Goal: Task Accomplishment & Management: Manage account settings

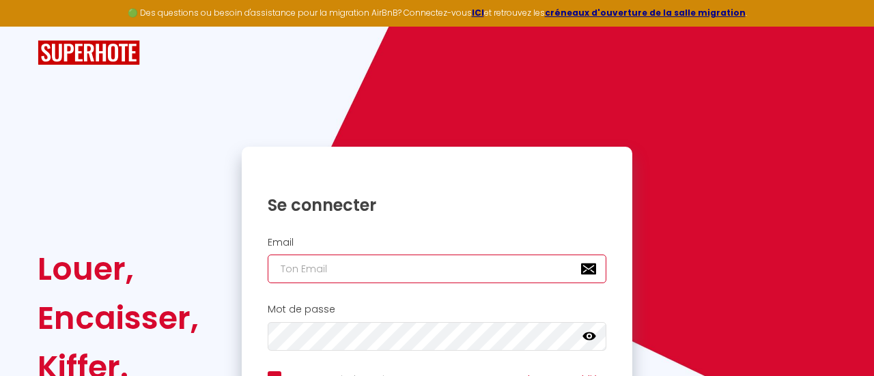
type input "[EMAIL_ADDRESS][DOMAIN_NAME]"
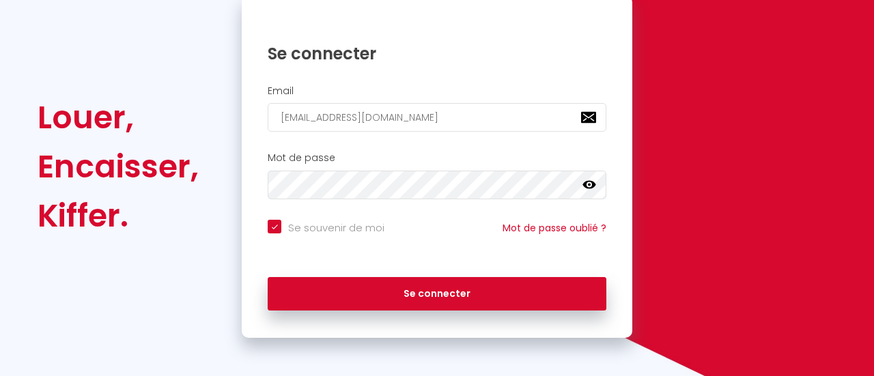
scroll to position [153, 0]
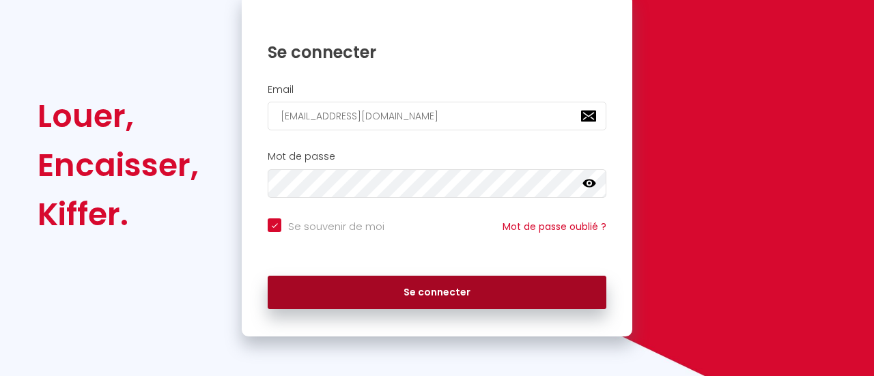
click at [435, 287] on button "Se connecter" at bounding box center [437, 293] width 339 height 34
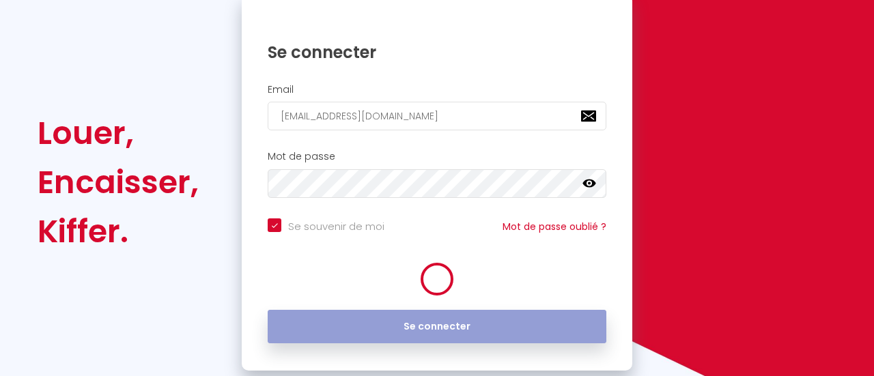
checkbox input "true"
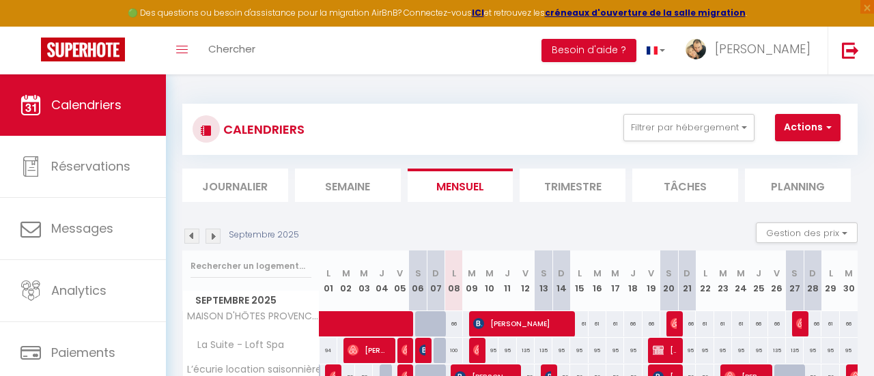
click at [437, 126] on div "CALENDRIERS Filtrer par hébergement Tous MAISON D'HÔTES PROVENCE VERDON L’écuri…" at bounding box center [519, 129] width 655 height 31
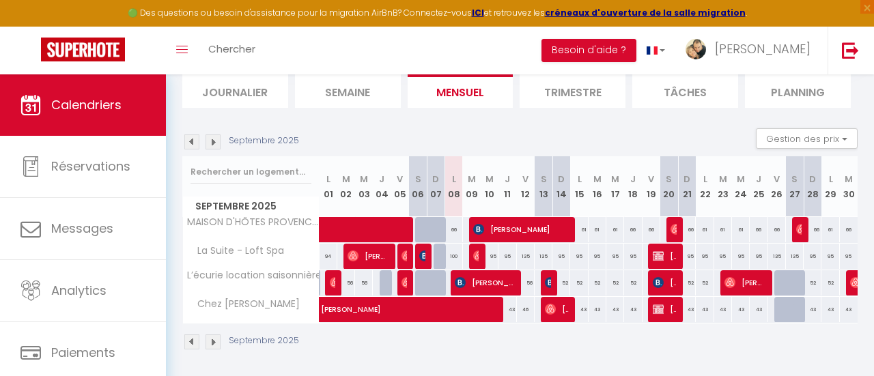
scroll to position [96, 0]
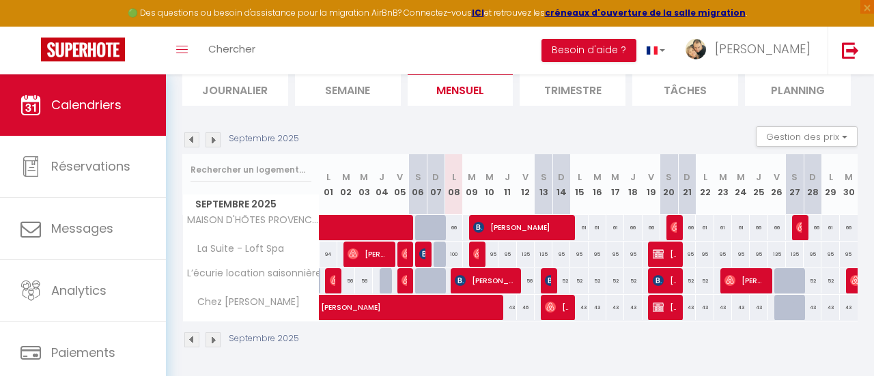
click at [218, 141] on img at bounding box center [212, 139] width 15 height 15
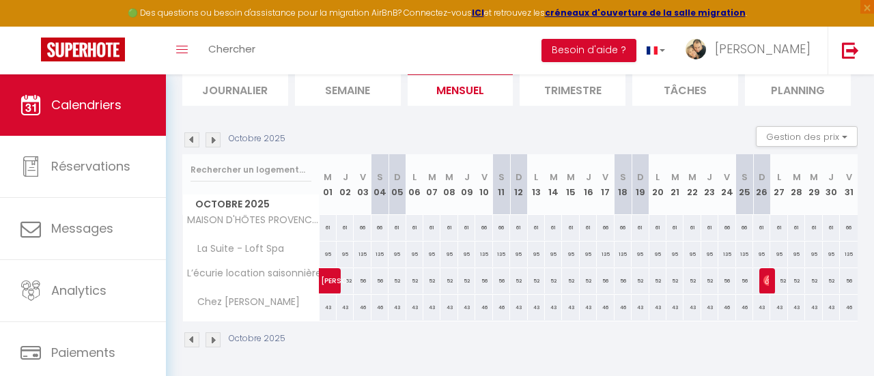
click at [216, 141] on img at bounding box center [212, 139] width 15 height 15
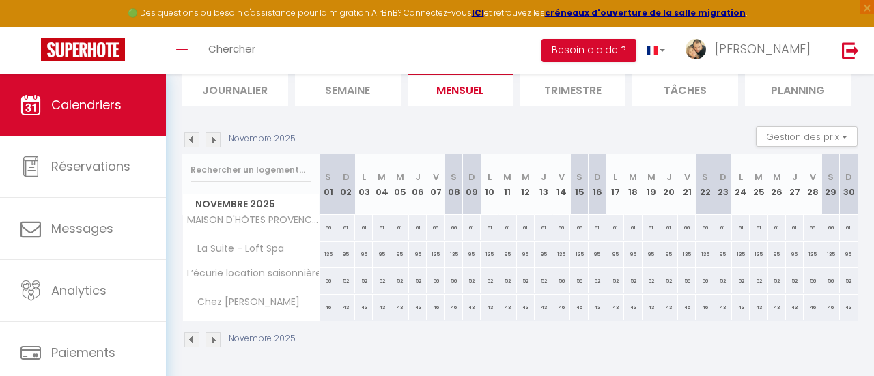
click at [476, 257] on div "95" at bounding box center [472, 254] width 18 height 25
type input "95"
type input "Dim 09 Novembre 2025"
type input "Lun 10 Novembre 2025"
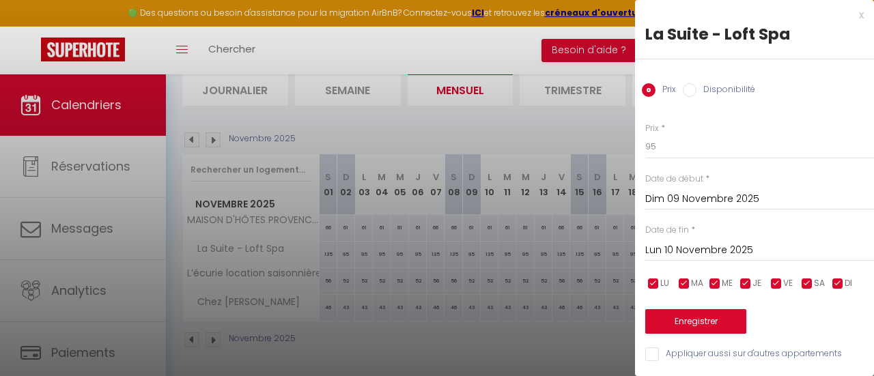
click at [454, 132] on div at bounding box center [437, 188] width 874 height 376
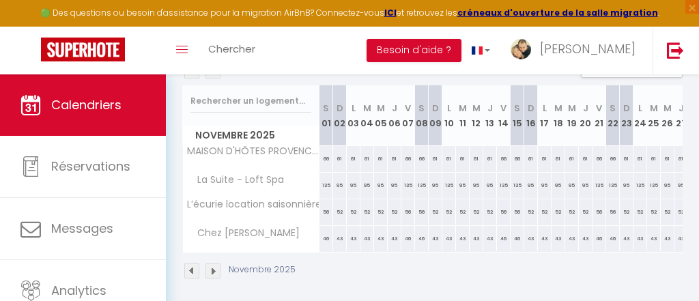
scroll to position [167, 0]
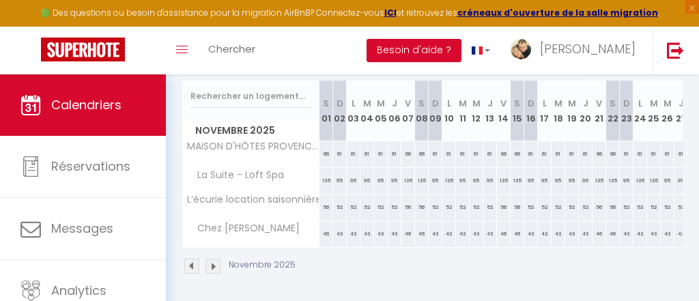
click at [212, 266] on img at bounding box center [212, 266] width 15 height 15
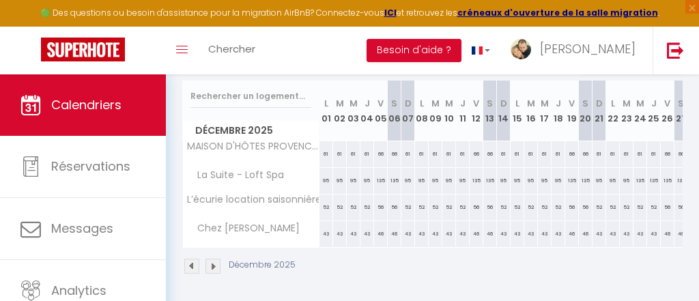
click at [212, 266] on img at bounding box center [212, 266] width 15 height 15
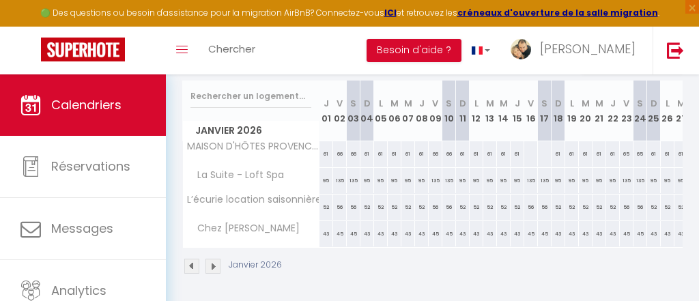
click at [530, 155] on div at bounding box center [531, 153] width 14 height 25
type input "[DATE]"
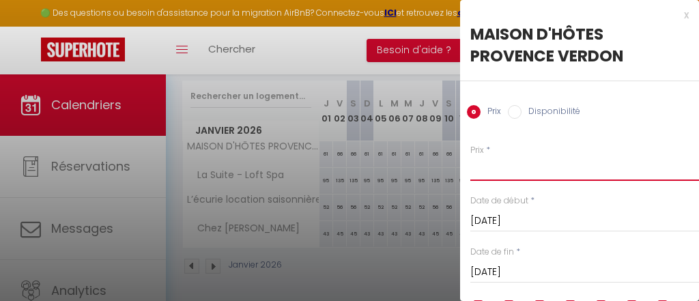
click at [511, 178] on input "Prix" at bounding box center [584, 168] width 229 height 25
click at [505, 173] on input "Prix" at bounding box center [584, 168] width 229 height 25
type input "66"
click at [657, 197] on div "Date de début * [DATE] < [PERSON_NAME][DATE] > Dim Lun Mar Mer Jeu Ven Sam 1 2 …" at bounding box center [584, 214] width 229 height 38
click at [580, 223] on input "[DATE]" at bounding box center [584, 221] width 229 height 18
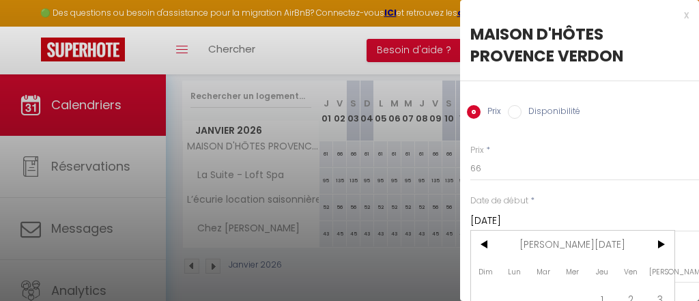
click at [367, 60] on div at bounding box center [349, 150] width 699 height 301
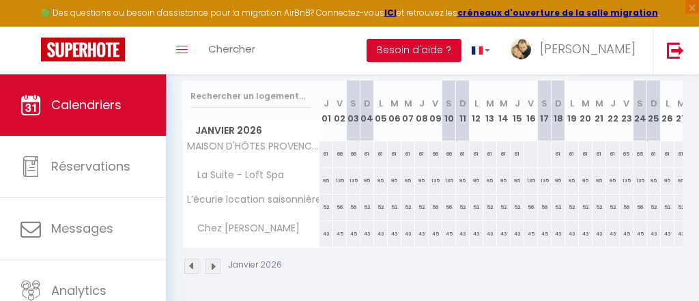
click at [532, 156] on div at bounding box center [531, 153] width 14 height 25
type input "[DATE]"
click at [0, 0] on div at bounding box center [0, 0] width 0 height 0
click at [532, 156] on div at bounding box center [531, 153] width 14 height 25
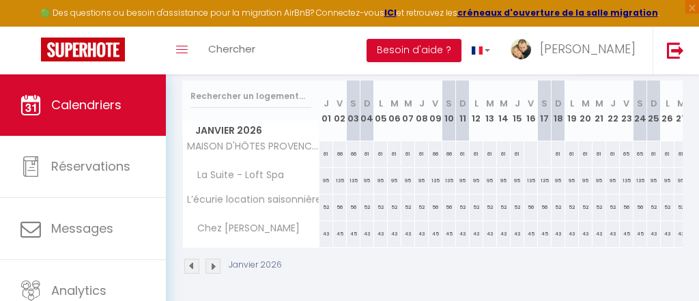
type input "[DATE]"
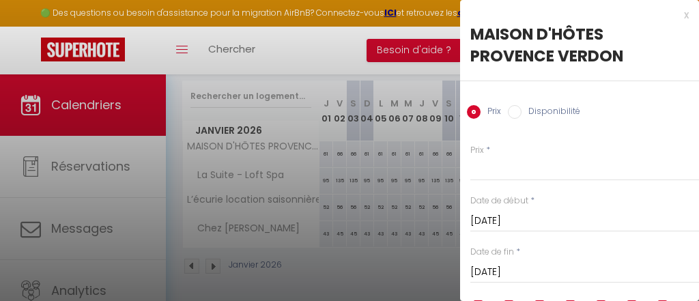
click at [565, 268] on input "[DATE]" at bounding box center [584, 272] width 229 height 18
click at [631, 116] on div "Prix Disponibilité" at bounding box center [579, 104] width 239 height 46
click at [620, 177] on input "Prix" at bounding box center [584, 168] width 229 height 25
click at [354, 206] on div at bounding box center [349, 150] width 699 height 301
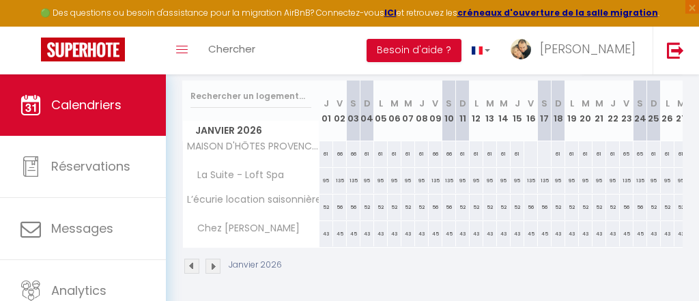
click at [606, 152] on div "61" at bounding box center [613, 153] width 14 height 25
type input "61"
type input "[DATE]"
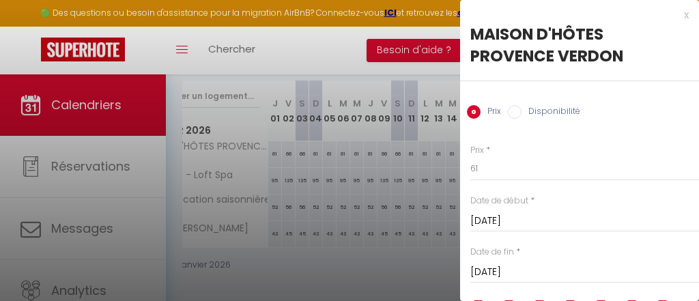
scroll to position [0, 59]
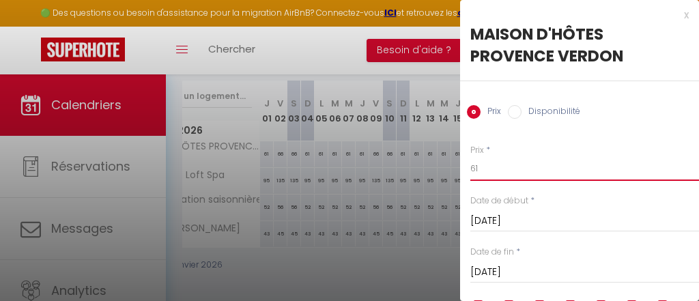
click at [520, 172] on input "61" at bounding box center [584, 168] width 229 height 25
click at [372, 173] on div at bounding box center [349, 150] width 699 height 301
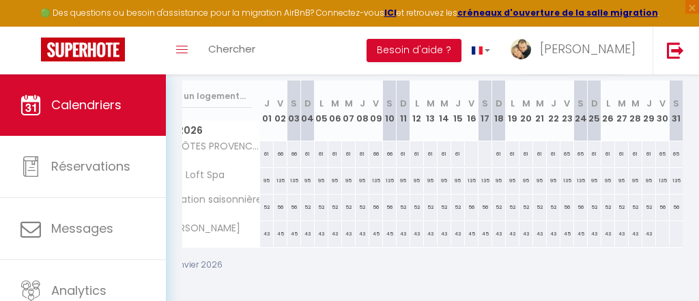
click at [664, 231] on div at bounding box center [662, 233] width 14 height 25
type input "[DATE]"
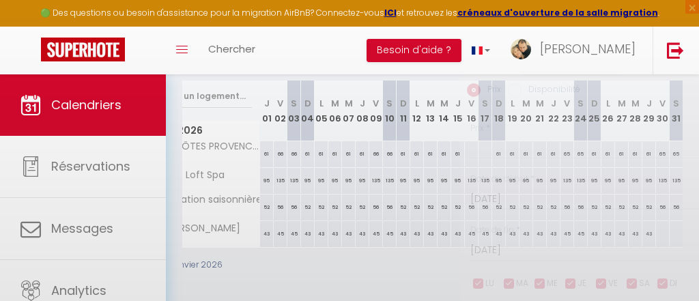
click at [664, 231] on div at bounding box center [349, 150] width 699 height 301
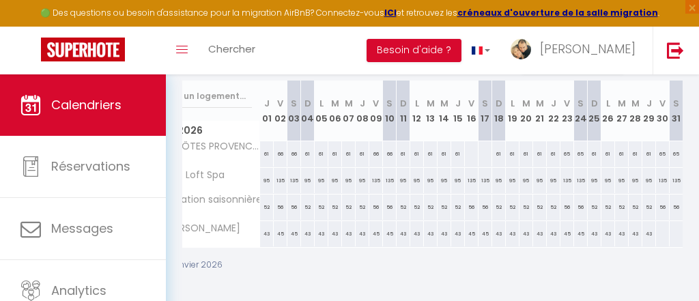
click at [663, 231] on div at bounding box center [662, 233] width 14 height 25
type input "[DATE]"
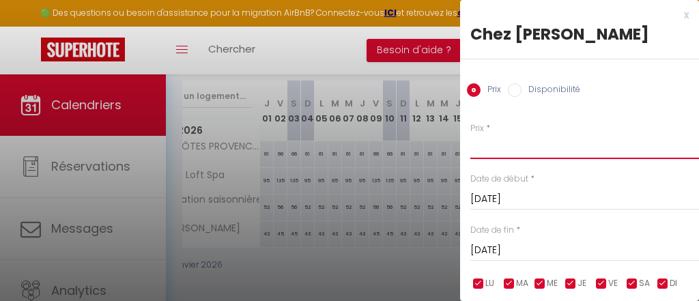
click at [491, 156] on input "Prix" at bounding box center [584, 146] width 229 height 25
type input "46"
click at [505, 253] on input "[DATE]" at bounding box center [584, 251] width 229 height 18
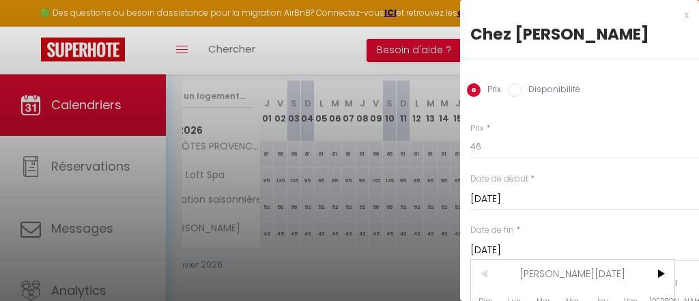
drag, startPoint x: 648, startPoint y: 283, endPoint x: 639, endPoint y: 320, distance: 38.1
click at [358, 236] on div at bounding box center [349, 150] width 699 height 301
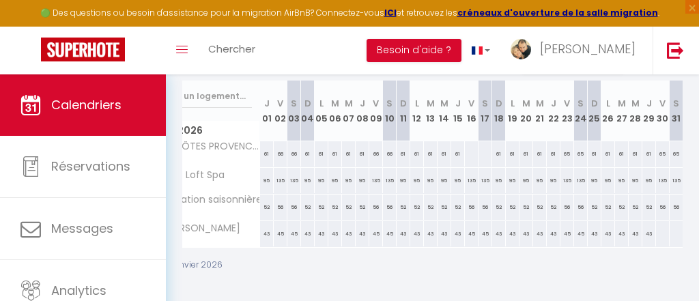
click at [309, 253] on div "Janvier 2026" at bounding box center [373, 268] width 500 height 40
click at [199, 264] on p "Janvier 2026" at bounding box center [195, 265] width 53 height 13
click at [657, 230] on div at bounding box center [662, 233] width 14 height 25
type input "[DATE]"
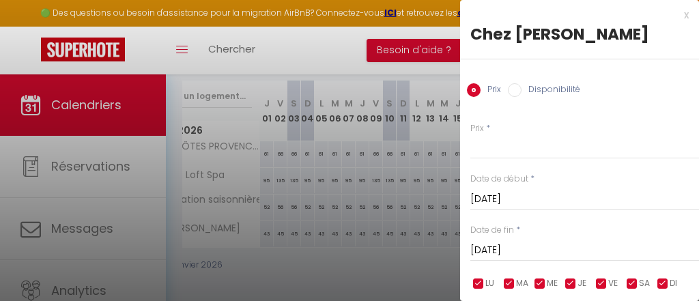
click at [685, 19] on div "x" at bounding box center [574, 15] width 229 height 16
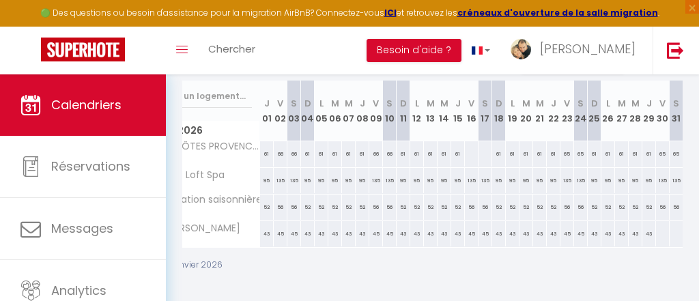
click at [195, 131] on span "Janvier 2026" at bounding box center [192, 131] width 136 height 20
click at [672, 57] on img at bounding box center [675, 50] width 17 height 17
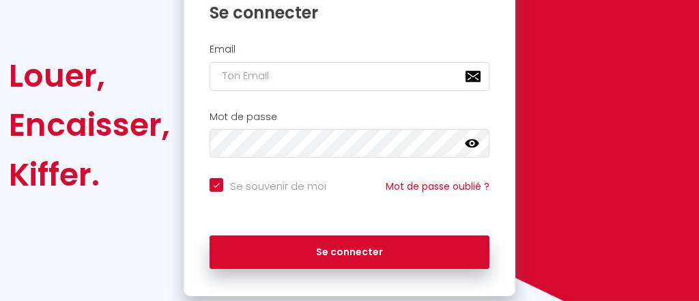
scroll to position [93, 0]
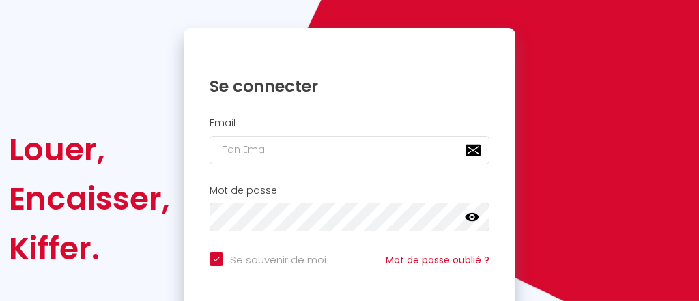
checkbox input "true"
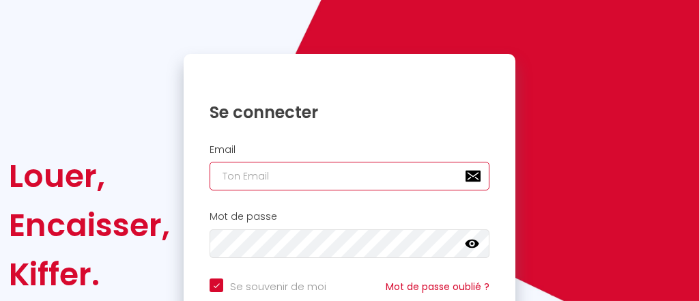
type input "[EMAIL_ADDRESS][DOMAIN_NAME]"
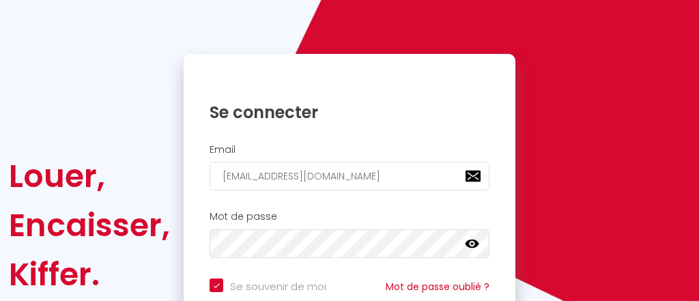
click at [451, 195] on div "Email [EMAIL_ADDRESS][DOMAIN_NAME]" at bounding box center [350, 171] width 332 height 68
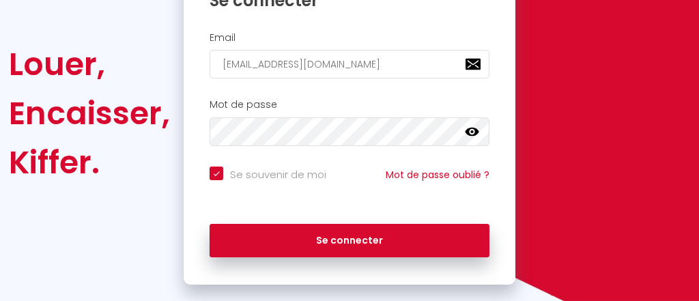
scroll to position [227, 0]
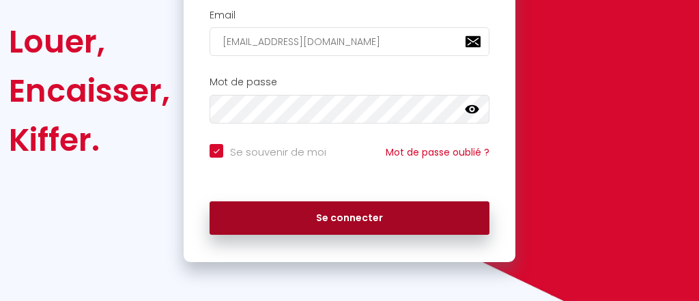
click at [329, 216] on button "Se connecter" at bounding box center [350, 218] width 280 height 34
checkbox input "true"
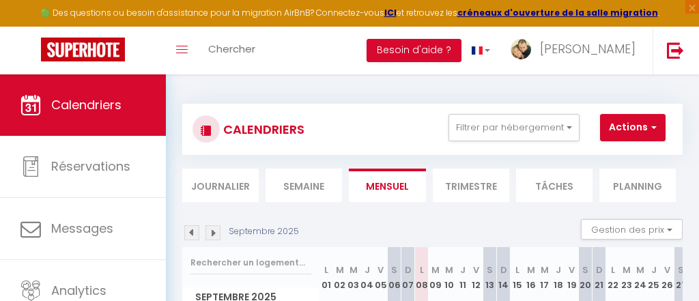
click at [214, 233] on img at bounding box center [212, 232] width 15 height 15
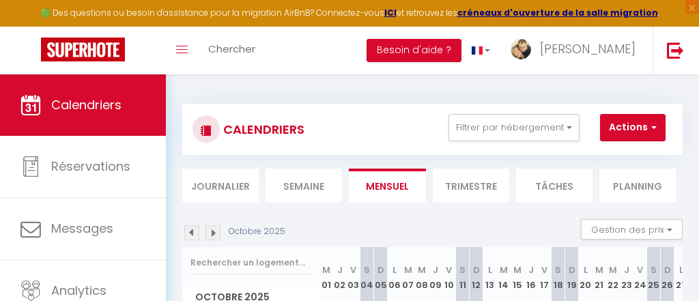
click at [214, 233] on img at bounding box center [212, 232] width 15 height 15
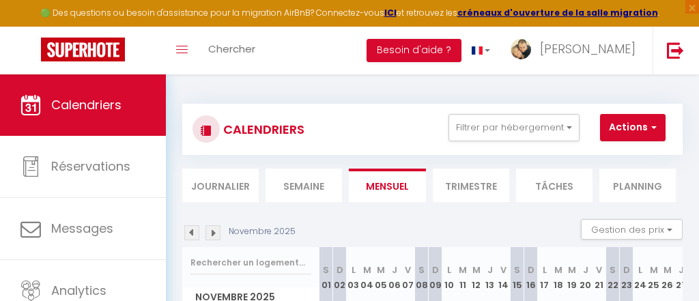
click at [214, 233] on img at bounding box center [212, 232] width 15 height 15
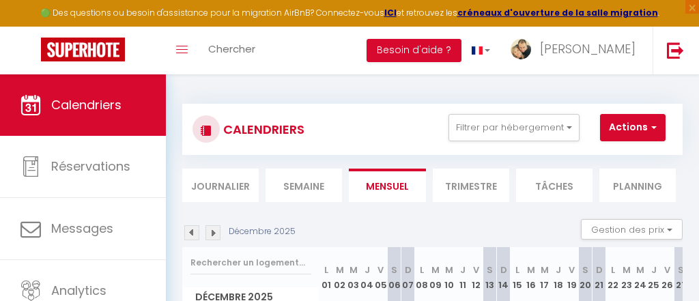
click at [214, 233] on img at bounding box center [212, 232] width 15 height 15
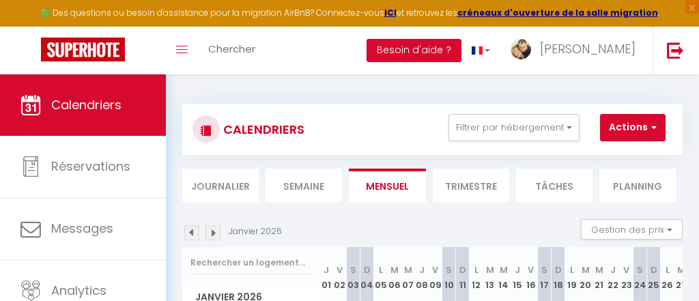
click at [214, 233] on img at bounding box center [212, 232] width 15 height 15
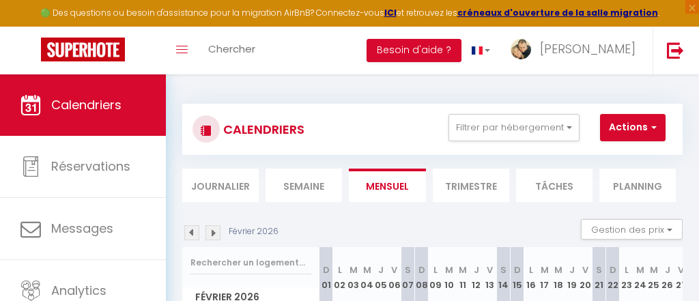
click at [214, 233] on img at bounding box center [212, 232] width 15 height 15
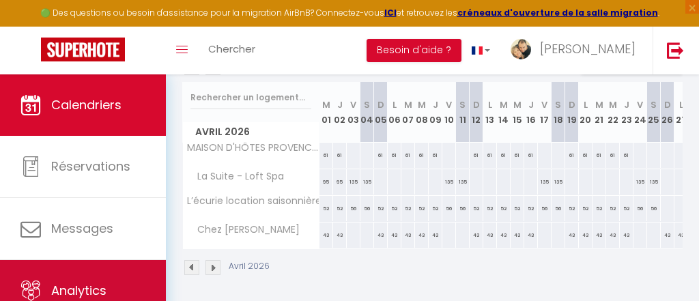
scroll to position [167, 0]
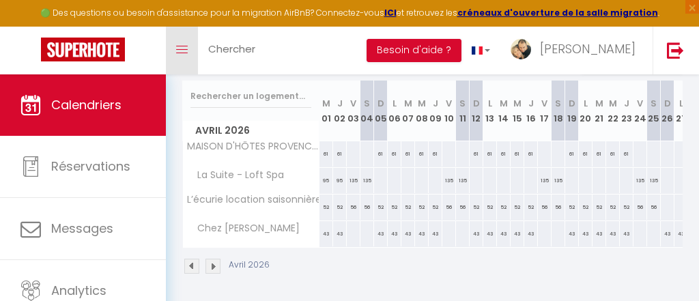
click at [186, 55] on link "Toggle menubar" at bounding box center [182, 51] width 32 height 48
click at [188, 55] on link "Toggle menubar" at bounding box center [182, 51] width 32 height 48
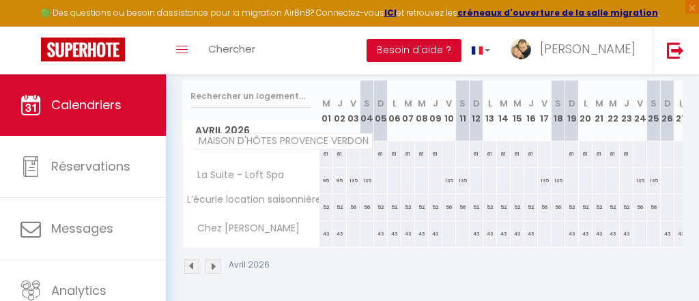
click at [296, 147] on span "MAISON D'HÔTES PROVENCE VERDON" at bounding box center [283, 141] width 180 height 16
click at [351, 155] on div at bounding box center [353, 153] width 14 height 25
type input "[DATE]"
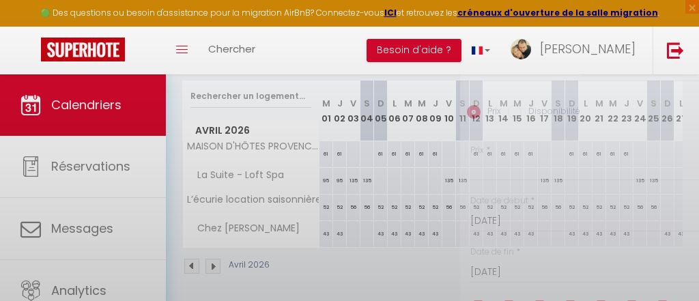
click at [351, 155] on div at bounding box center [349, 150] width 699 height 301
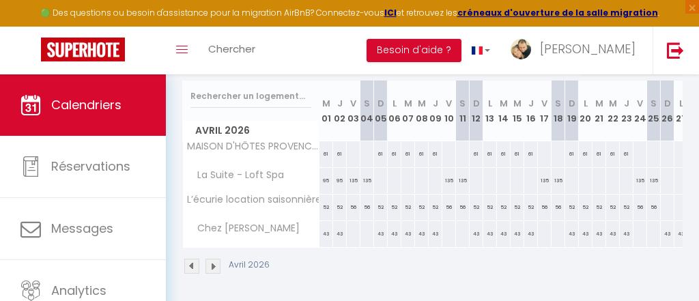
click at [382, 180] on div at bounding box center [380, 180] width 14 height 25
type input "[DATE]"
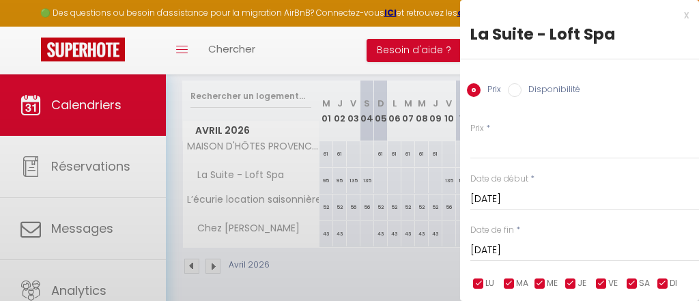
click at [382, 180] on div at bounding box center [349, 150] width 699 height 301
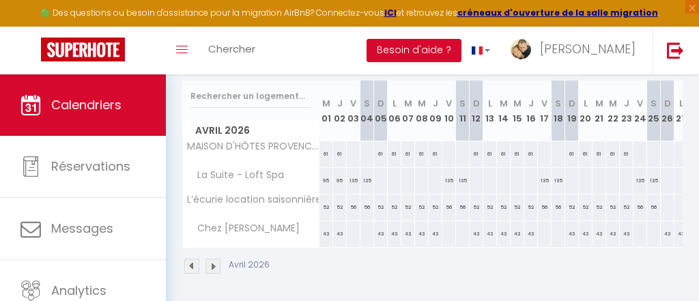
click at [382, 180] on div at bounding box center [380, 180] width 14 height 25
type input "[DATE]"
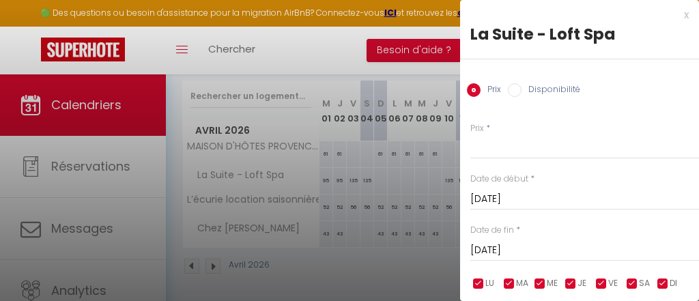
click at [555, 253] on input "[DATE]" at bounding box center [584, 251] width 229 height 18
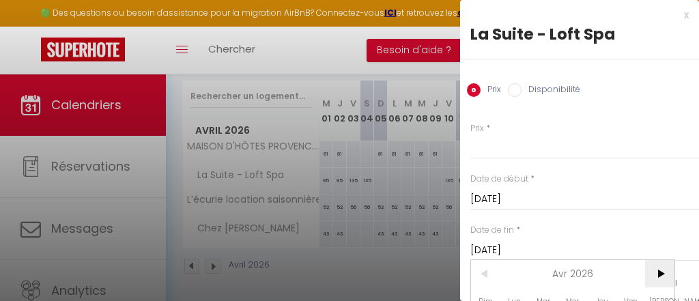
click at [662, 278] on span ">" at bounding box center [659, 273] width 29 height 27
click at [687, 17] on div "x" at bounding box center [574, 15] width 229 height 16
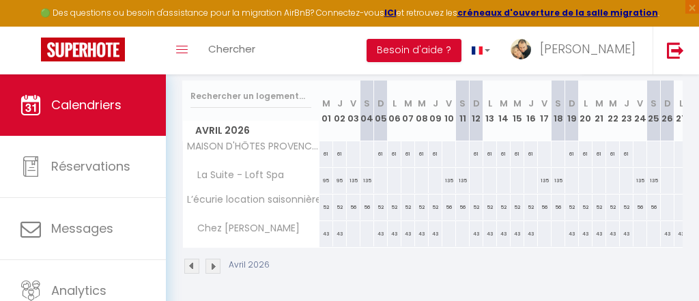
click at [384, 180] on div at bounding box center [380, 180] width 14 height 25
type input "[DATE]"
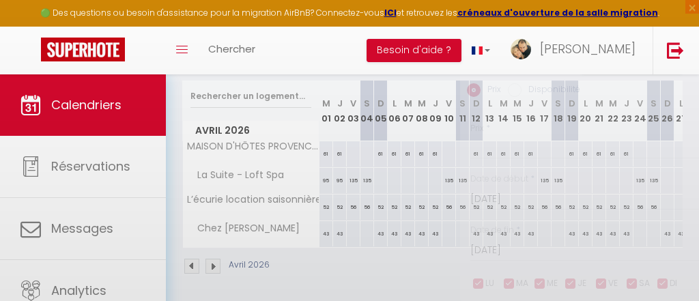
click at [384, 180] on div at bounding box center [349, 150] width 699 height 301
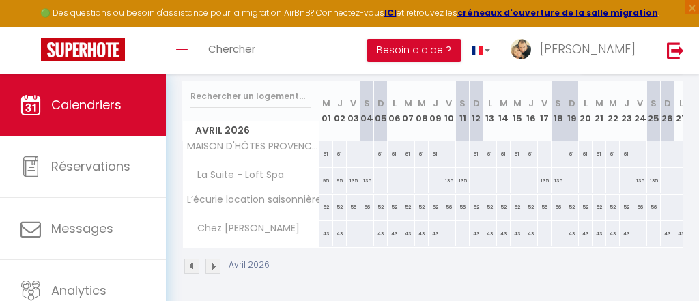
click at [384, 180] on div at bounding box center [380, 180] width 14 height 25
type input "[DATE]"
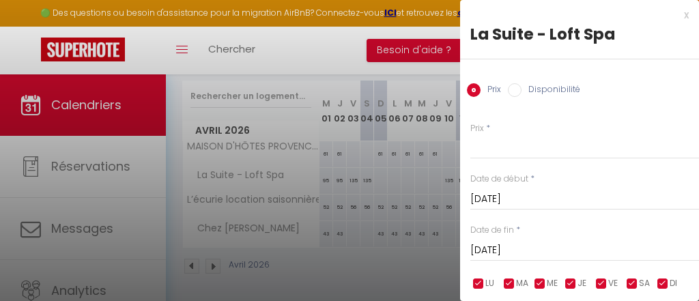
click at [564, 250] on input "[DATE]" at bounding box center [584, 251] width 229 height 18
drag, startPoint x: 682, startPoint y: 272, endPoint x: 683, endPoint y: 290, distance: 17.8
click at [683, 290] on div "Prix * Statut * Disponible Indisponible Date de début * [DATE] < [DATE] > Dim L…" at bounding box center [579, 234] width 239 height 258
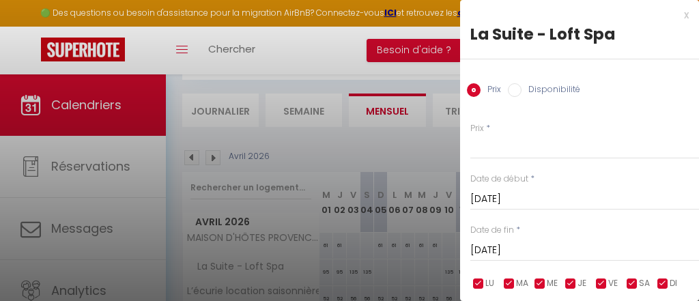
scroll to position [0, 0]
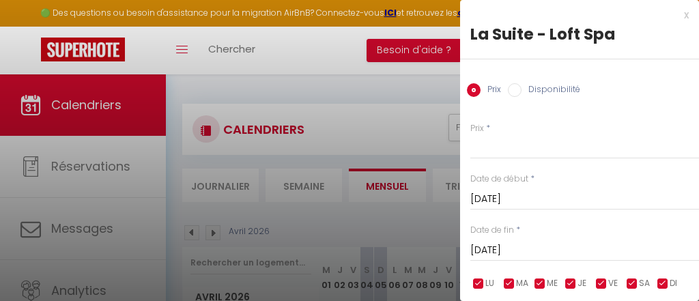
click at [513, 252] on input "[DATE]" at bounding box center [584, 251] width 229 height 18
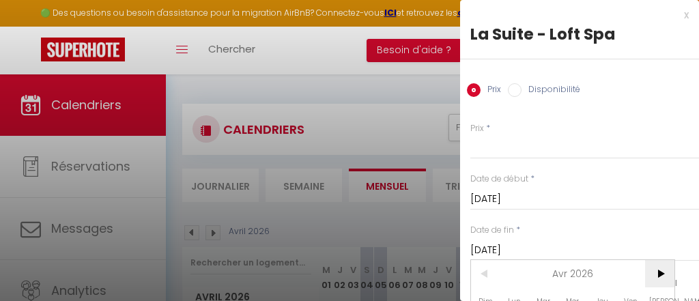
click at [658, 275] on span ">" at bounding box center [659, 273] width 29 height 27
click at [515, 246] on input "[DATE]" at bounding box center [584, 251] width 229 height 18
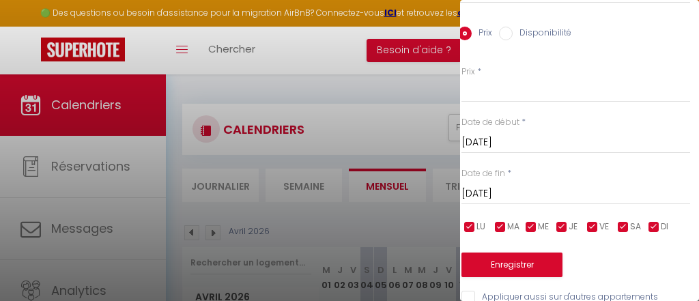
scroll to position [74, 9]
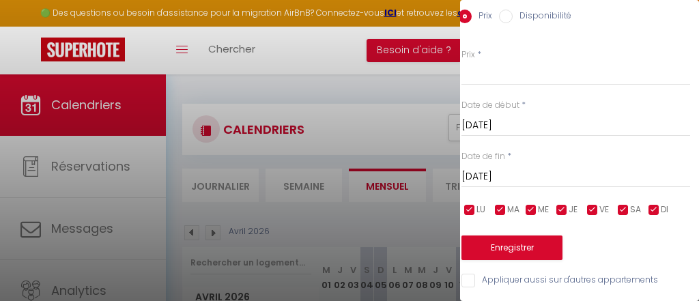
click at [547, 182] on input "[DATE]" at bounding box center [575, 177] width 229 height 18
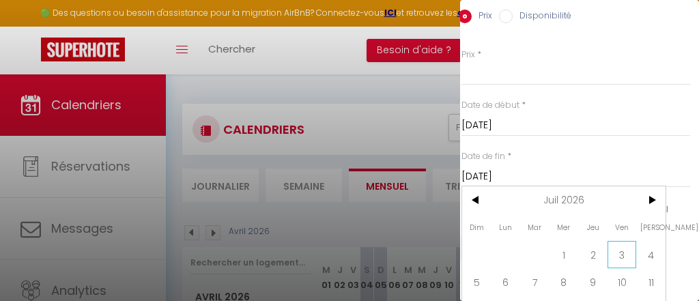
click at [623, 259] on span "3" at bounding box center [622, 254] width 29 height 27
type input "[DATE]"
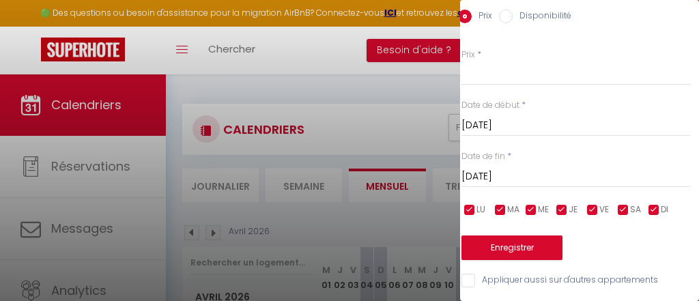
click at [627, 208] on input "checkbox" at bounding box center [623, 210] width 14 height 14
checkbox input "false"
click at [594, 212] on input "checkbox" at bounding box center [593, 210] width 14 height 14
checkbox input "false"
click at [543, 81] on input "Prix" at bounding box center [575, 73] width 229 height 25
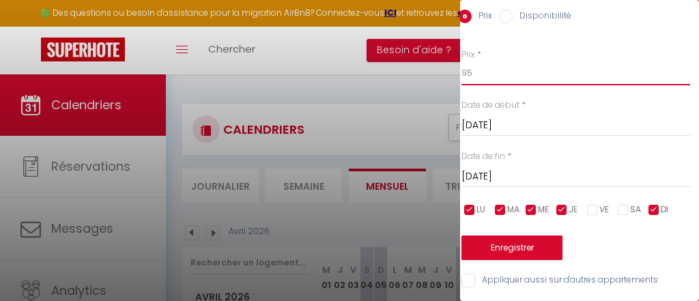
type input "95"
click at [541, 246] on button "Enregistrer" at bounding box center [511, 248] width 101 height 25
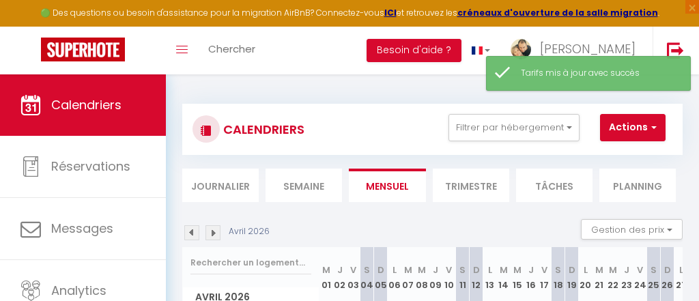
click at [472, 196] on li "Trimestre" at bounding box center [471, 185] width 76 height 33
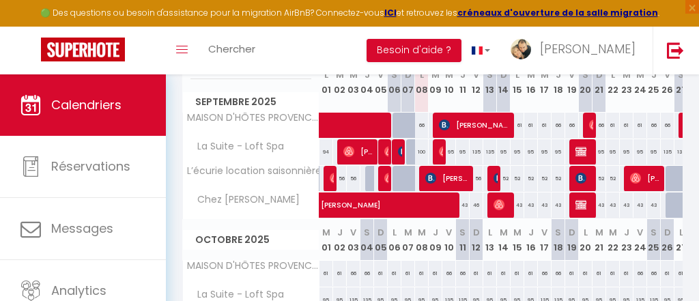
scroll to position [197, 0]
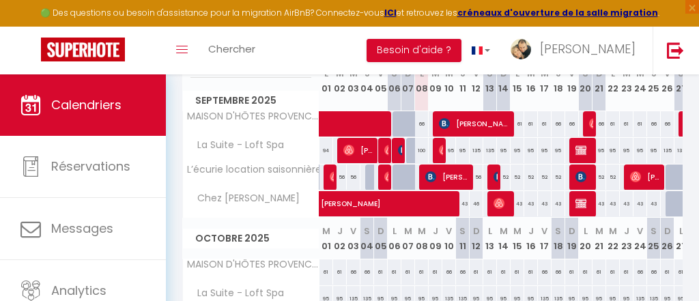
click at [277, 65] on div "Toggle menubar Chercher BUTTON Besoin d'aide ? CYRIL Paramètres Équipe" at bounding box center [394, 51] width 590 height 48
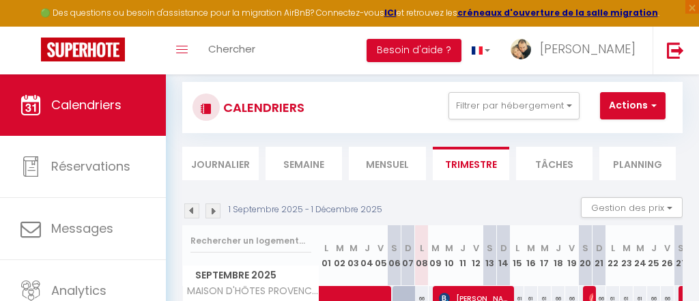
scroll to position [0, 0]
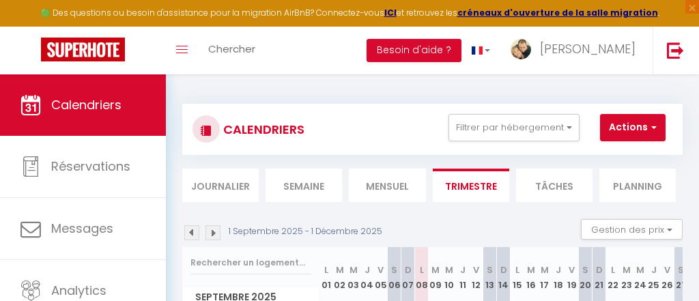
click at [213, 237] on img at bounding box center [212, 232] width 15 height 15
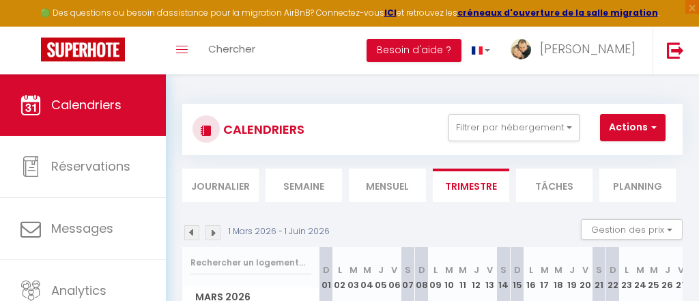
click at [373, 226] on div "[DATE] - [DATE] Gestion des prix Nb Nuits minimum Règles Disponibilité" at bounding box center [432, 233] width 500 height 28
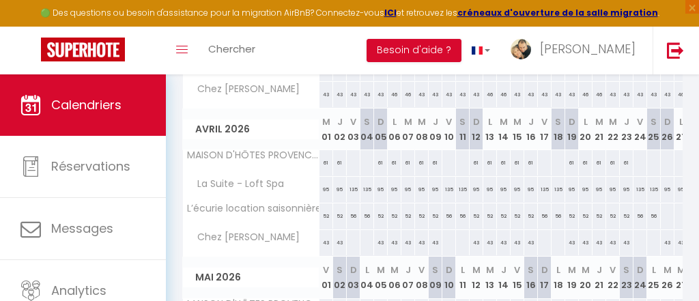
scroll to position [328, 0]
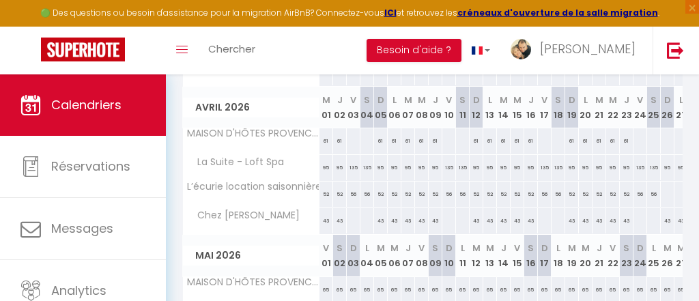
click at [352, 141] on div at bounding box center [353, 140] width 14 height 25
type input "[DATE]"
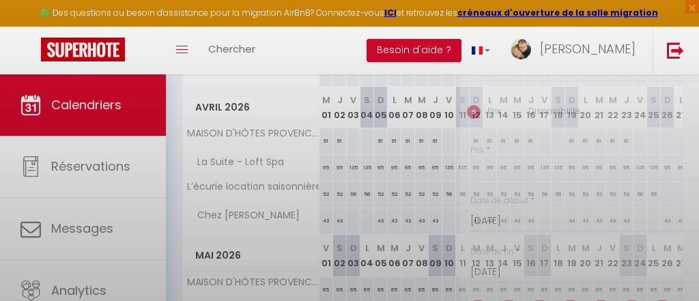
click at [352, 141] on div at bounding box center [349, 150] width 699 height 301
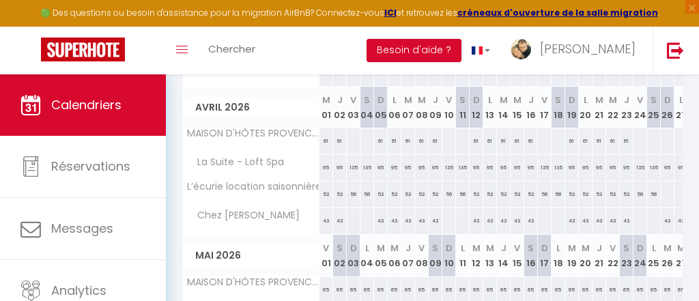
click at [352, 141] on div at bounding box center [353, 140] width 14 height 25
type input "[DATE]"
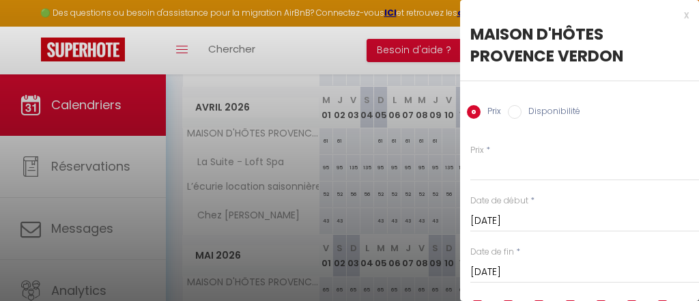
click at [569, 276] on input "[DATE]" at bounding box center [584, 272] width 229 height 18
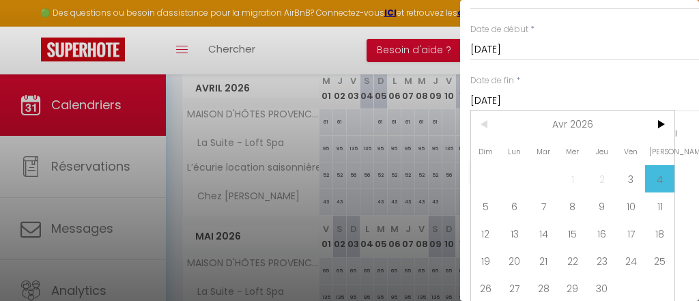
scroll to position [349, 0]
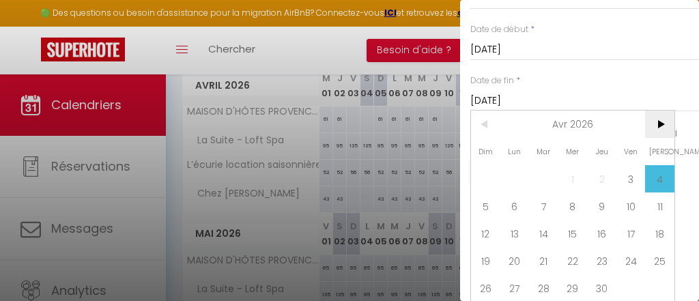
click at [657, 124] on span ">" at bounding box center [659, 124] width 29 height 27
click at [661, 124] on span ">" at bounding box center [659, 124] width 29 height 27
click at [629, 179] on span "3" at bounding box center [630, 178] width 29 height 27
type input "[DATE]"
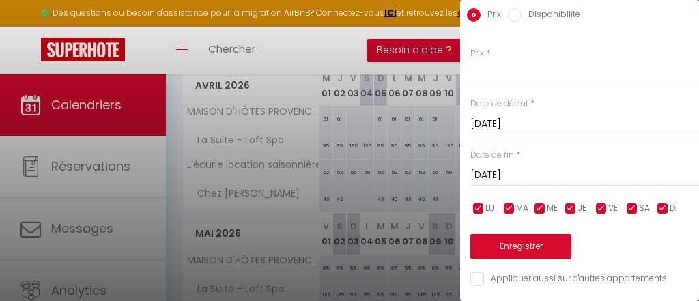
scroll to position [96, 0]
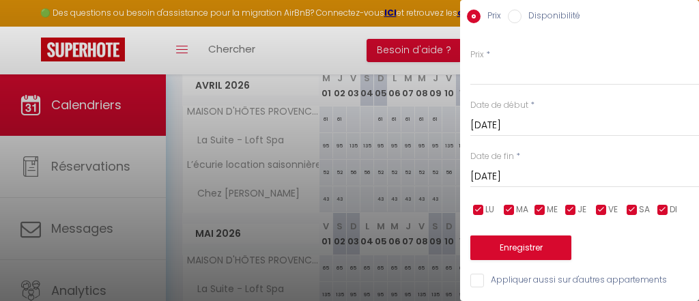
click at [599, 212] on input "checkbox" at bounding box center [602, 210] width 14 height 14
checkbox input "false"
click at [633, 210] on input "checkbox" at bounding box center [632, 210] width 14 height 14
checkbox input "false"
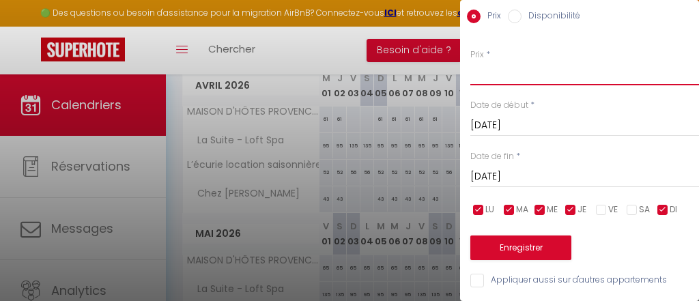
click at [526, 77] on input "Prix" at bounding box center [584, 73] width 229 height 25
type input "61"
click at [513, 254] on button "Enregistrer" at bounding box center [520, 248] width 101 height 25
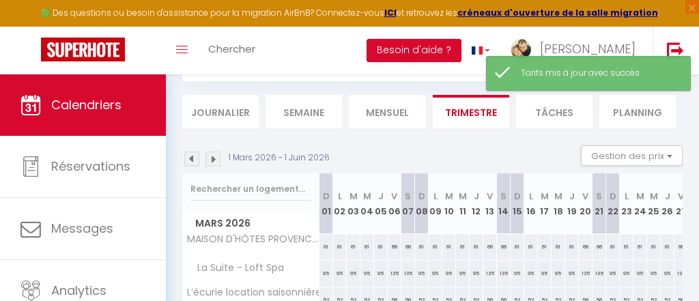
scroll to position [349, 0]
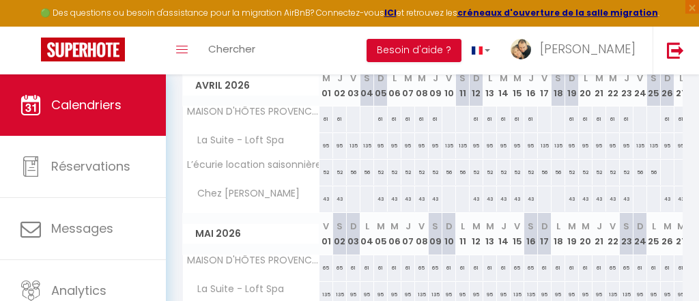
click at [349, 121] on div at bounding box center [353, 118] width 14 height 25
type input "[DATE]"
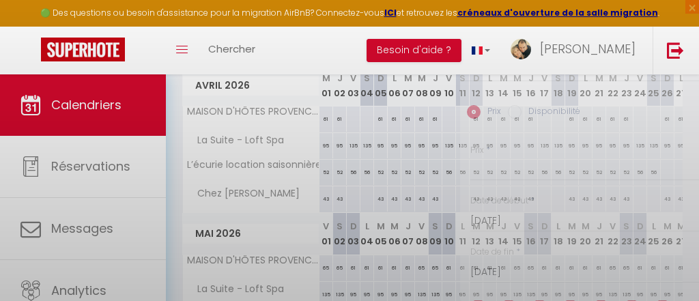
click at [349, 121] on div at bounding box center [349, 150] width 699 height 301
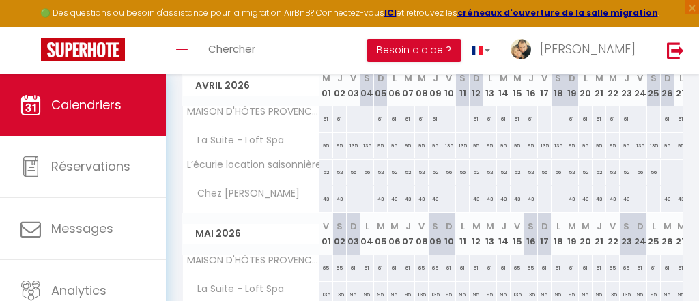
click at [349, 121] on div at bounding box center [353, 118] width 14 height 25
type input "[DATE]"
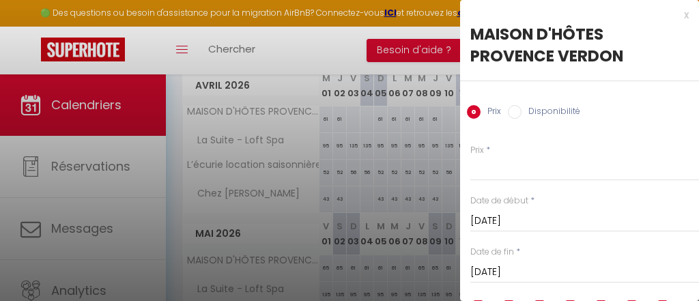
click at [557, 268] on input "[DATE]" at bounding box center [584, 272] width 229 height 18
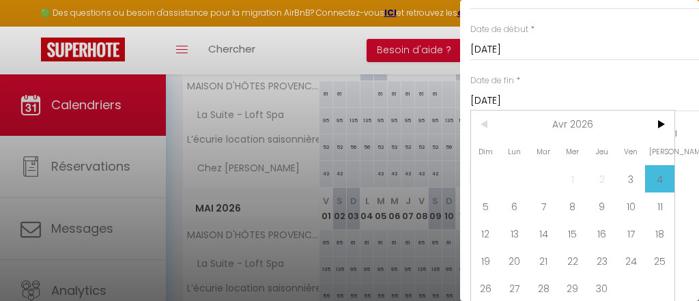
scroll to position [393, 0]
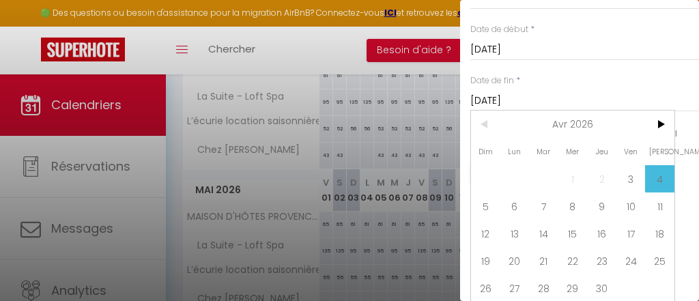
click at [676, 203] on input "Appliquer aussi sur d'autres appartements" at bounding box center [584, 205] width 229 height 14
checkbox input "true"
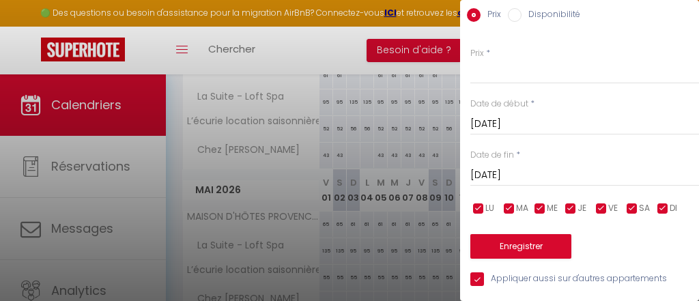
scroll to position [96, 0]
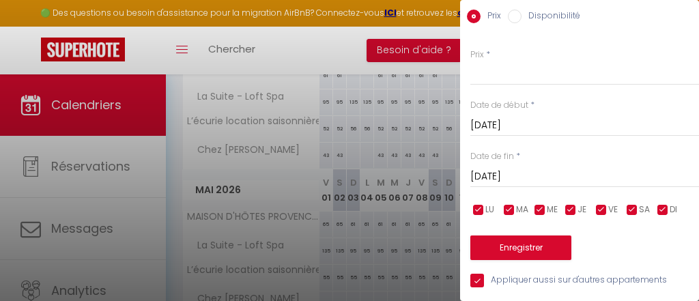
click at [543, 165] on div "[DATE] < [DATE] > Dim Lun Mar Mer Jeu Ven Sam 1 2 3 4 5 6 7 8 9 10 11 12 13 14 …" at bounding box center [584, 175] width 229 height 25
click at [526, 181] on input "[DATE]" at bounding box center [584, 177] width 229 height 18
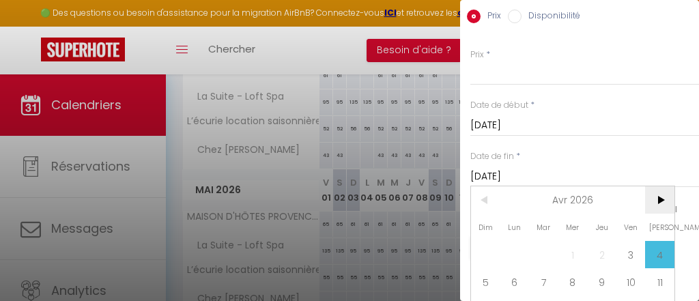
click at [664, 197] on span ">" at bounding box center [659, 199] width 29 height 27
click at [664, 196] on span ">" at bounding box center [659, 199] width 29 height 27
click at [626, 255] on span "3" at bounding box center [630, 254] width 29 height 27
type input "[DATE]"
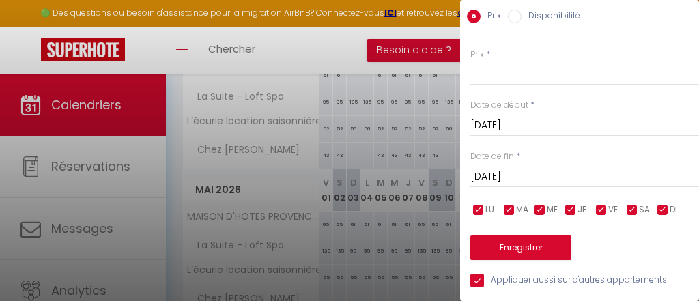
click at [633, 208] on input "checkbox" at bounding box center [632, 210] width 14 height 14
checkbox input "false"
click at [511, 210] on input "checkbox" at bounding box center [509, 210] width 14 height 14
checkbox input "false"
click at [482, 208] on input "checkbox" at bounding box center [479, 210] width 14 height 14
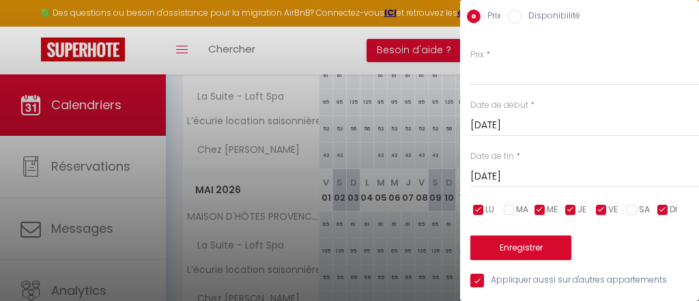
checkbox input "false"
click at [540, 210] on input "checkbox" at bounding box center [540, 210] width 14 height 14
checkbox input "false"
click at [569, 210] on input "checkbox" at bounding box center [571, 210] width 14 height 14
checkbox input "false"
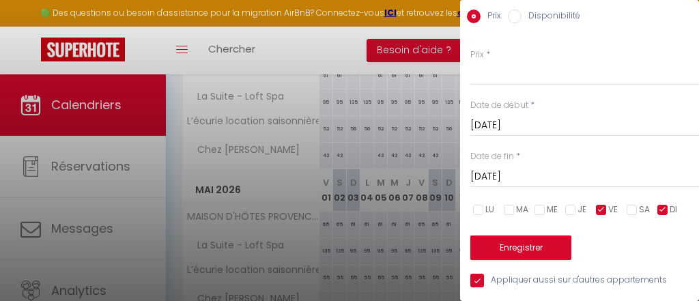
click at [667, 208] on input "checkbox" at bounding box center [663, 210] width 14 height 14
checkbox input "false"
click at [633, 212] on input "checkbox" at bounding box center [632, 210] width 14 height 14
checkbox input "true"
click at [509, 73] on input "Prix" at bounding box center [584, 73] width 229 height 25
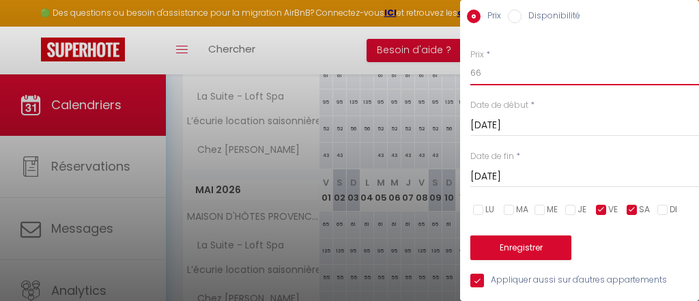
type input "66"
click at [514, 247] on button "Enregistrer" at bounding box center [520, 248] width 101 height 25
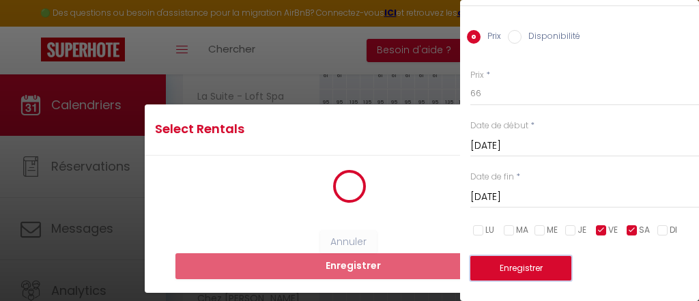
scroll to position [74, 0]
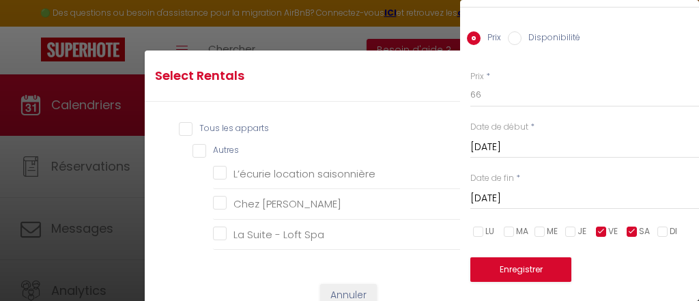
click at [614, 272] on div "Enregistrer" at bounding box center [584, 261] width 229 height 42
click at [519, 98] on input "66" at bounding box center [584, 95] width 229 height 25
click at [516, 269] on button "Enregistrer" at bounding box center [520, 269] width 101 height 25
click at [358, 291] on button "Annuler" at bounding box center [348, 295] width 57 height 23
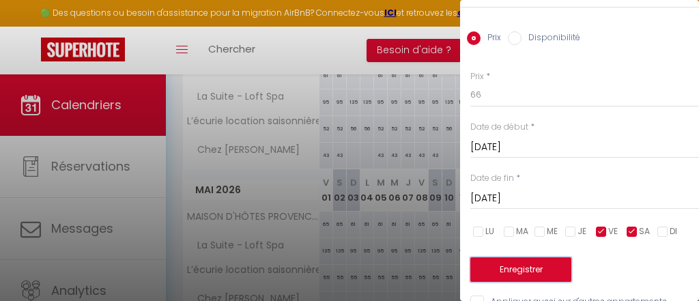
click at [521, 267] on button "Enregistrer" at bounding box center [520, 269] width 101 height 25
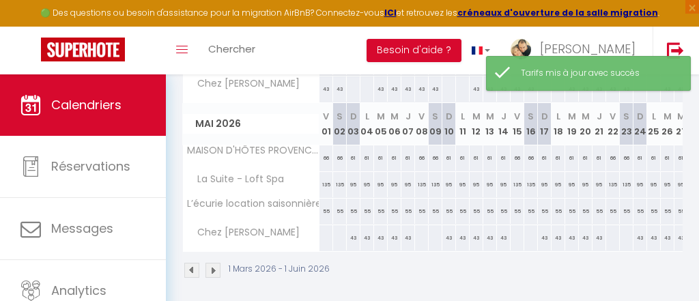
scroll to position [461, 0]
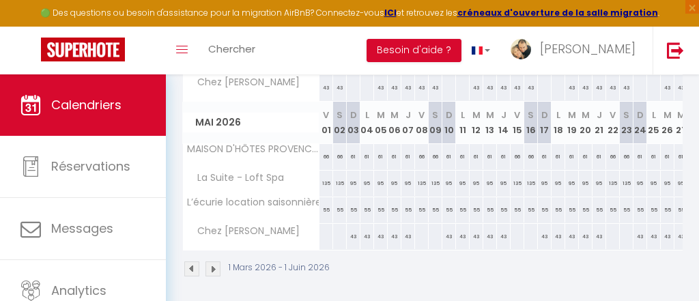
click at [333, 204] on div "55" at bounding box center [340, 209] width 14 height 25
type input "55"
type input "[DATE]"
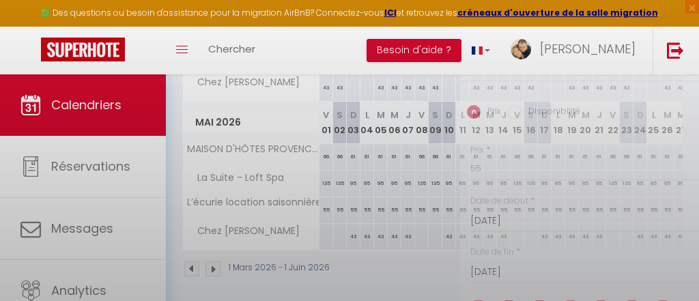
click at [332, 204] on div at bounding box center [349, 150] width 699 height 301
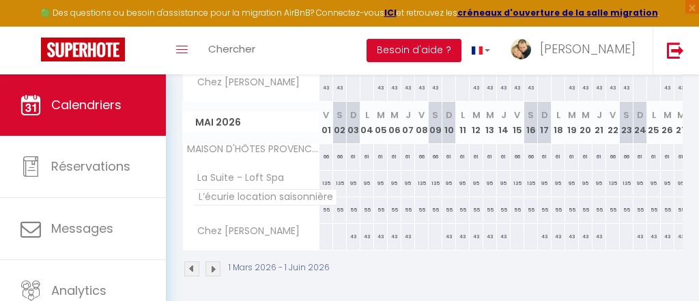
click at [313, 201] on th "L’écurie location saisonnière" at bounding box center [251, 210] width 137 height 26
click at [325, 206] on div "55" at bounding box center [326, 209] width 14 height 25
type input "55"
type input "[DATE]"
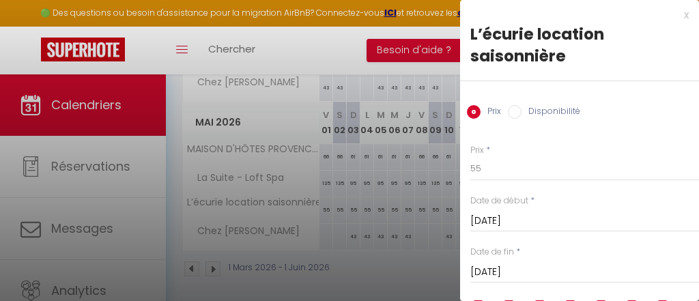
click at [559, 220] on input "[DATE]" at bounding box center [584, 221] width 229 height 18
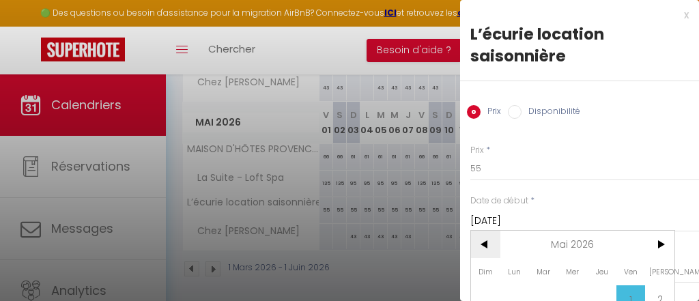
click at [489, 242] on span "<" at bounding box center [485, 244] width 29 height 27
click at [574, 287] on span "1" at bounding box center [572, 298] width 29 height 27
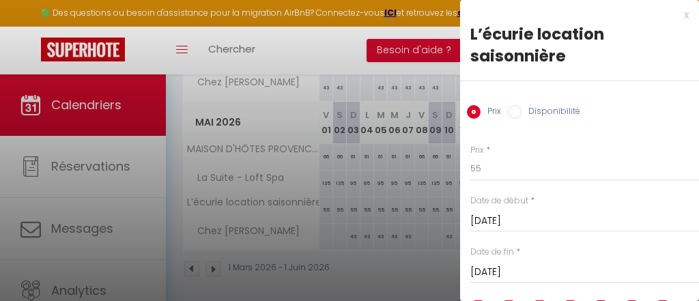
type input "[DATE]"
click at [547, 277] on input "[DATE]" at bounding box center [584, 272] width 229 height 18
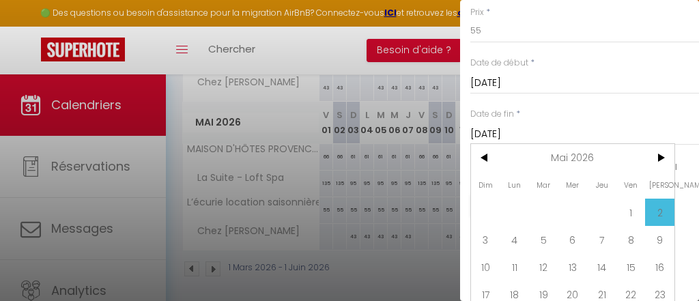
scroll to position [175, 0]
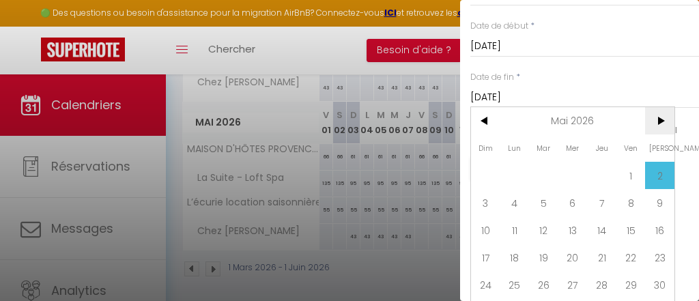
click at [663, 125] on span ">" at bounding box center [659, 120] width 29 height 27
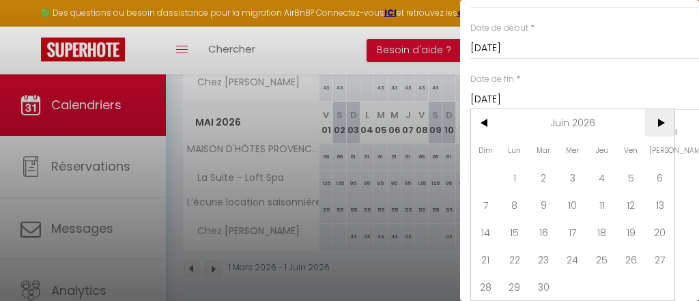
scroll to position [171, 0]
click at [663, 125] on span ">" at bounding box center [659, 124] width 29 height 27
click at [629, 180] on span "3" at bounding box center [630, 178] width 29 height 27
type input "[DATE]"
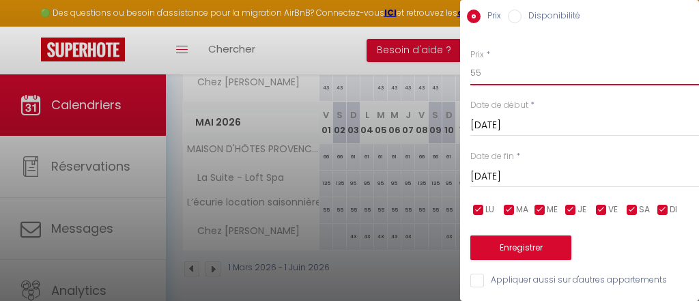
click at [515, 76] on input "55" at bounding box center [584, 73] width 229 height 25
type input "52"
click at [601, 212] on input "checkbox" at bounding box center [602, 210] width 14 height 14
checkbox input "false"
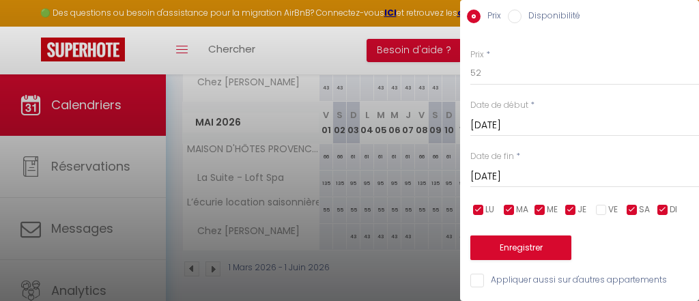
click at [637, 209] on input "checkbox" at bounding box center [632, 210] width 14 height 14
checkbox input "false"
click at [509, 249] on button "Enregistrer" at bounding box center [520, 248] width 101 height 25
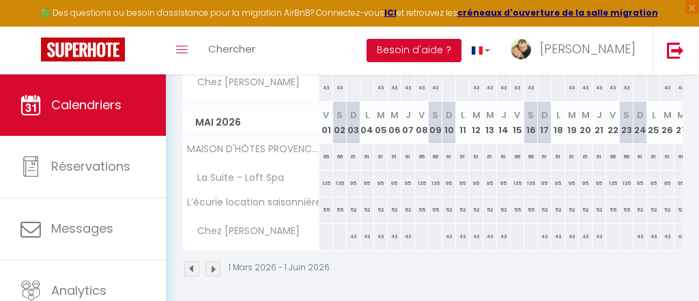
click at [327, 203] on div "55" at bounding box center [326, 209] width 14 height 25
type input "55"
type input "[DATE]"
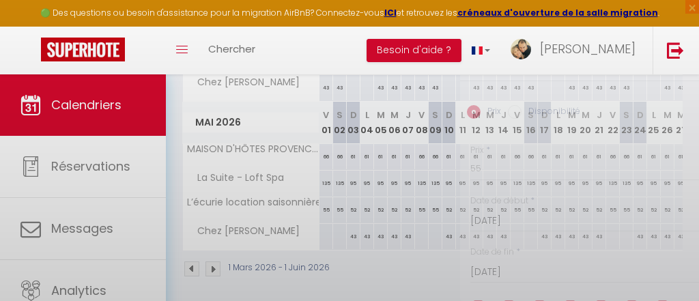
click at [327, 203] on div at bounding box center [349, 150] width 699 height 301
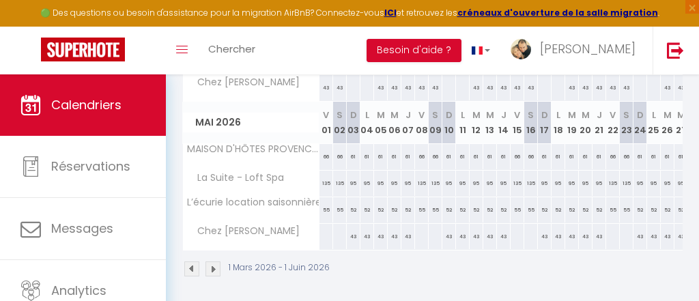
click at [327, 203] on div "55" at bounding box center [326, 209] width 14 height 25
type input "55"
type input "[DATE]"
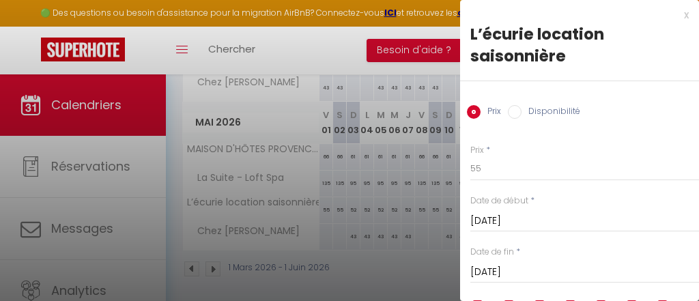
click at [549, 222] on input "[DATE]" at bounding box center [584, 221] width 229 height 18
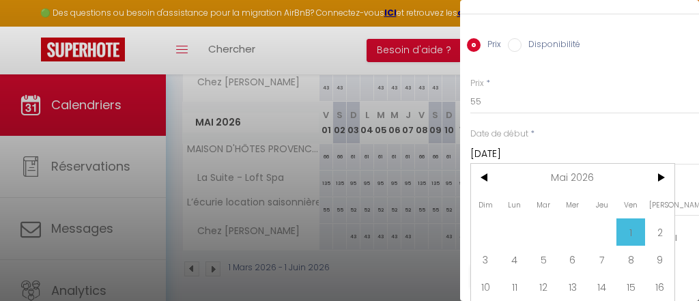
scroll to position [87, 0]
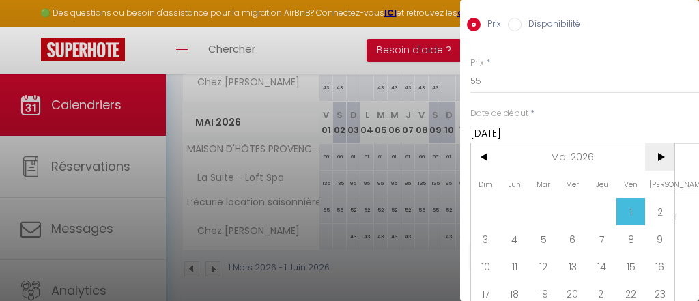
click at [666, 155] on span ">" at bounding box center [659, 156] width 29 height 27
click at [630, 218] on span "3" at bounding box center [630, 211] width 29 height 27
type input "[DATE]"
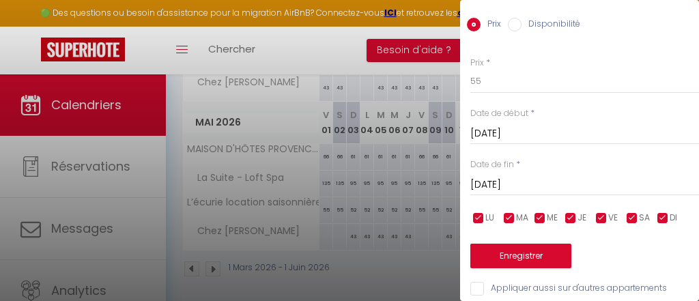
click at [666, 218] on input "checkbox" at bounding box center [663, 219] width 14 height 14
checkbox input "false"
click at [571, 220] on input "checkbox" at bounding box center [571, 219] width 14 height 14
checkbox input "false"
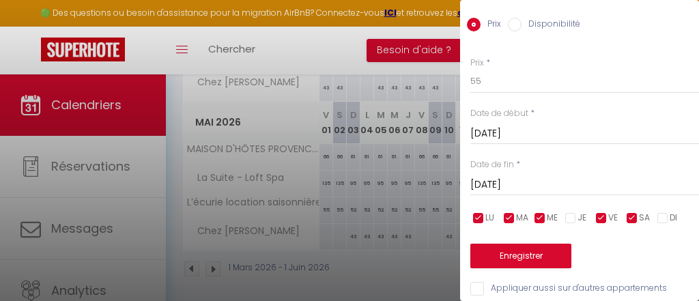
click at [539, 219] on input "checkbox" at bounding box center [540, 219] width 14 height 14
checkbox input "false"
click at [509, 222] on input "checkbox" at bounding box center [509, 219] width 14 height 14
checkbox input "false"
click at [479, 216] on input "checkbox" at bounding box center [479, 219] width 14 height 14
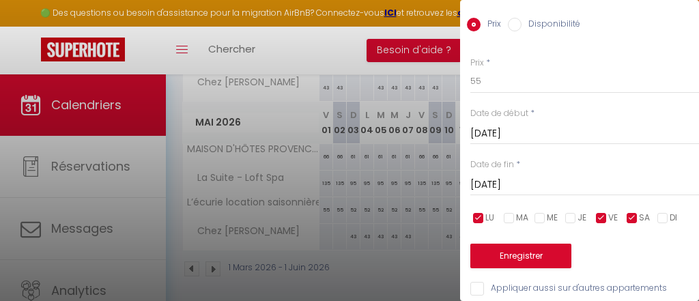
checkbox input "false"
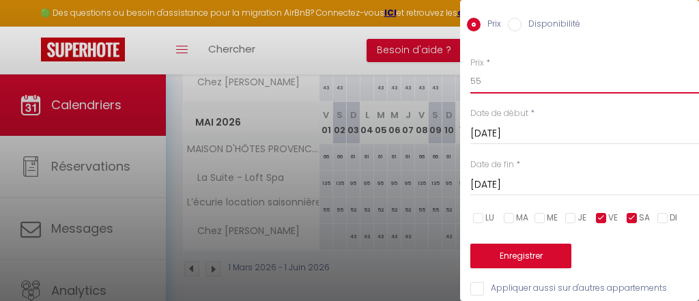
click at [492, 82] on input "55" at bounding box center [584, 81] width 229 height 25
type input "56"
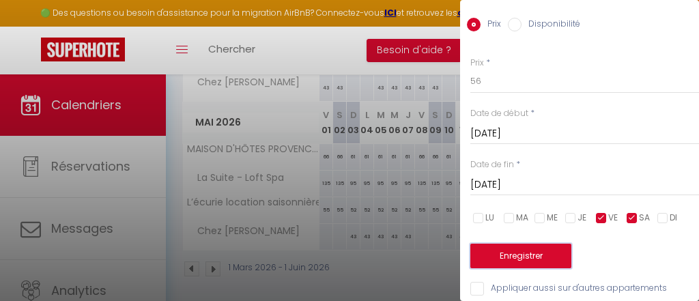
click at [507, 261] on button "Enregistrer" at bounding box center [520, 256] width 101 height 25
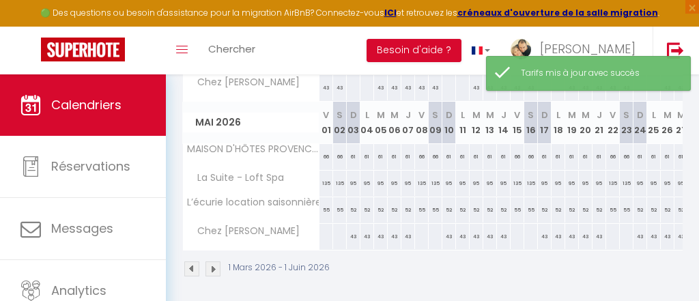
click at [328, 230] on div at bounding box center [326, 236] width 14 height 25
type input "[DATE]"
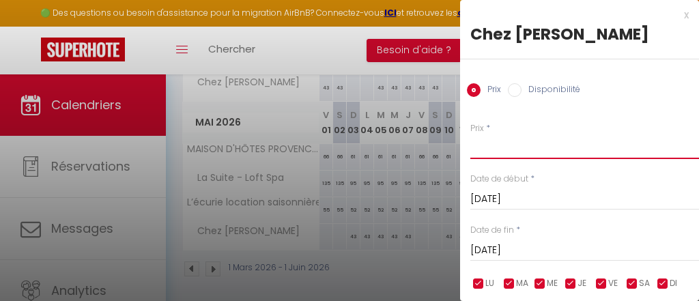
click at [543, 140] on input "Prix" at bounding box center [584, 146] width 229 height 25
type input "46"
click at [560, 253] on input "[DATE]" at bounding box center [584, 251] width 229 height 18
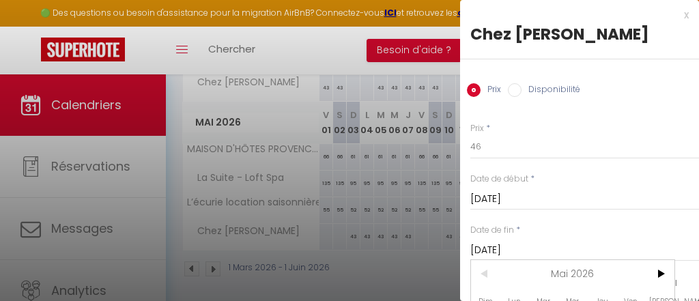
click at [545, 197] on input "[DATE]" at bounding box center [584, 199] width 229 height 18
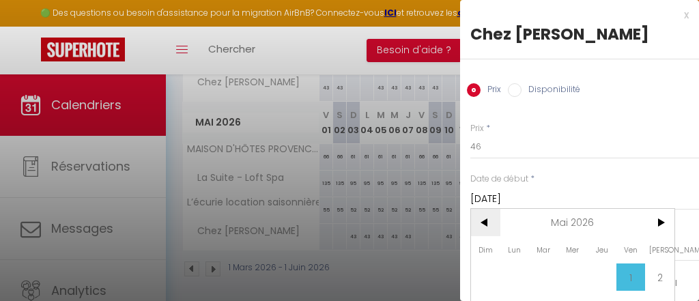
click at [485, 227] on span "<" at bounding box center [485, 222] width 29 height 27
click at [572, 279] on span "1" at bounding box center [572, 276] width 29 height 27
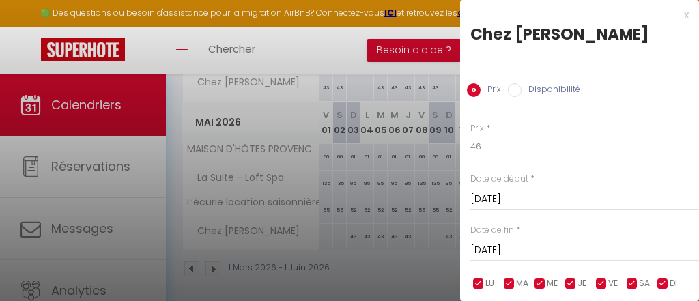
type input "[DATE]"
click at [567, 248] on input "[DATE]" at bounding box center [584, 251] width 229 height 18
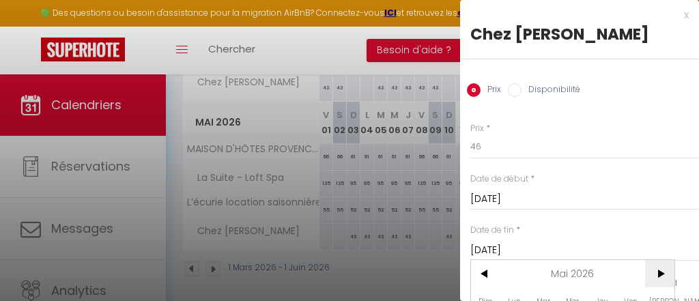
click at [658, 270] on span ">" at bounding box center [659, 273] width 29 height 27
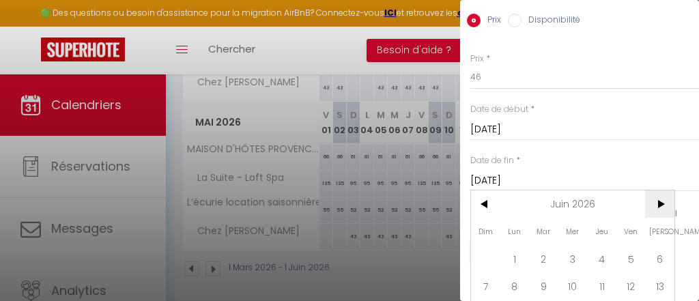
scroll to position [87, 0]
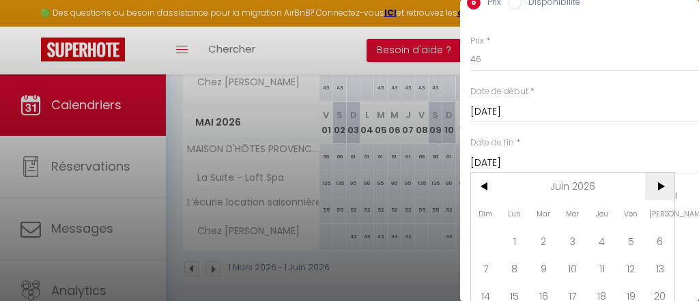
click at [658, 192] on span ">" at bounding box center [659, 186] width 29 height 27
click at [631, 246] on span "3" at bounding box center [630, 240] width 29 height 27
type input "[DATE]"
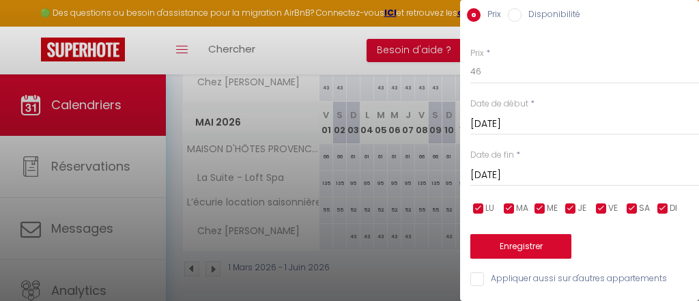
scroll to position [74, 0]
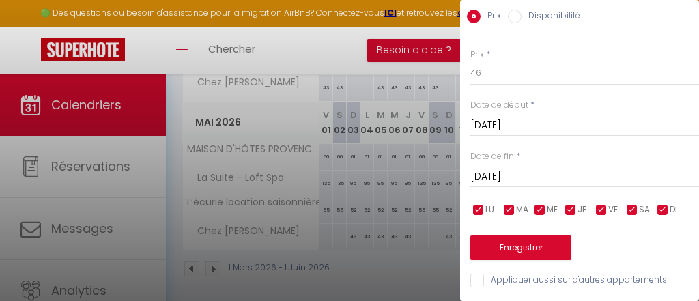
click at [663, 213] on input "checkbox" at bounding box center [663, 210] width 14 height 14
checkbox input "false"
click at [575, 208] on input "checkbox" at bounding box center [571, 210] width 14 height 14
checkbox input "false"
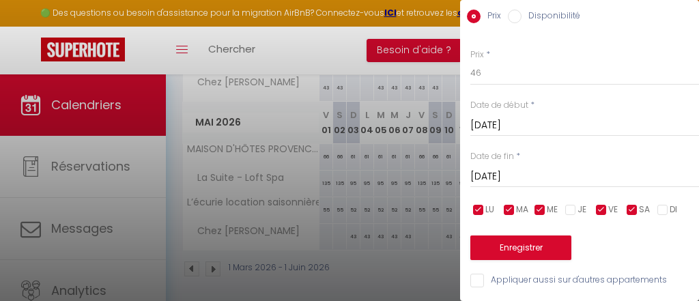
click at [541, 211] on input "checkbox" at bounding box center [540, 210] width 14 height 14
checkbox input "false"
click at [511, 209] on input "checkbox" at bounding box center [509, 210] width 14 height 14
checkbox input "false"
click at [477, 209] on input "checkbox" at bounding box center [479, 210] width 14 height 14
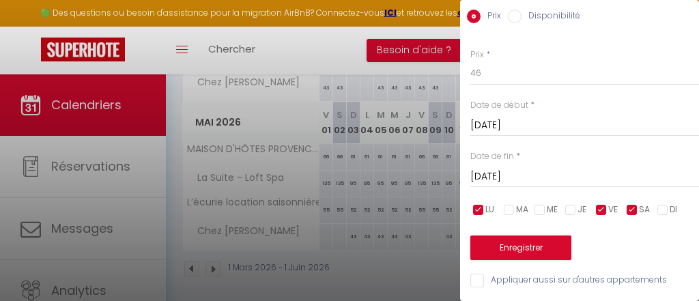
checkbox input "false"
click at [539, 244] on button "Enregistrer" at bounding box center [520, 248] width 101 height 25
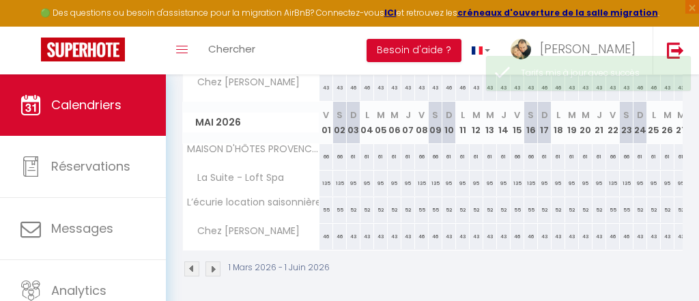
click at [215, 262] on img at bounding box center [212, 268] width 15 height 15
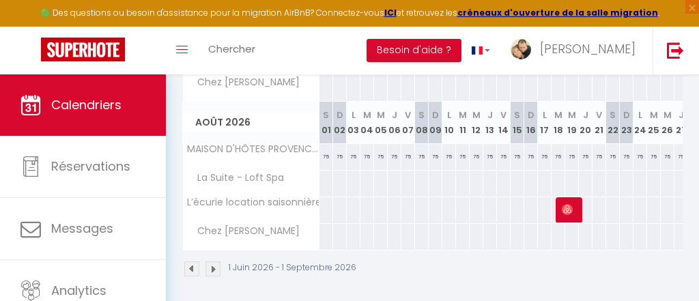
click at [334, 173] on div at bounding box center [339, 183] width 14 height 25
type input "[DATE]"
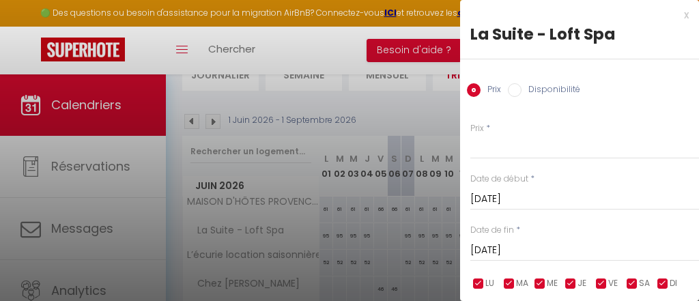
scroll to position [89, 0]
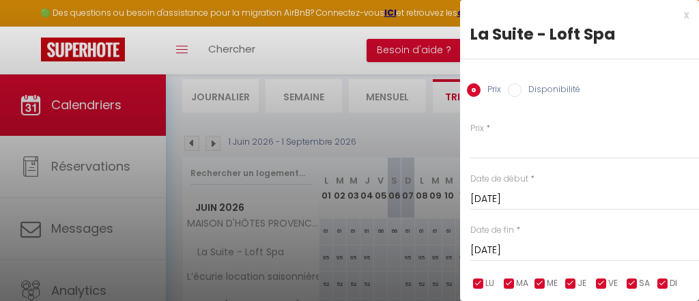
click at [377, 261] on div at bounding box center [349, 150] width 699 height 301
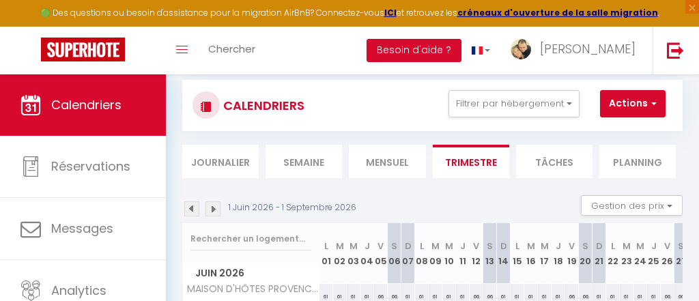
scroll to position [0, 0]
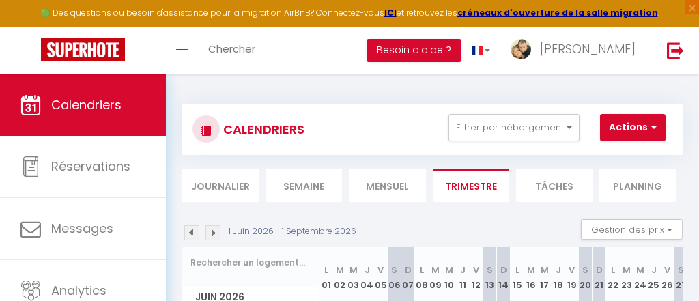
click at [192, 232] on img at bounding box center [191, 232] width 15 height 15
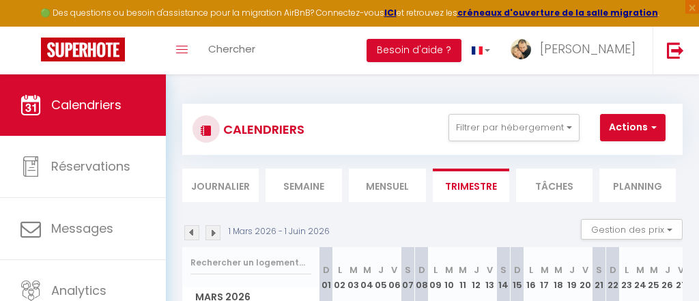
click at [373, 229] on div "[DATE] - [DATE] Gestion des prix Nb Nuits minimum Règles Disponibilité" at bounding box center [432, 233] width 500 height 28
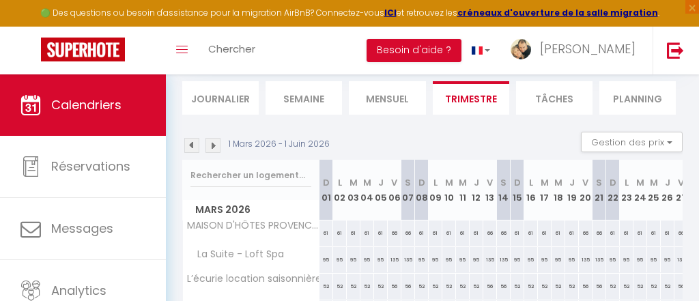
scroll to position [66, 0]
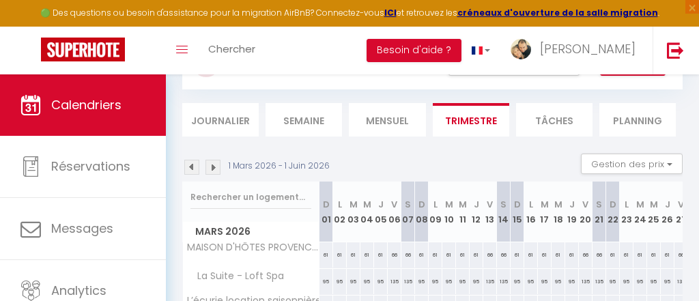
click at [193, 173] on img at bounding box center [191, 167] width 15 height 15
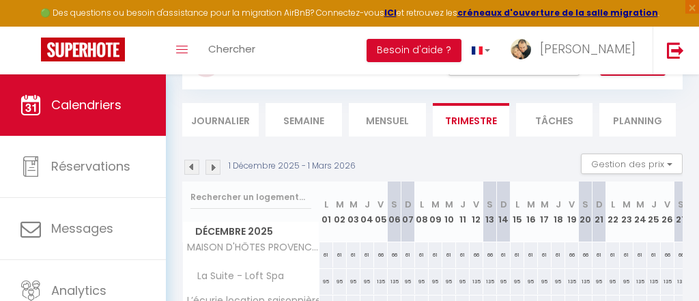
click at [193, 173] on img at bounding box center [191, 167] width 15 height 15
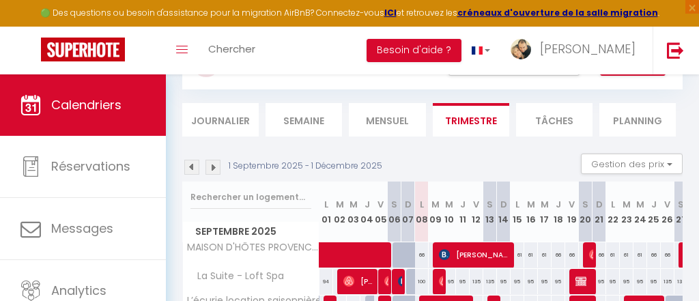
click at [528, 159] on div "[DATE] - [DATE] Gestion des prix Nb Nuits minimum Règles Disponibilité" at bounding box center [432, 168] width 500 height 28
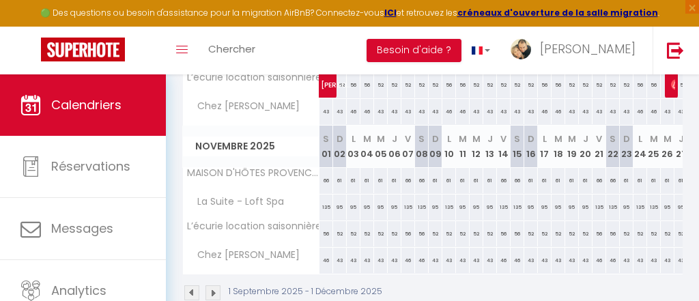
scroll to position [459, 0]
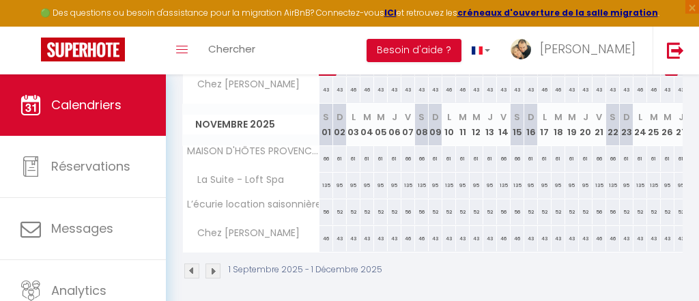
click at [449, 158] on div "61" at bounding box center [449, 158] width 14 height 25
click at [0, 0] on div at bounding box center [0, 0] width 0 height 0
click at [449, 156] on div "61" at bounding box center [449, 158] width 14 height 25
type input "61"
type input "Lun 10 Novembre 2025"
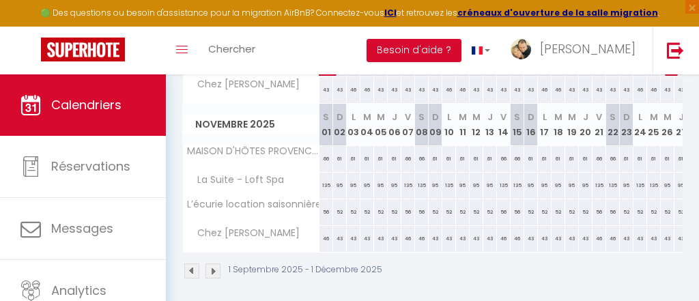
type input "[DATE]"
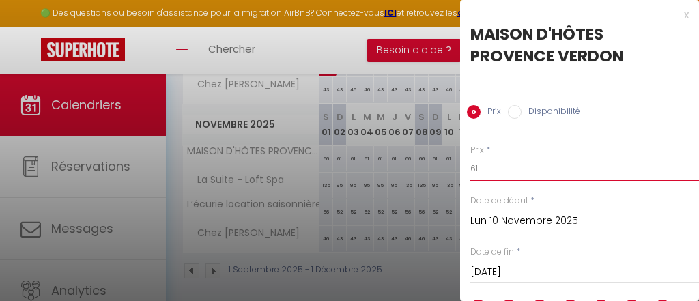
click at [502, 159] on input "61" at bounding box center [584, 168] width 229 height 25
type input "66"
click at [626, 253] on div "Date de fin * [DATE] < [DATE] > Dim Lun Mar Mer Jeu Ven Sam 1 2 3 4 5 6 7 8 9 1…" at bounding box center [584, 265] width 229 height 38
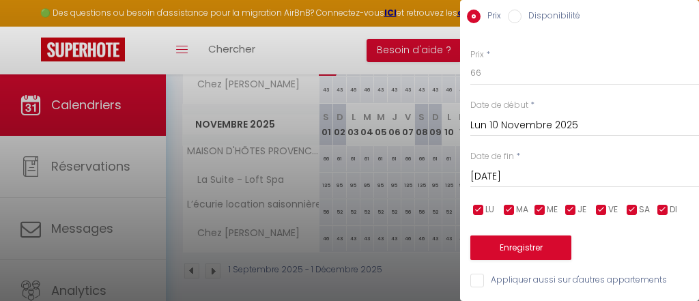
scroll to position [96, 0]
click at [523, 245] on button "Enregistrer" at bounding box center [520, 248] width 101 height 25
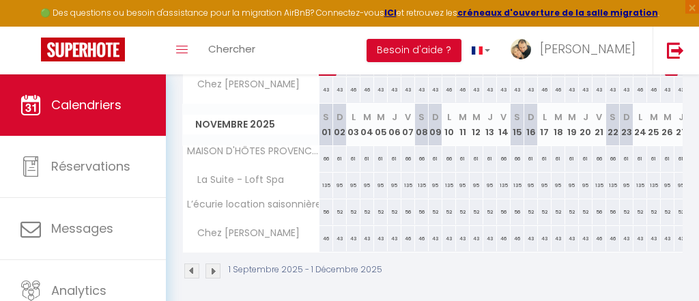
click at [448, 206] on div "52" at bounding box center [449, 211] width 14 height 25
type input "52"
type input "Lun 10 Novembre 2025"
type input "[DATE]"
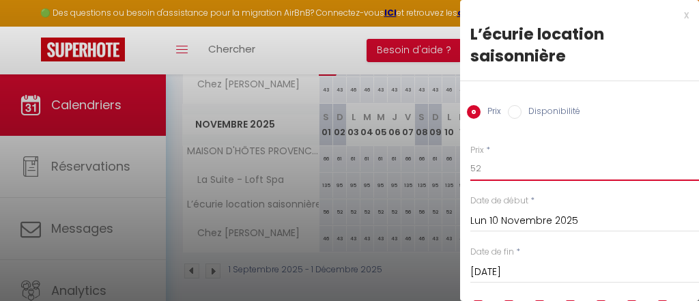
click at [491, 167] on input "52" at bounding box center [584, 168] width 229 height 25
type input "56"
click at [612, 215] on input "Lun 10 Novembre 2025" at bounding box center [584, 221] width 229 height 18
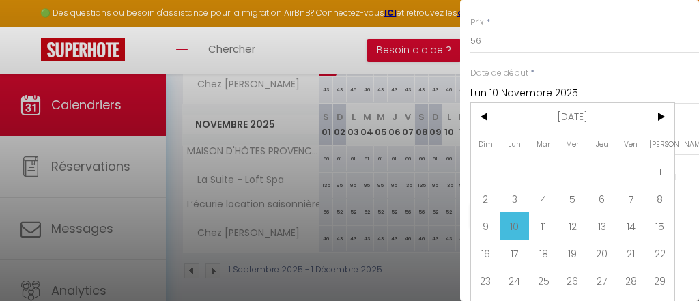
scroll to position [131, 0]
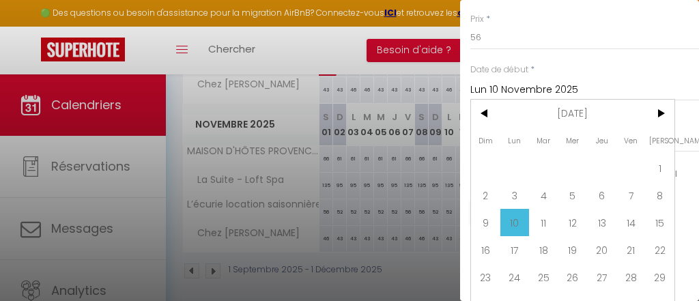
click at [586, 62] on div "Prix * 56 Statut * Disponible Indisponible Date de début * [DATE] < [DATE] > Di…" at bounding box center [579, 125] width 239 height 258
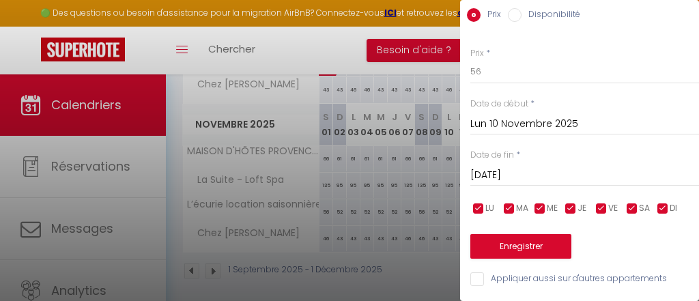
scroll to position [96, 0]
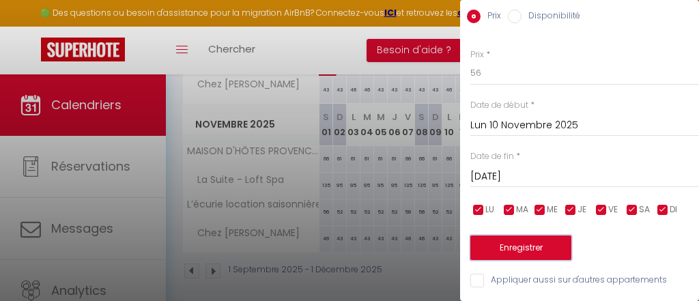
click at [521, 244] on button "Enregistrer" at bounding box center [520, 248] width 101 height 25
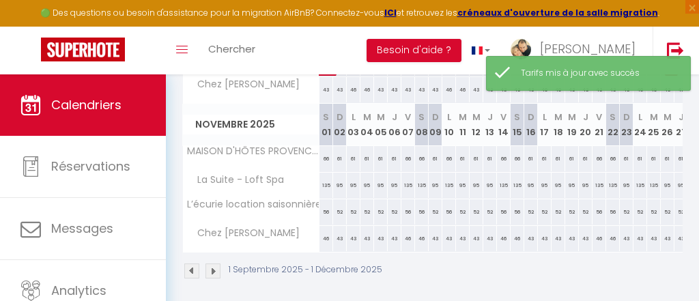
click at [449, 237] on div "43" at bounding box center [449, 238] width 14 height 25
click at [0, 0] on div at bounding box center [0, 0] width 0 height 0
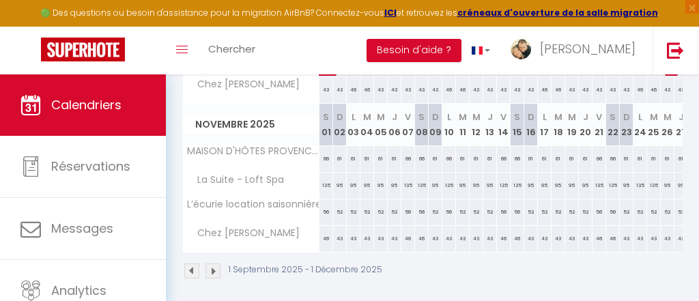
click at [449, 231] on div "43" at bounding box center [449, 238] width 14 height 25
type input "43"
type input "Lun 10 Novembre 2025"
type input "[DATE]"
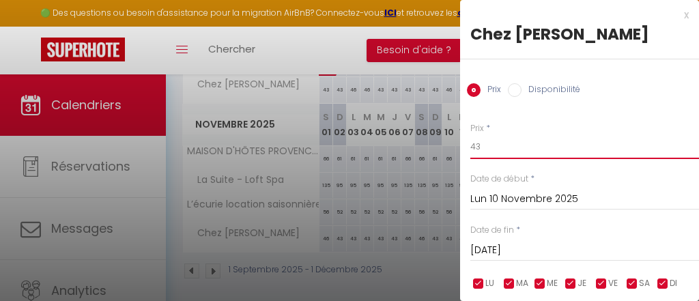
click at [526, 152] on input "43" at bounding box center [584, 146] width 229 height 25
type input "47"
click at [623, 121] on div "Prix * 47 Statut * Disponible Indisponible Date de début * [DATE] < [DATE] > Di…" at bounding box center [579, 234] width 239 height 258
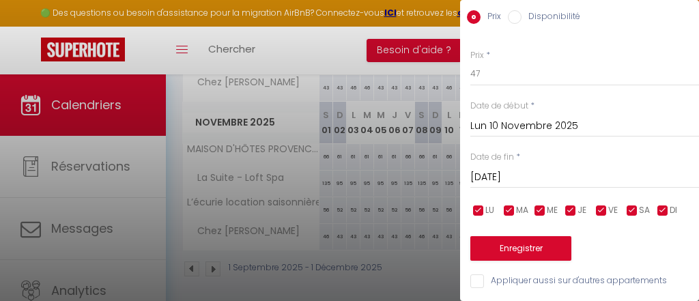
scroll to position [74, 0]
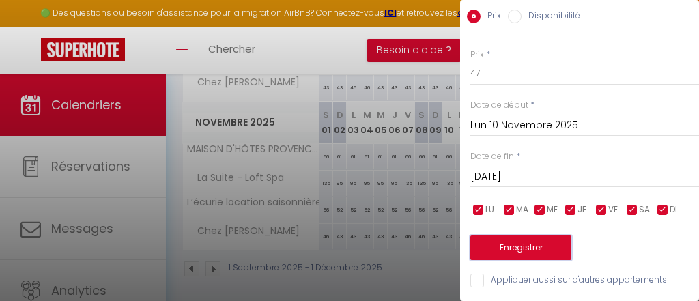
click at [496, 243] on button "Enregistrer" at bounding box center [520, 248] width 101 height 25
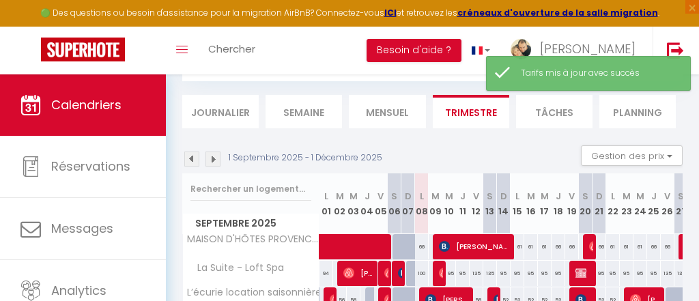
scroll to position [461, 0]
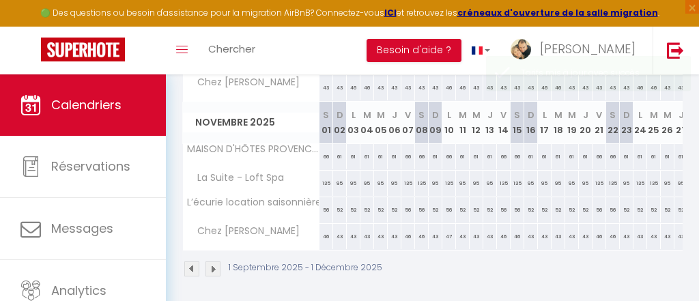
click at [317, 233] on th "Chez [PERSON_NAME]" at bounding box center [251, 237] width 137 height 26
click at [318, 266] on p "1 Septembre 2025 - 1 Décembre 2025" at bounding box center [306, 267] width 154 height 13
click at [420, 259] on div "1 Septembre 2025 - 1 Décembre 2025" at bounding box center [432, 271] width 500 height 40
click at [212, 263] on img at bounding box center [212, 268] width 15 height 15
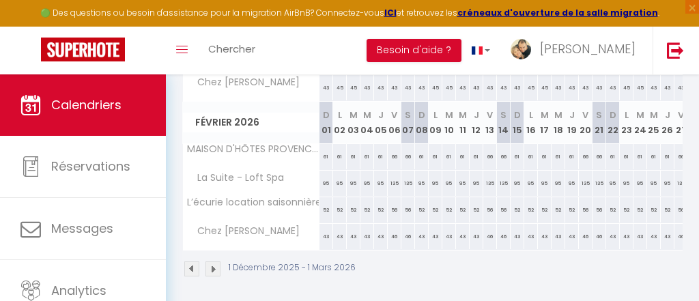
click at [255, 104] on th "Février 2026" at bounding box center [251, 123] width 137 height 42
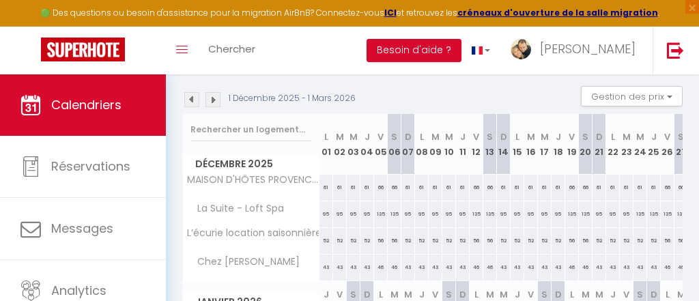
scroll to position [155, 0]
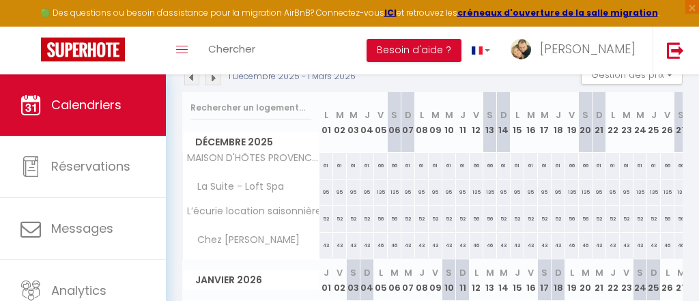
click at [639, 163] on div "61" at bounding box center [640, 165] width 14 height 25
click at [0, 0] on div at bounding box center [0, 0] width 0 height 0
click at [639, 163] on div "61" at bounding box center [640, 165] width 14 height 25
type input "61"
type input "Mer 24 Décembre 2025"
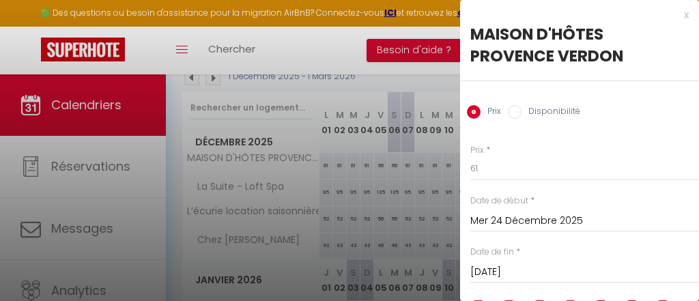
click at [588, 273] on input "[DATE]" at bounding box center [584, 272] width 229 height 18
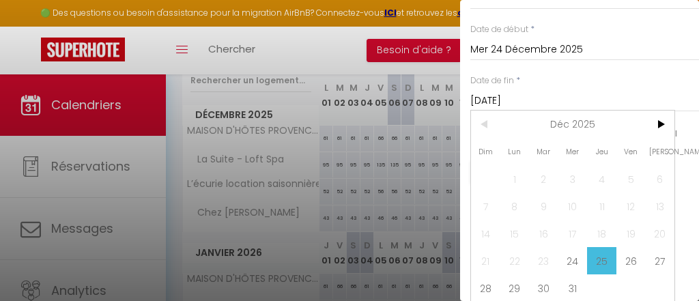
scroll to position [199, 0]
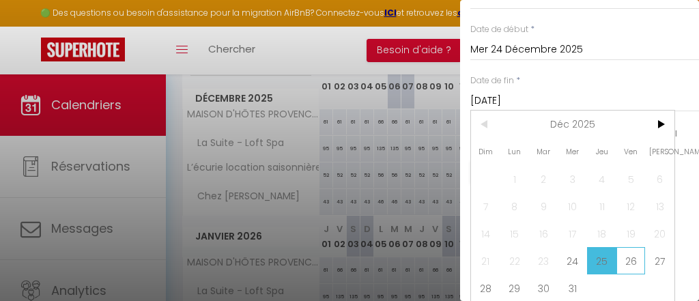
click at [636, 266] on span "26" at bounding box center [630, 260] width 29 height 27
type input "[DATE]"
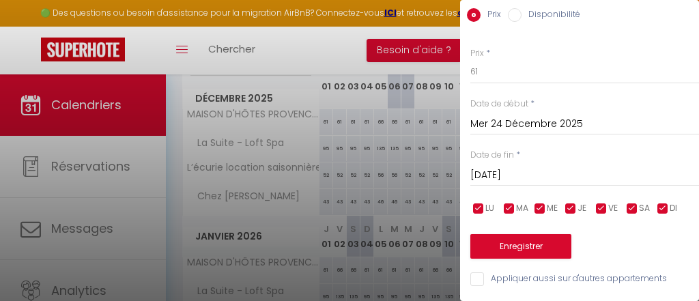
scroll to position [96, 0]
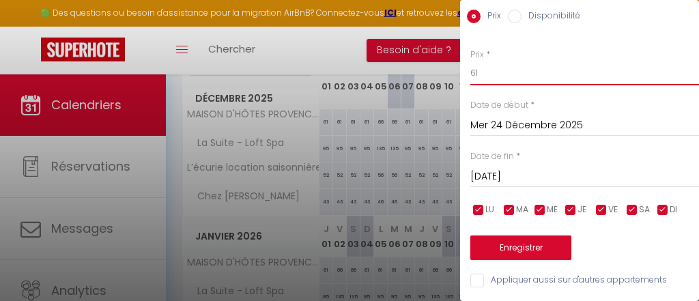
click at [497, 70] on input "61" at bounding box center [584, 73] width 229 height 25
type input "68"
click at [524, 252] on button "Enregistrer" at bounding box center [520, 248] width 101 height 25
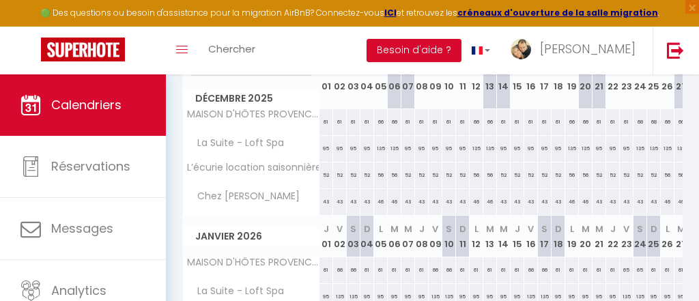
click at [640, 173] on div "52" at bounding box center [640, 174] width 14 height 25
type input "52"
type input "Mer 24 Décembre 2025"
type input "[DATE]"
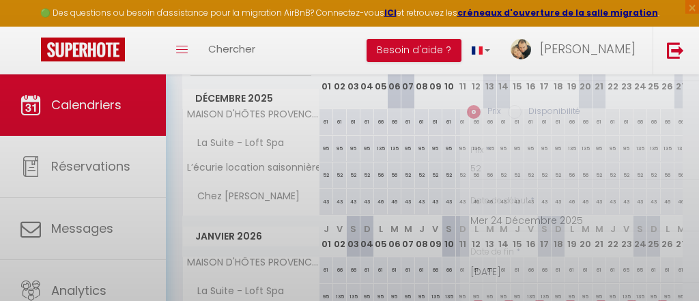
click at [640, 173] on div at bounding box center [349, 150] width 699 height 301
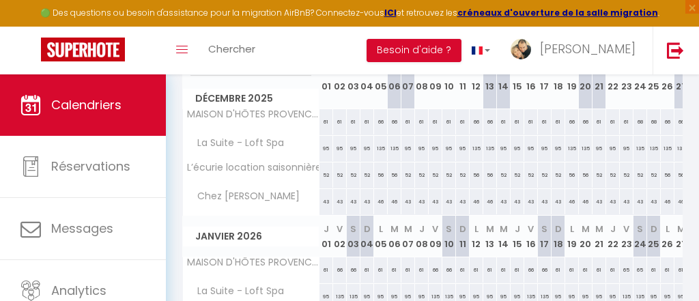
click at [640, 173] on div "52" at bounding box center [640, 174] width 14 height 25
type input "52"
type input "Mer 24 Décembre 2025"
type input "[DATE]"
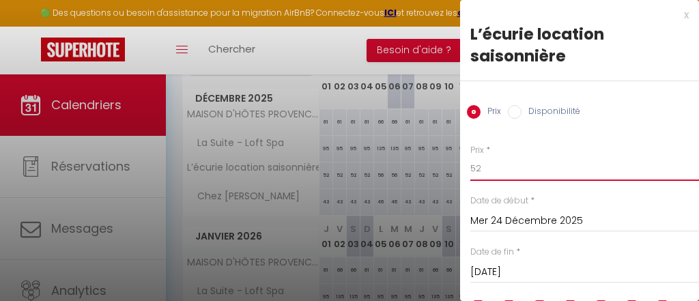
click at [500, 173] on input "52" at bounding box center [584, 168] width 229 height 25
type input "58"
click at [524, 272] on input "[DATE]" at bounding box center [584, 272] width 229 height 18
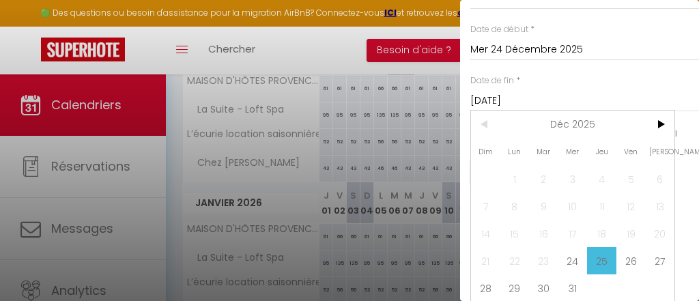
scroll to position [242, 0]
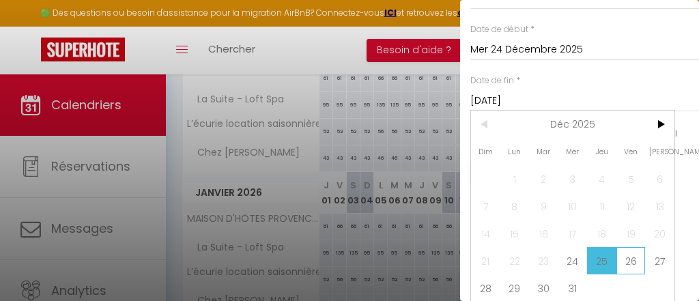
click at [636, 259] on span "26" at bounding box center [630, 260] width 29 height 27
type input "[DATE]"
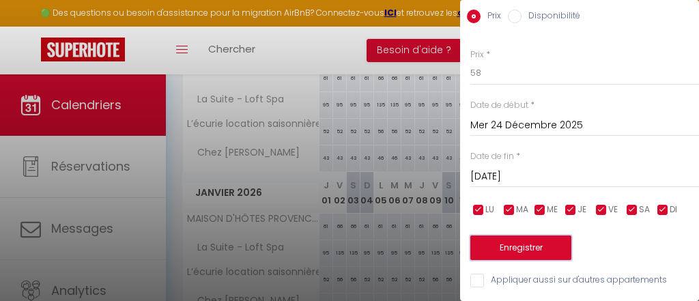
click at [534, 243] on button "Enregistrer" at bounding box center [520, 248] width 101 height 25
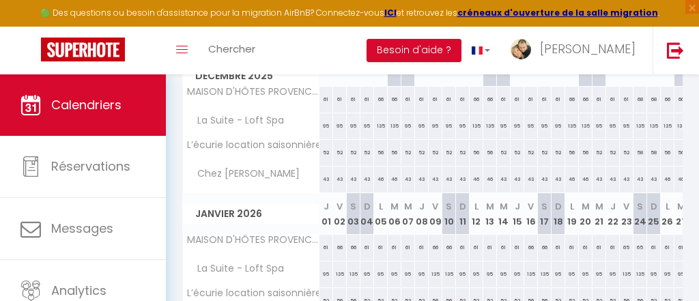
scroll to position [220, 0]
click at [639, 173] on div "43" at bounding box center [640, 179] width 14 height 25
click at [0, 0] on div at bounding box center [0, 0] width 0 height 0
click at [639, 173] on div "43" at bounding box center [640, 179] width 14 height 25
type input "43"
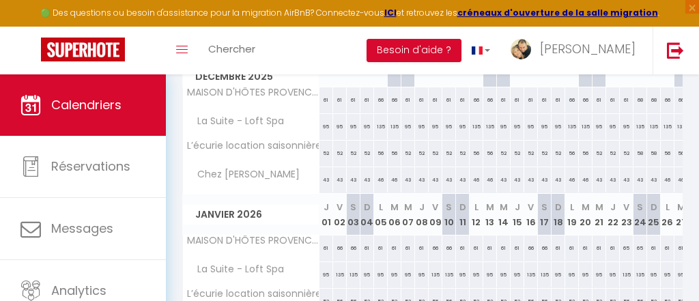
type input "Mer 24 Décembre 2025"
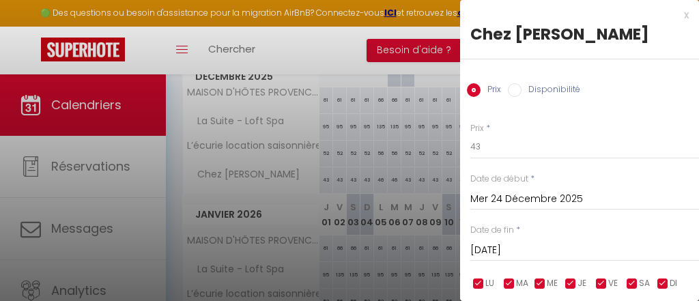
click at [530, 252] on input "[DATE]" at bounding box center [584, 251] width 229 height 18
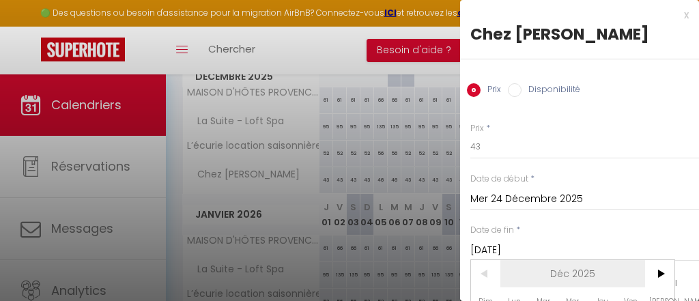
click at [642, 276] on span "Déc 2025" at bounding box center [572, 273] width 145 height 27
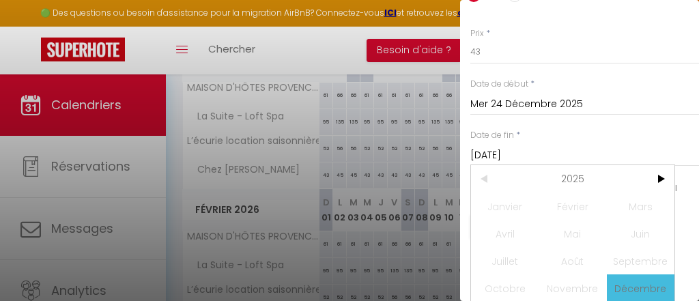
scroll to position [395, 0]
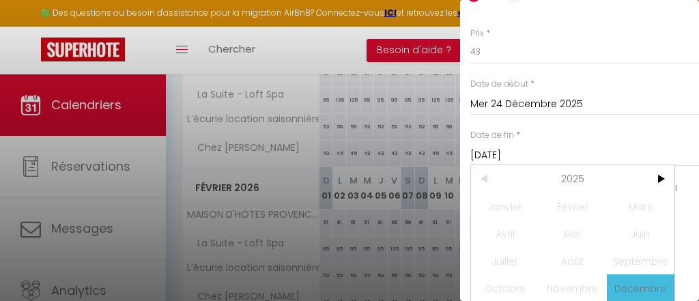
click at [586, 158] on input "[DATE]" at bounding box center [584, 156] width 229 height 18
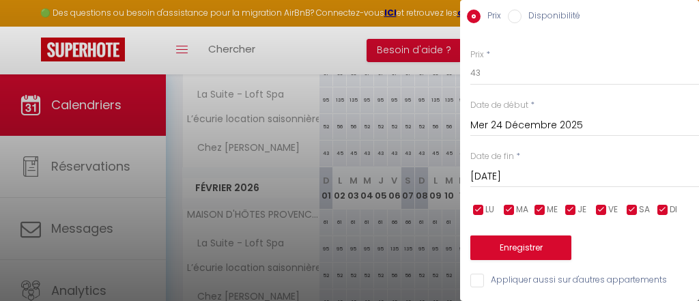
click at [509, 177] on input "[DATE]" at bounding box center [584, 177] width 229 height 18
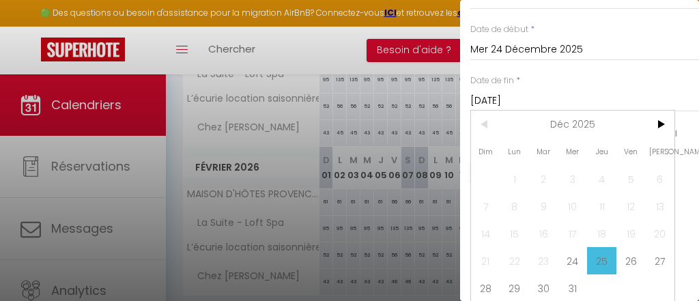
scroll to position [417, 0]
click at [631, 267] on span "26" at bounding box center [630, 260] width 29 height 27
type input "[DATE]"
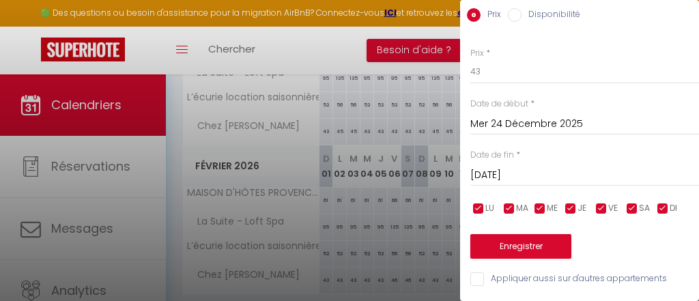
scroll to position [74, 0]
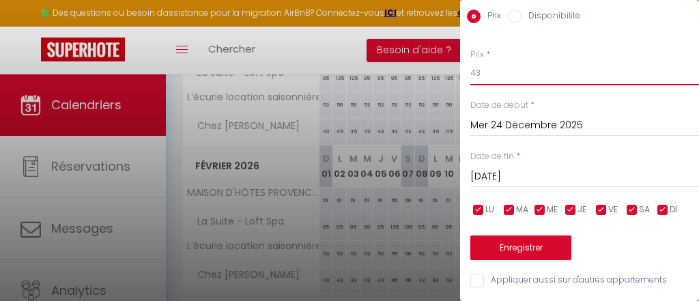
click at [567, 79] on input "43" at bounding box center [584, 73] width 229 height 25
type input "4"
type input "48"
click at [519, 259] on div "Prix * 48 Statut * Disponible Indisponible Date de début * [DATE] < [DATE] > Di…" at bounding box center [579, 160] width 239 height 258
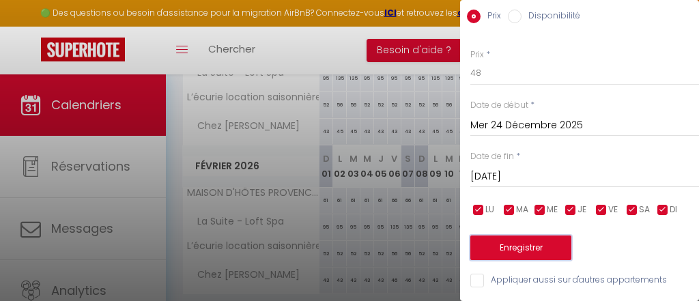
click at [525, 250] on button "Enregistrer" at bounding box center [520, 248] width 101 height 25
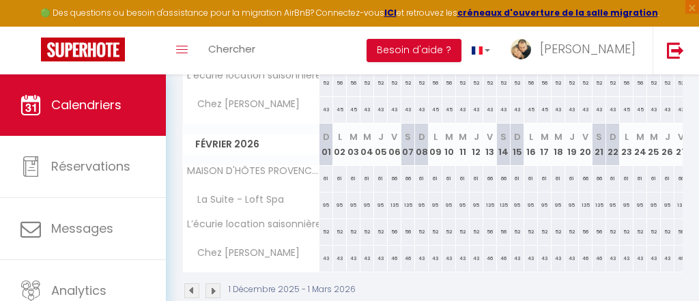
scroll to position [461, 0]
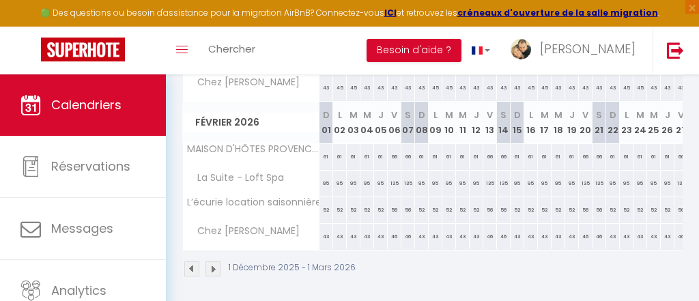
click at [292, 242] on th "Chez [PERSON_NAME]" at bounding box center [251, 237] width 137 height 26
click at [256, 263] on p "1 Décembre 2025 - 1 Mars 2026" at bounding box center [292, 267] width 127 height 13
click at [186, 62] on link "Toggle menubar" at bounding box center [182, 51] width 32 height 48
click at [291, 104] on th "Février 2026" at bounding box center [251, 123] width 137 height 42
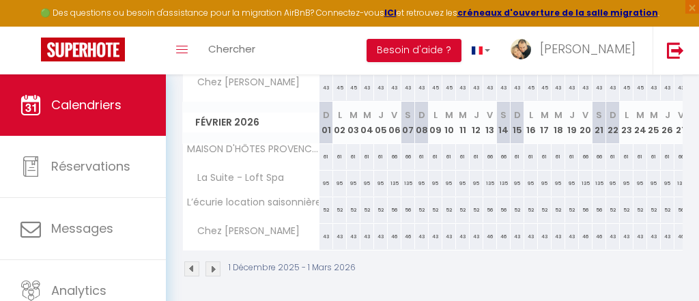
click at [291, 251] on div "1 Décembre 2025 - 1 Mars 2026" at bounding box center [432, 271] width 500 height 40
click at [263, 266] on p "1 Décembre 2025 - 1 Mars 2026" at bounding box center [292, 267] width 127 height 13
click at [448, 263] on div "1 Décembre 2025 - 1 Mars 2026" at bounding box center [432, 271] width 500 height 40
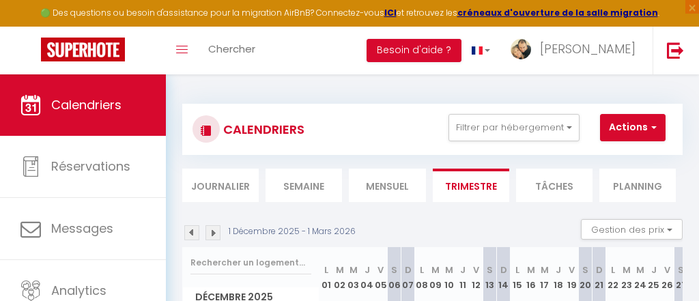
scroll to position [182, 0]
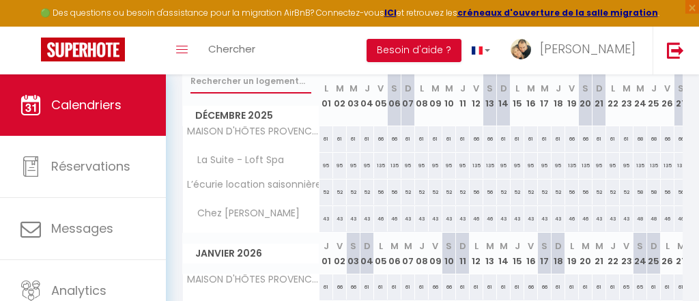
click at [257, 90] on input "text" at bounding box center [250, 81] width 121 height 25
click at [280, 118] on span "Décembre 2025" at bounding box center [251, 116] width 136 height 20
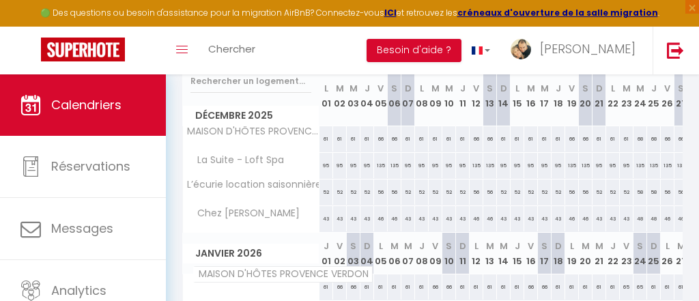
click at [253, 276] on span "MAISON D'HÔTES PROVENCE VERDON" at bounding box center [283, 274] width 180 height 16
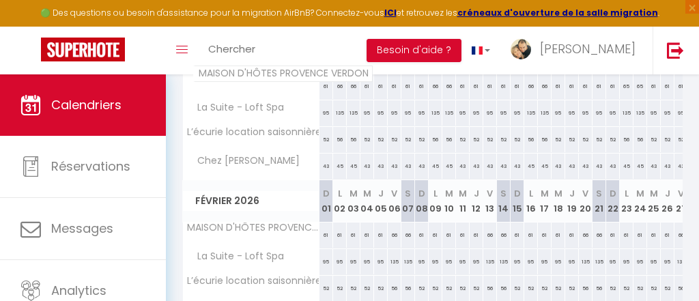
scroll to position [461, 0]
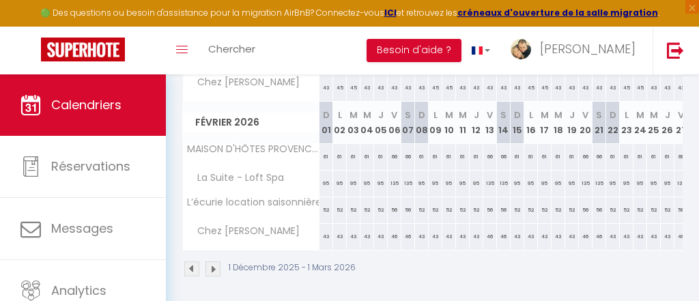
click at [214, 266] on img at bounding box center [212, 268] width 15 height 15
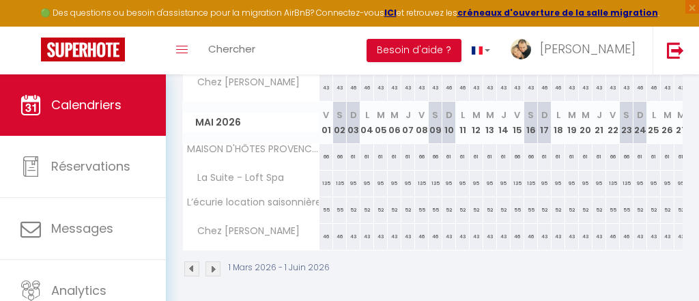
click at [294, 127] on span "Mai 2026" at bounding box center [251, 123] width 136 height 20
click at [217, 264] on img at bounding box center [212, 268] width 15 height 15
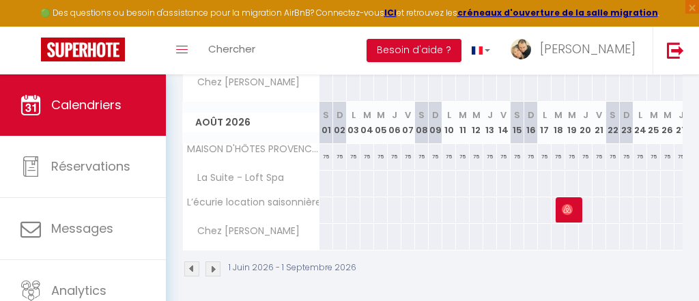
click at [311, 186] on th "La Suite - Loft Spa" at bounding box center [251, 184] width 137 height 26
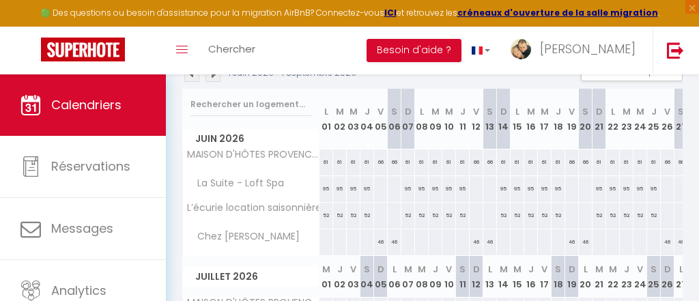
scroll to position [177, 0]
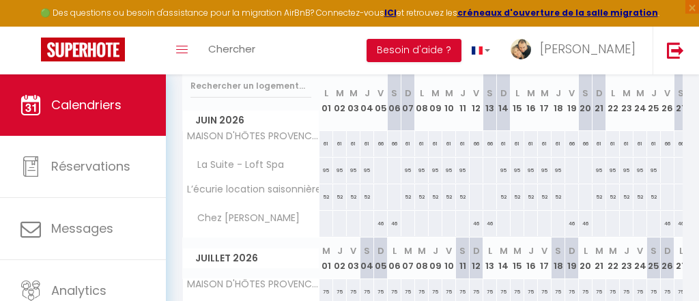
click at [377, 171] on div at bounding box center [380, 170] width 14 height 25
click at [0, 0] on div at bounding box center [0, 0] width 0 height 0
click at [377, 171] on div at bounding box center [380, 170] width 14 height 25
type input "[DATE]"
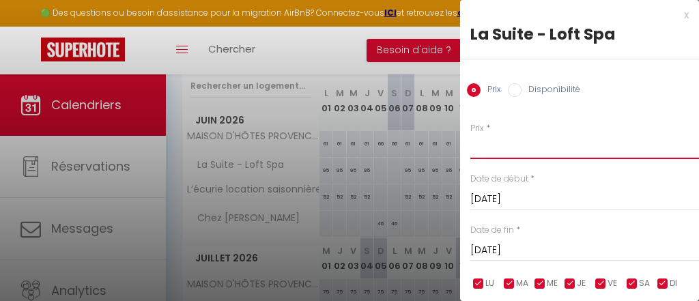
click at [523, 150] on input "Prix" at bounding box center [584, 146] width 229 height 25
type input "135"
click at [567, 248] on input "[DATE]" at bounding box center [584, 251] width 229 height 18
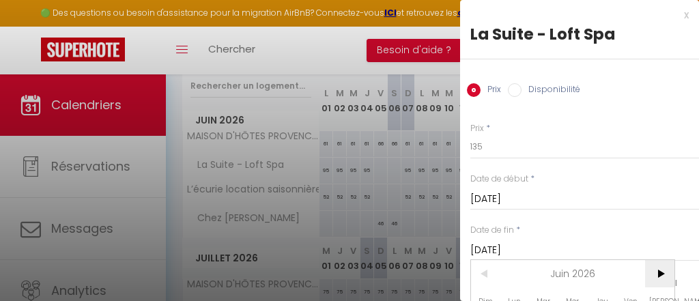
click at [661, 270] on span ">" at bounding box center [659, 273] width 29 height 27
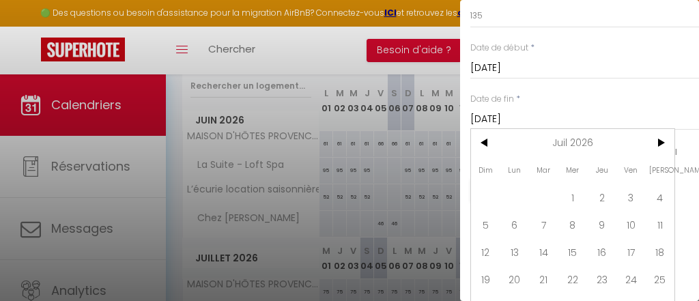
scroll to position [149, 0]
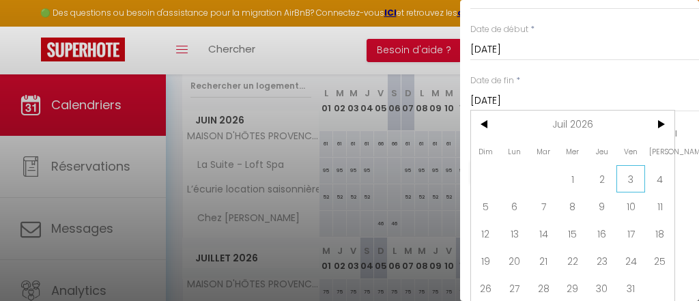
click at [636, 177] on span "3" at bounding box center [630, 178] width 29 height 27
type input "[DATE]"
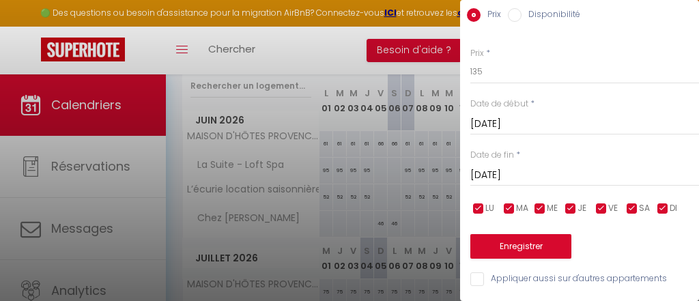
scroll to position [74, 0]
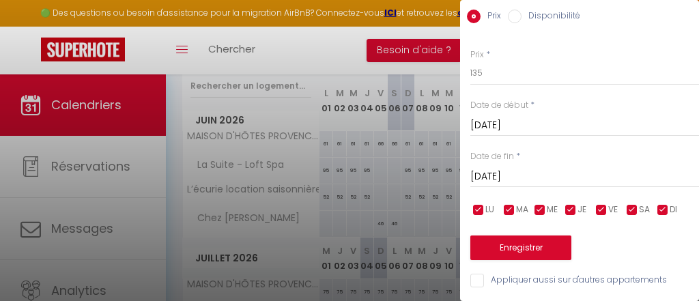
click at [565, 208] on input "checkbox" at bounding box center [571, 210] width 14 height 14
checkbox input "false"
click at [538, 207] on input "checkbox" at bounding box center [540, 210] width 14 height 14
checkbox input "false"
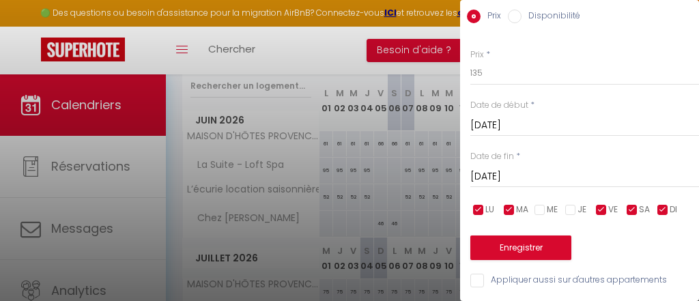
click at [505, 210] on input "checkbox" at bounding box center [509, 210] width 14 height 14
checkbox input "false"
click at [476, 208] on input "checkbox" at bounding box center [479, 210] width 14 height 14
checkbox input "false"
click at [663, 212] on input "checkbox" at bounding box center [663, 210] width 14 height 14
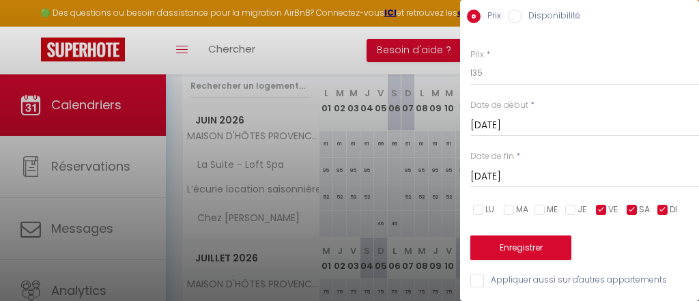
checkbox input "false"
click at [513, 249] on button "Enregistrer" at bounding box center [520, 248] width 101 height 25
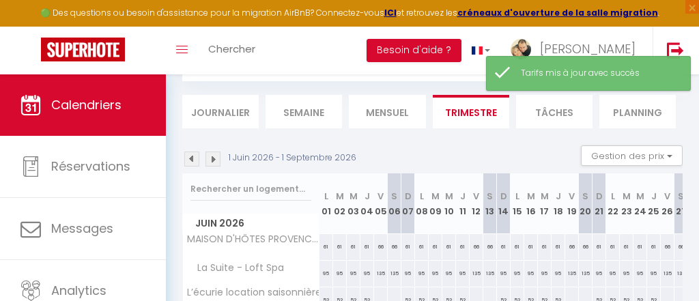
scroll to position [177, 0]
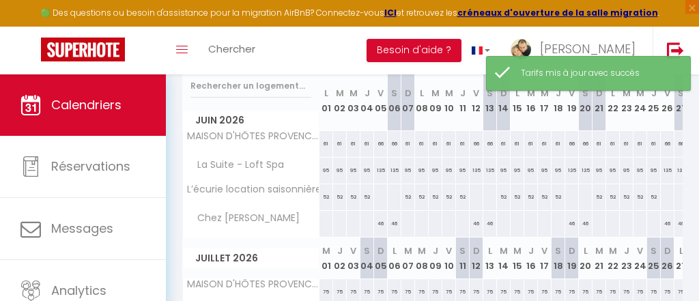
click at [379, 197] on div at bounding box center [380, 196] width 14 height 25
type input "[DATE]"
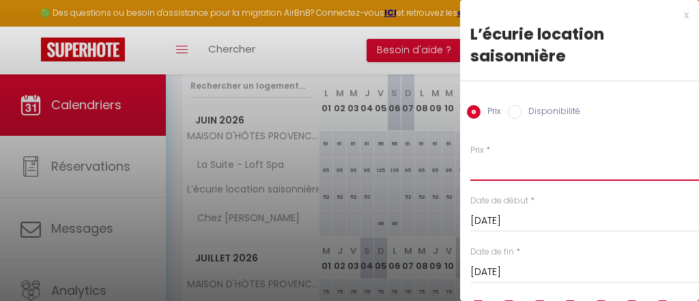
click at [519, 167] on input "Prix" at bounding box center [584, 168] width 229 height 25
type input "56"
click at [544, 265] on input "[DATE]" at bounding box center [584, 272] width 229 height 18
click at [698, 164] on input "56" at bounding box center [584, 168] width 229 height 25
click at [588, 276] on input "[DATE]" at bounding box center [584, 272] width 229 height 18
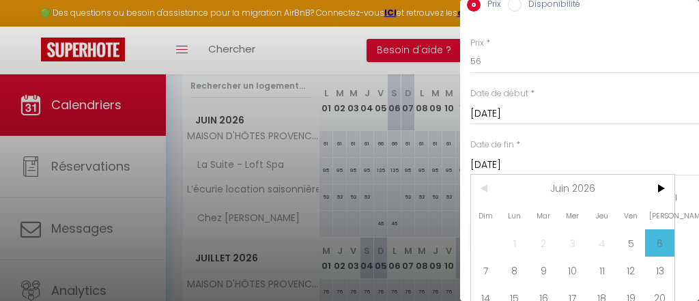
scroll to position [109, 0]
click at [660, 186] on span ">" at bounding box center [659, 186] width 29 height 27
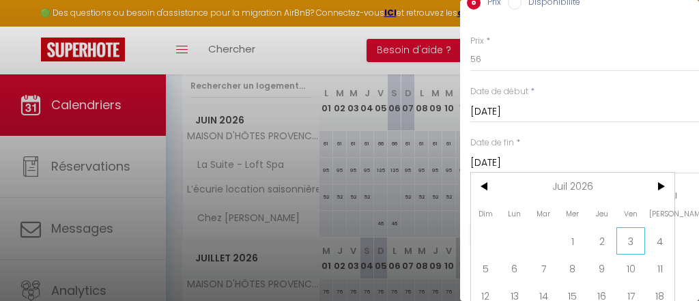
click at [632, 242] on span "3" at bounding box center [630, 240] width 29 height 27
type input "[DATE]"
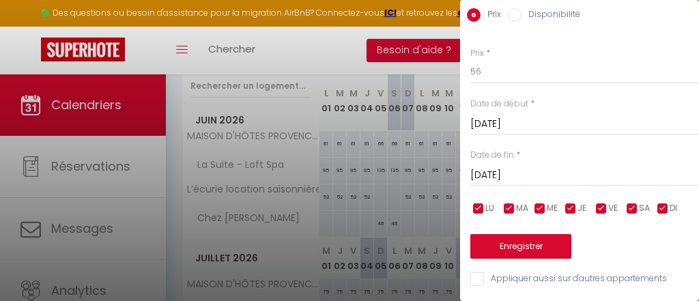
scroll to position [96, 0]
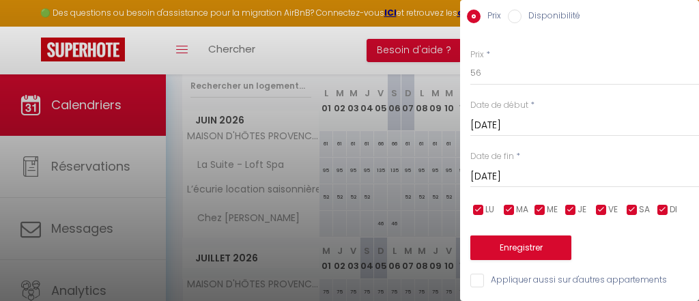
click at [662, 208] on input "checkbox" at bounding box center [663, 210] width 14 height 14
checkbox input "false"
click at [575, 211] on input "checkbox" at bounding box center [571, 210] width 14 height 14
checkbox input "false"
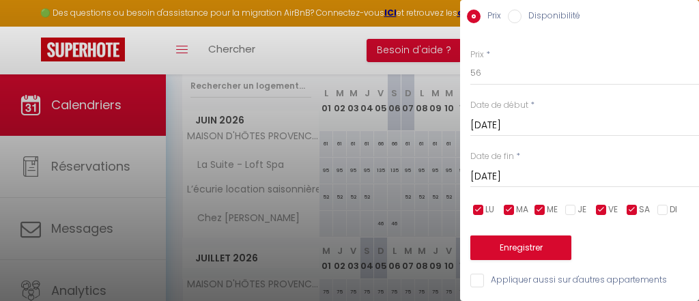
click at [540, 209] on input "checkbox" at bounding box center [540, 210] width 14 height 14
checkbox input "false"
click at [513, 209] on input "checkbox" at bounding box center [509, 210] width 14 height 14
checkbox input "false"
click at [479, 208] on input "checkbox" at bounding box center [479, 210] width 14 height 14
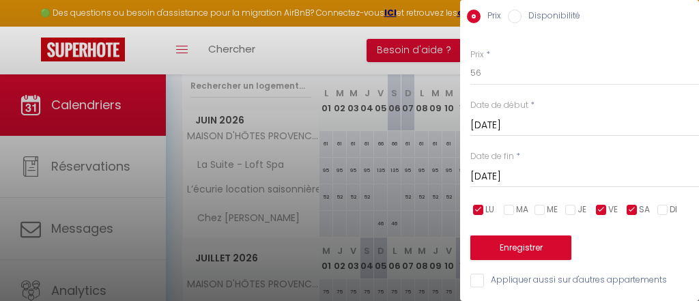
checkbox input "false"
click at [493, 253] on button "Enregistrer" at bounding box center [520, 248] width 101 height 25
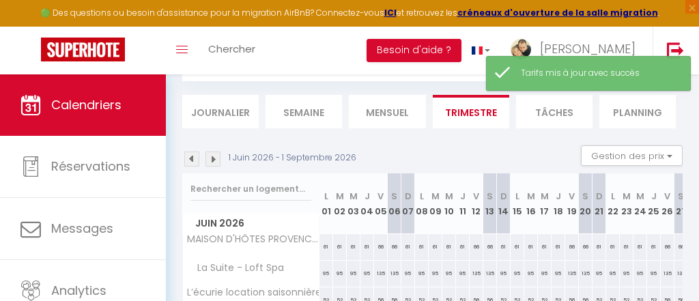
scroll to position [177, 0]
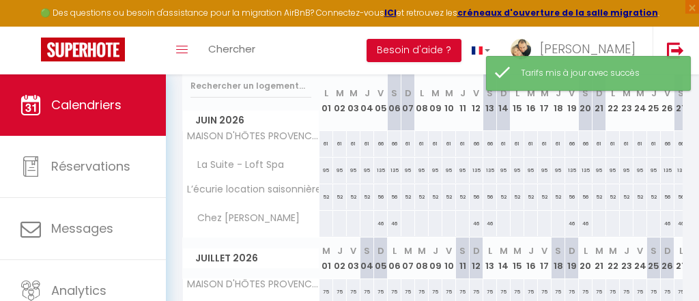
click at [324, 221] on div at bounding box center [326, 223] width 14 height 25
type input "[DATE]"
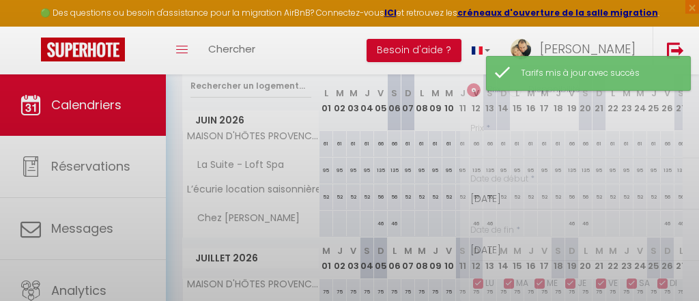
click at [324, 221] on div at bounding box center [349, 150] width 699 height 301
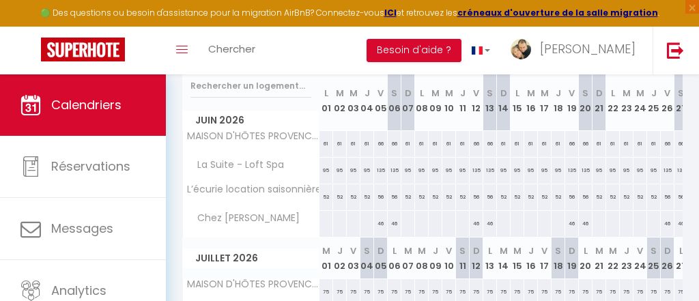
click at [324, 221] on div at bounding box center [326, 223] width 14 height 25
type input "[DATE]"
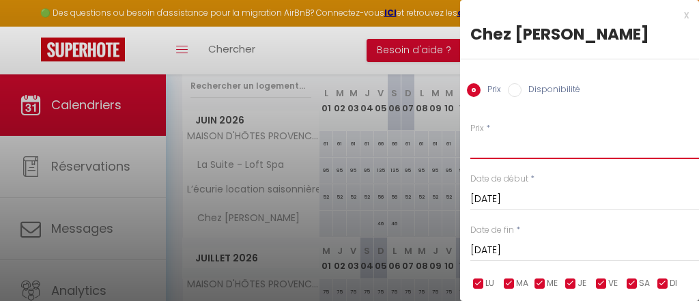
click at [521, 150] on input "Prix" at bounding box center [584, 146] width 229 height 25
type input "43"
click at [552, 251] on input "[DATE]" at bounding box center [584, 251] width 229 height 18
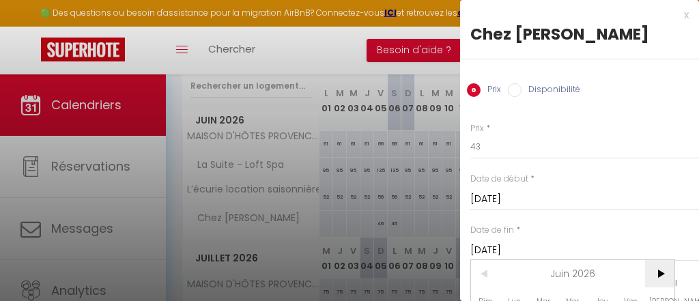
click at [648, 266] on span ">" at bounding box center [659, 273] width 29 height 27
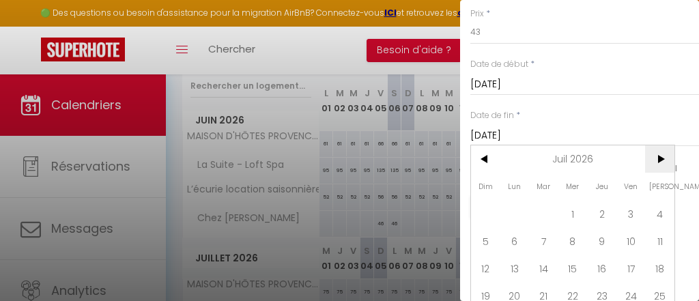
scroll to position [131, 0]
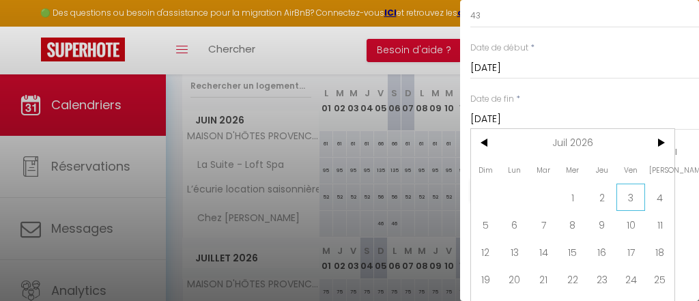
click at [636, 201] on span "3" at bounding box center [630, 197] width 29 height 27
type input "[DATE]"
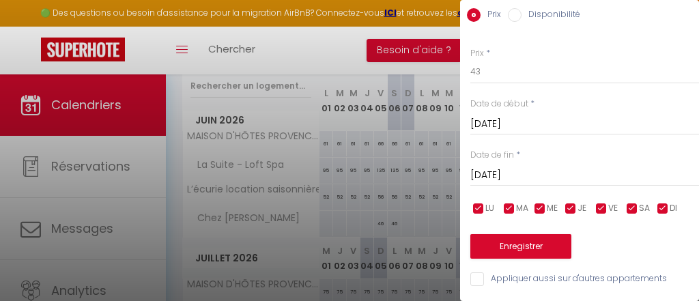
scroll to position [74, 0]
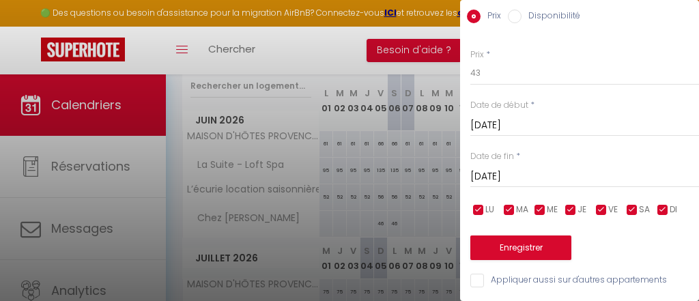
click at [629, 210] on input "checkbox" at bounding box center [632, 210] width 14 height 14
checkbox input "false"
click at [603, 210] on input "checkbox" at bounding box center [602, 210] width 14 height 14
checkbox input "false"
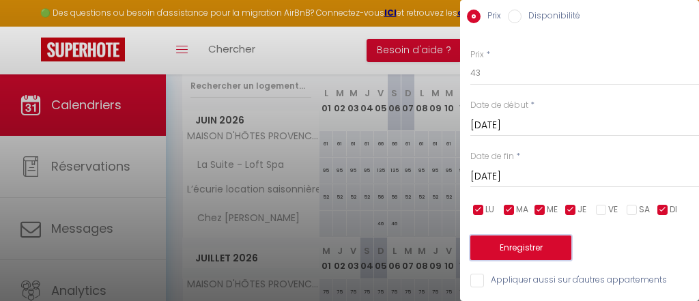
click at [524, 244] on button "Enregistrer" at bounding box center [520, 248] width 101 height 25
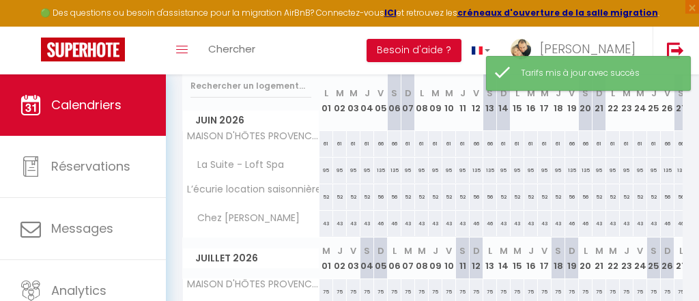
click at [292, 238] on th "Juillet 2026" at bounding box center [251, 259] width 137 height 42
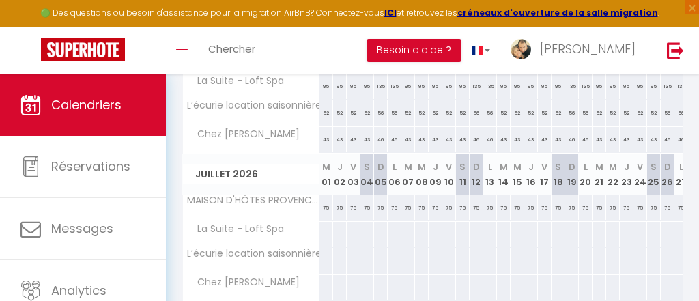
scroll to position [242, 0]
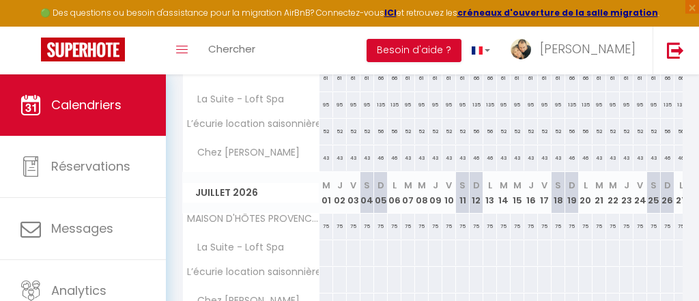
click at [327, 223] on div "75" at bounding box center [326, 226] width 14 height 25
type input "75"
type input "Mer 01 Juillet 2026"
type input "[DATE]"
click at [0, 0] on div at bounding box center [0, 0] width 0 height 0
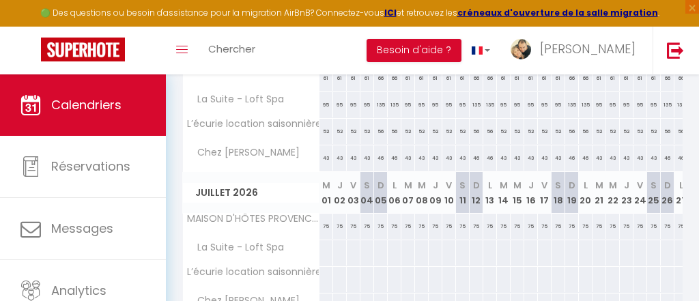
click at [367, 224] on div "75" at bounding box center [367, 226] width 14 height 25
type input "75"
type input "[DATE]"
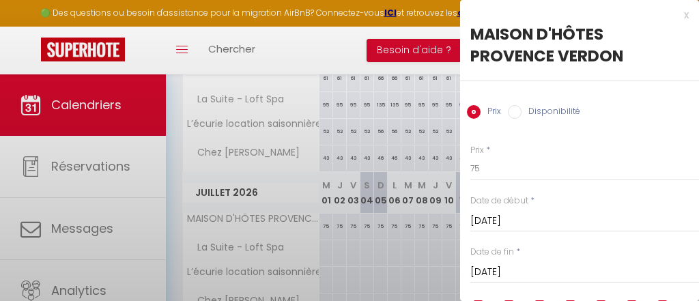
click at [367, 224] on div at bounding box center [349, 150] width 699 height 301
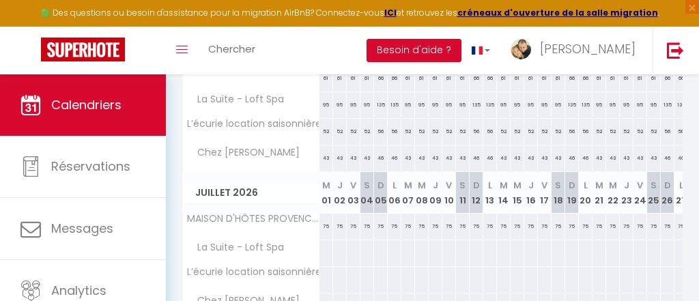
click at [367, 224] on div "75" at bounding box center [367, 226] width 14 height 25
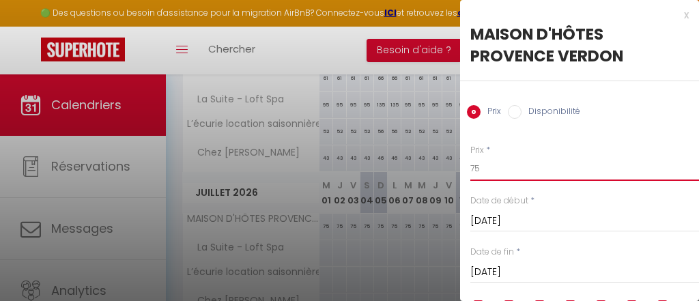
click at [497, 176] on input "75" at bounding box center [584, 168] width 229 height 25
click at [506, 274] on input "[DATE]" at bounding box center [584, 272] width 229 height 18
click at [640, 212] on input "[DATE]" at bounding box center [584, 221] width 229 height 18
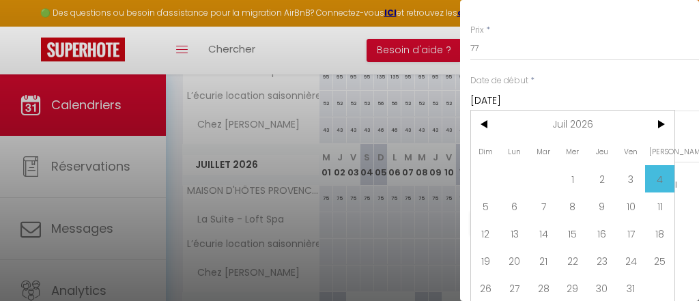
scroll to position [286, 0]
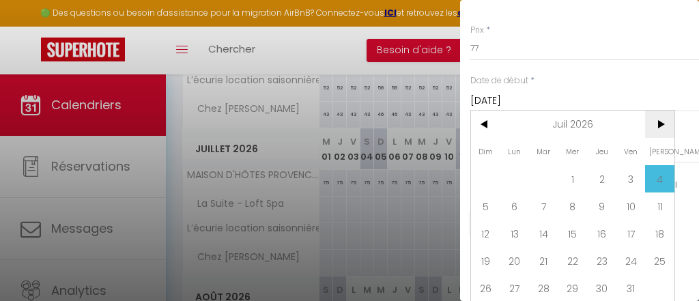
click at [660, 124] on span ">" at bounding box center [659, 124] width 29 height 27
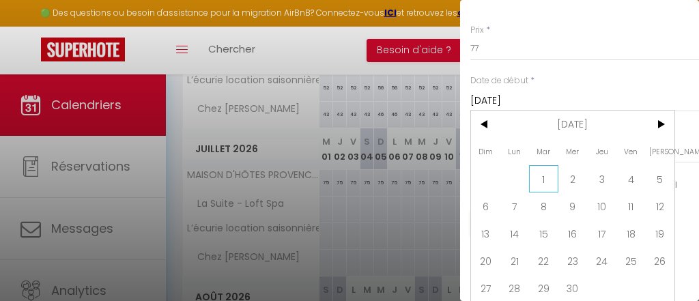
click at [548, 178] on span "1" at bounding box center [543, 178] width 29 height 27
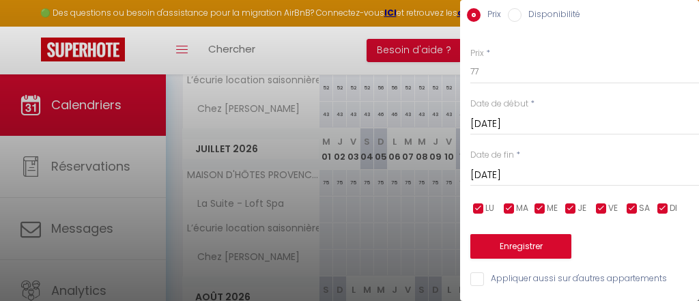
scroll to position [96, 0]
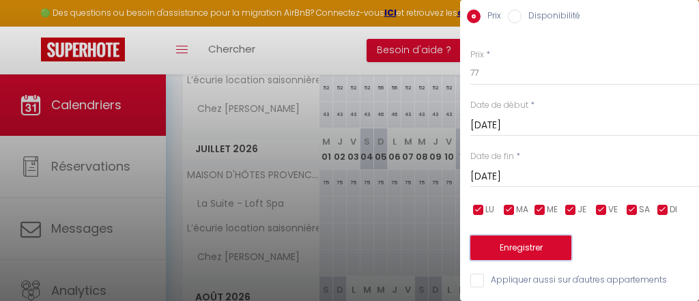
click at [500, 245] on button "Enregistrer" at bounding box center [520, 248] width 101 height 25
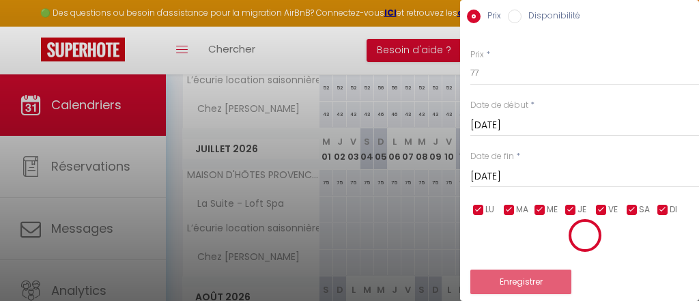
scroll to position [0, 0]
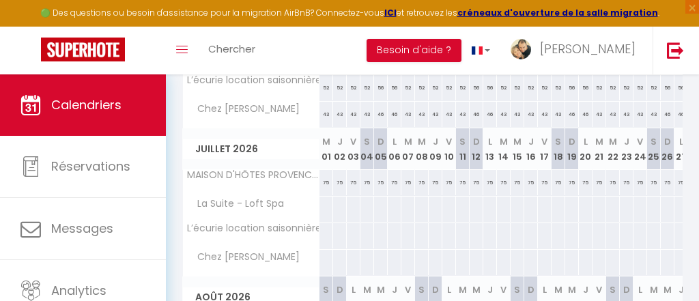
click at [324, 182] on div "75" at bounding box center [326, 182] width 14 height 25
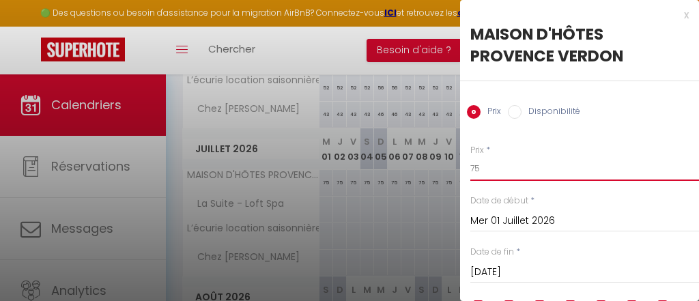
click at [509, 170] on input "75" at bounding box center [584, 168] width 229 height 25
click at [545, 169] on input "75" at bounding box center [584, 168] width 229 height 25
click at [326, 205] on div at bounding box center [349, 150] width 699 height 301
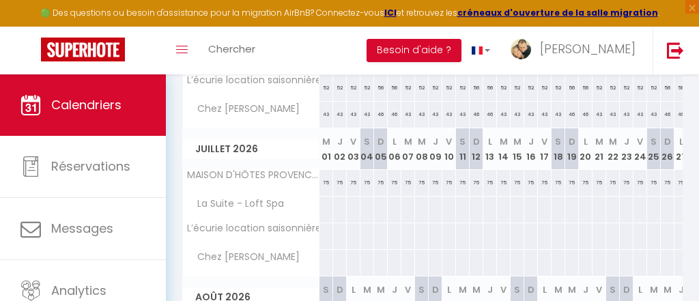
click at [326, 205] on div at bounding box center [326, 209] width 14 height 25
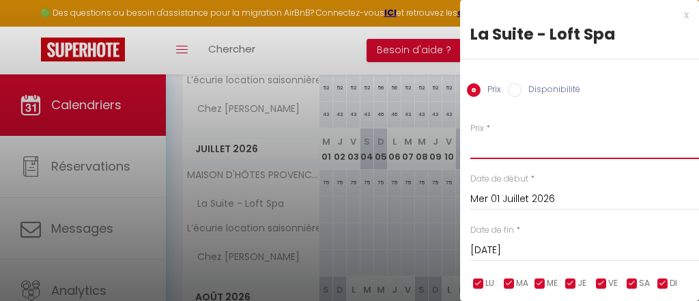
click at [513, 152] on input "Prix" at bounding box center [584, 146] width 229 height 25
click at [541, 201] on input "Mer 01 Juillet 2026" at bounding box center [584, 199] width 229 height 18
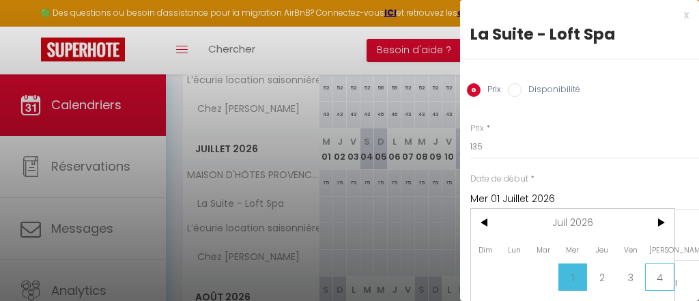
click at [663, 276] on span "4" at bounding box center [659, 276] width 29 height 27
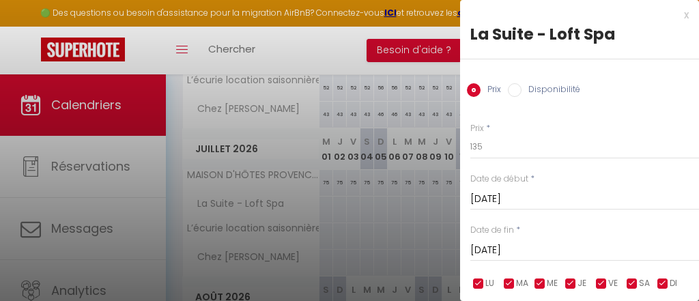
click at [520, 248] on input "[DATE]" at bounding box center [584, 251] width 229 height 18
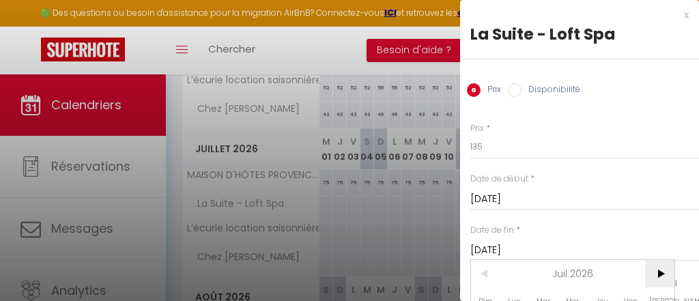
click at [665, 268] on span ">" at bounding box center [659, 273] width 29 height 27
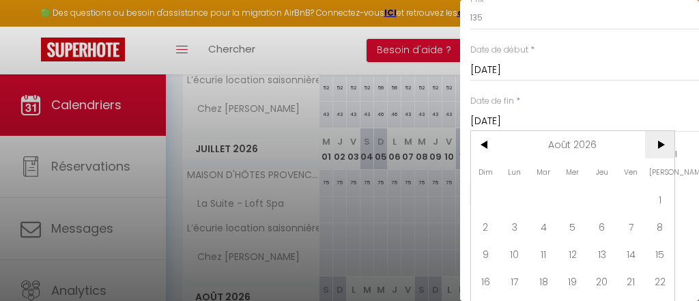
scroll to position [131, 0]
click at [657, 145] on span ">" at bounding box center [659, 142] width 29 height 27
click at [547, 199] on span "1" at bounding box center [543, 197] width 29 height 27
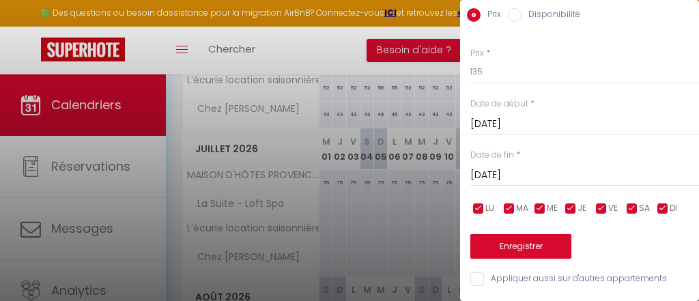
scroll to position [74, 0]
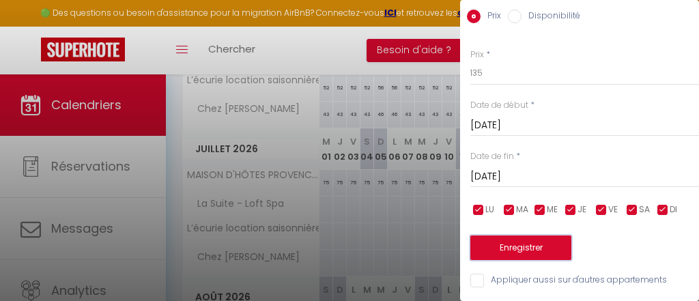
click at [524, 245] on button "Enregistrer" at bounding box center [520, 248] width 101 height 25
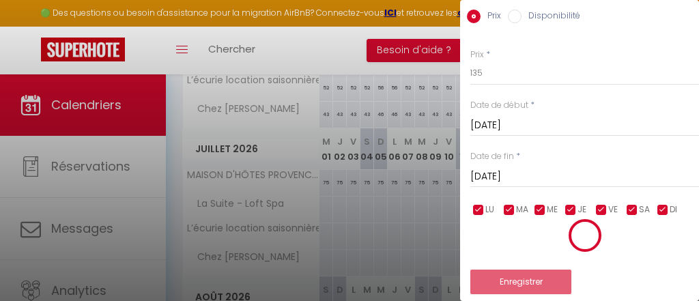
scroll to position [0, 0]
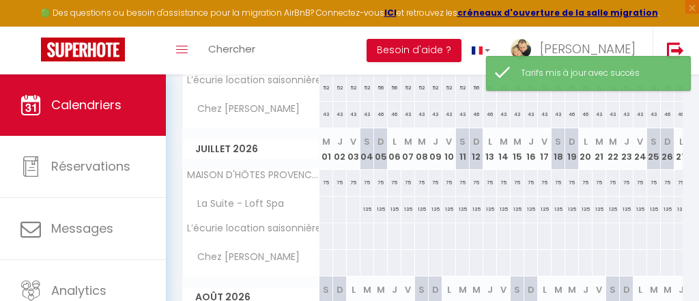
click at [323, 211] on div at bounding box center [326, 209] width 14 height 25
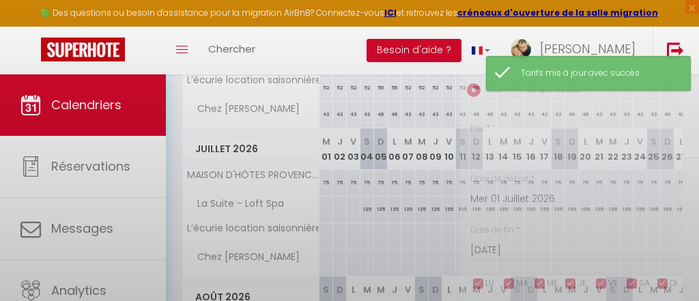
click at [323, 211] on div at bounding box center [349, 150] width 699 height 301
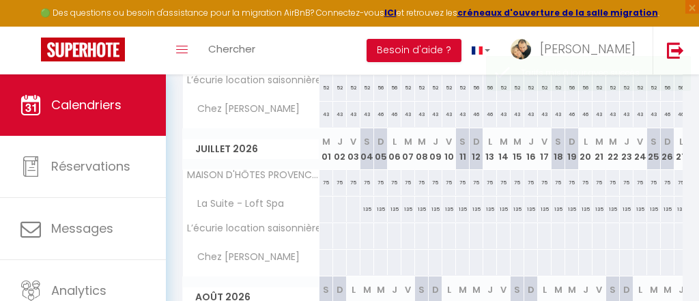
click at [323, 211] on div at bounding box center [326, 209] width 14 height 25
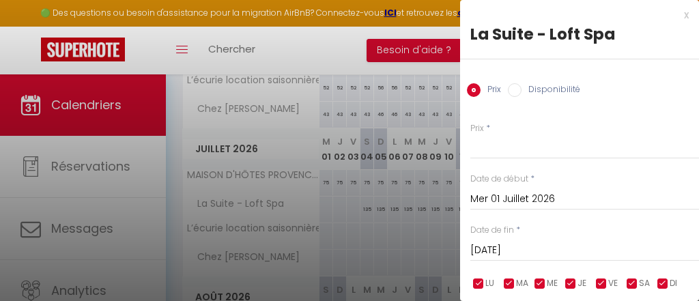
click at [539, 252] on input "[DATE]" at bounding box center [584, 251] width 229 height 18
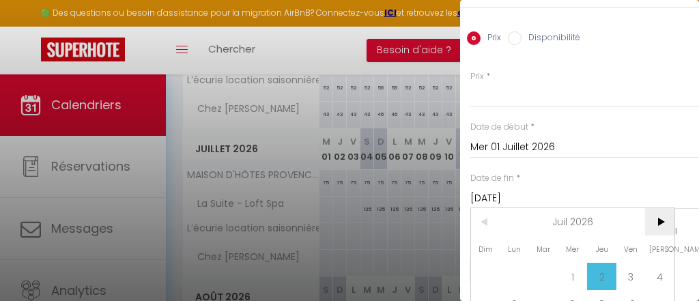
scroll to position [66, 0]
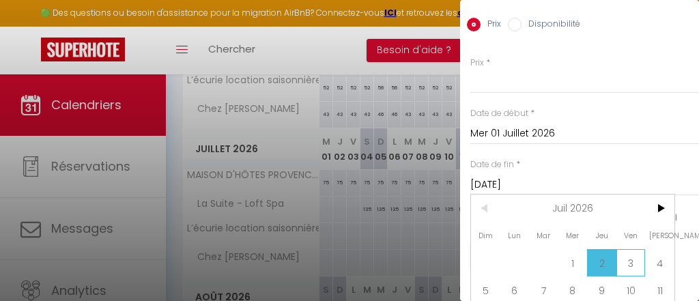
click at [633, 263] on span "3" at bounding box center [630, 262] width 29 height 27
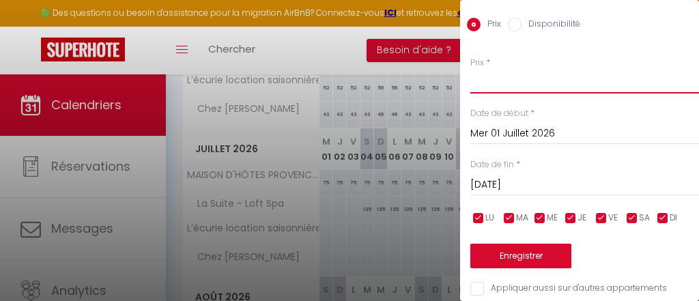
click at [522, 83] on input "Prix" at bounding box center [584, 81] width 229 height 25
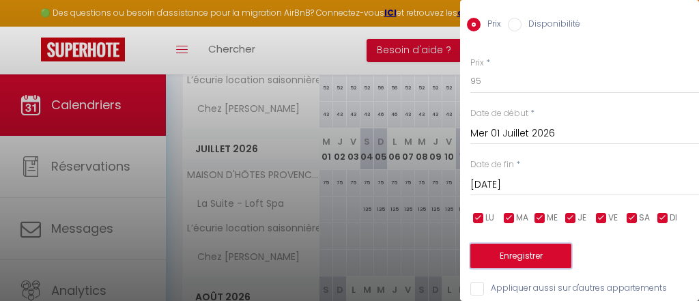
click at [476, 251] on button "Enregistrer" at bounding box center [520, 256] width 101 height 25
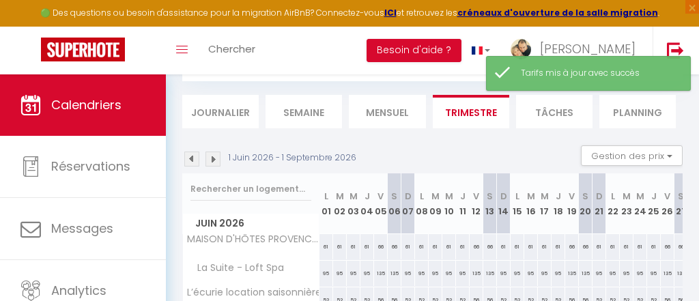
scroll to position [286, 0]
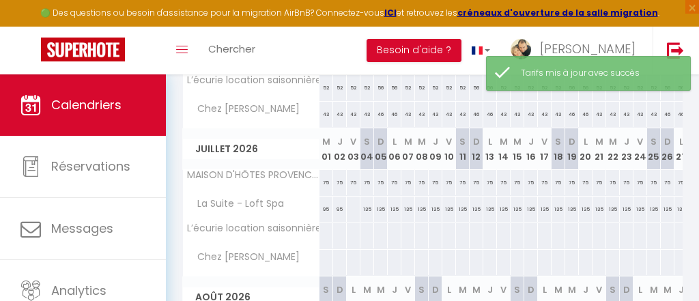
click at [322, 231] on div at bounding box center [326, 235] width 14 height 25
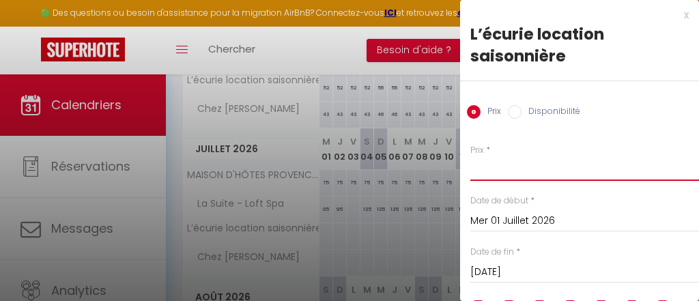
click at [511, 174] on input "Prix" at bounding box center [584, 168] width 229 height 25
click at [532, 220] on input "Mer 01 Juillet 2026" at bounding box center [584, 221] width 229 height 18
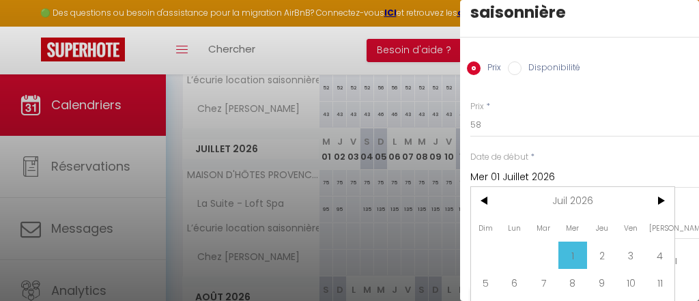
scroll to position [66, 0]
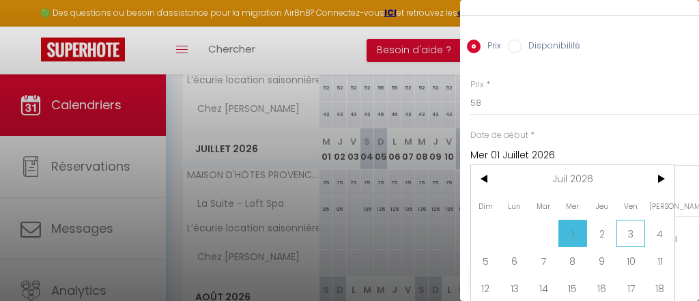
click at [628, 236] on span "3" at bounding box center [630, 233] width 29 height 27
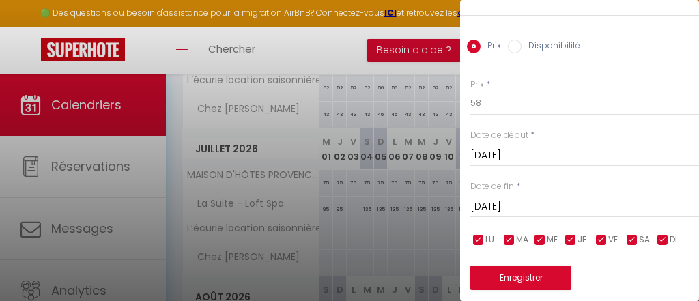
click at [515, 210] on input "[DATE]" at bounding box center [584, 207] width 229 height 18
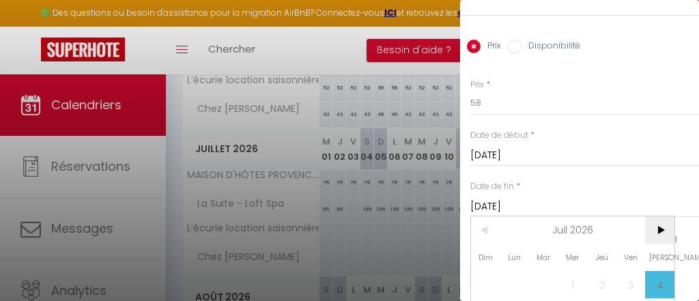
click at [658, 234] on span ">" at bounding box center [659, 229] width 29 height 27
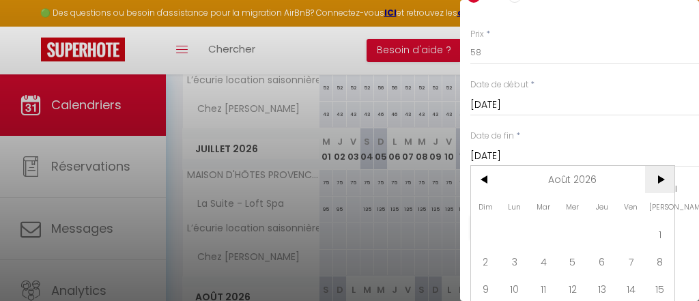
scroll to position [131, 0]
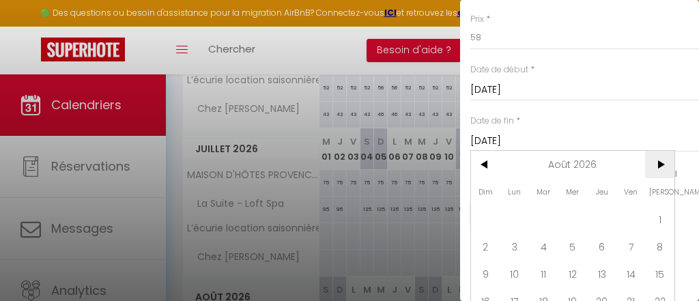
click at [661, 175] on span ">" at bounding box center [659, 164] width 29 height 27
click at [545, 225] on span "1" at bounding box center [543, 218] width 29 height 27
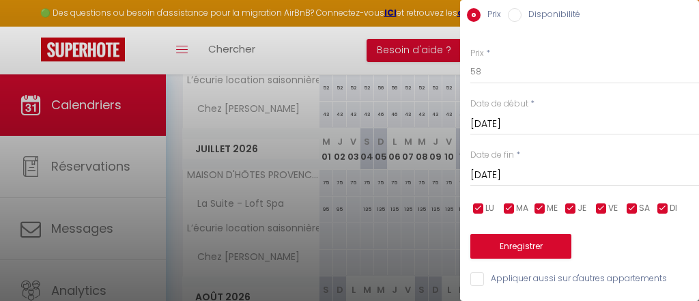
scroll to position [96, 0]
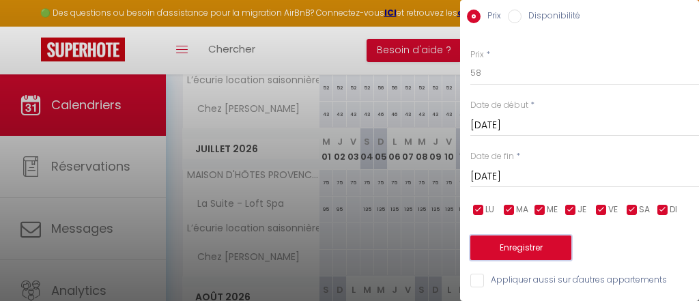
click at [513, 244] on button "Enregistrer" at bounding box center [520, 248] width 101 height 25
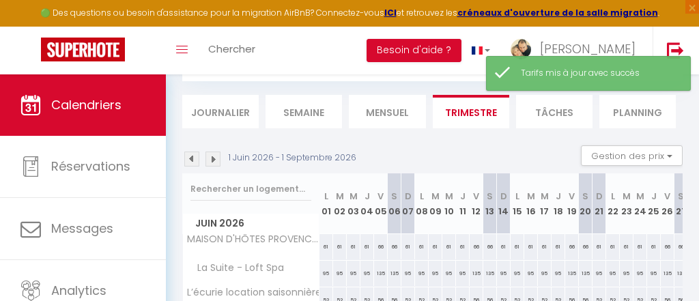
scroll to position [286, 0]
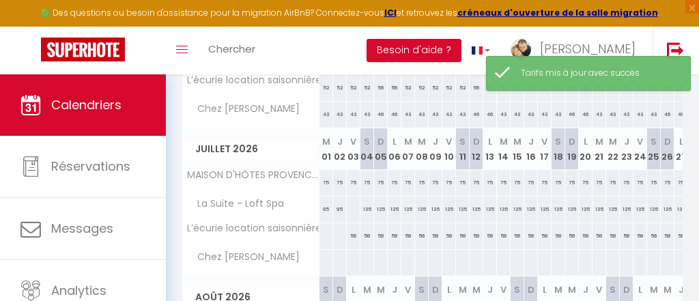
click at [355, 208] on div at bounding box center [353, 209] width 14 height 25
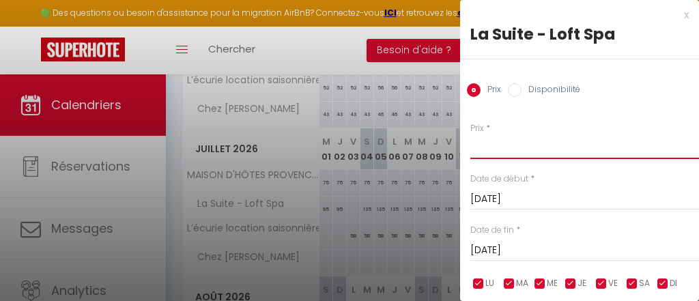
click at [501, 152] on input "Prix" at bounding box center [584, 146] width 229 height 25
click at [620, 114] on div "Prix * 135 Statut * Disponible Indisponible Date de début * [DATE] < [DATE] > D…" at bounding box center [579, 234] width 239 height 258
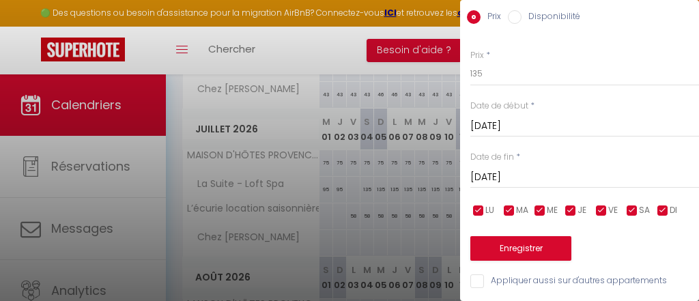
scroll to position [308, 0]
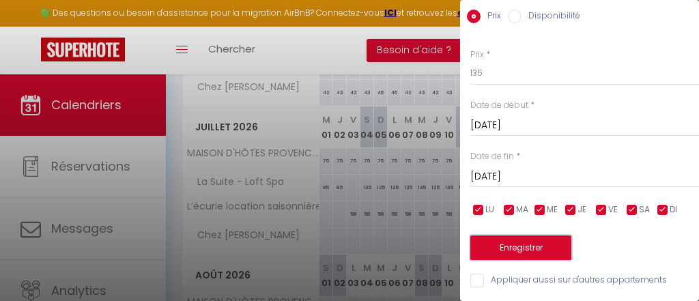
click at [522, 256] on button "Enregistrer" at bounding box center [520, 248] width 101 height 25
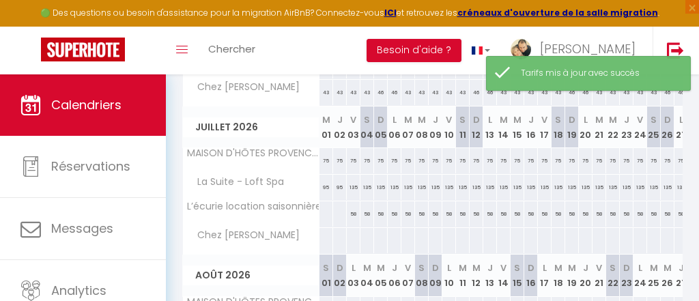
click at [327, 214] on div at bounding box center [326, 213] width 14 height 25
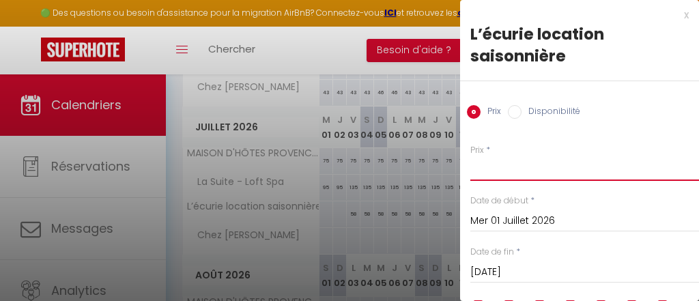
click at [498, 167] on input "Prix" at bounding box center [584, 168] width 229 height 25
click at [526, 274] on input "[DATE]" at bounding box center [584, 272] width 229 height 18
click at [678, 263] on input "[DATE]" at bounding box center [584, 272] width 229 height 18
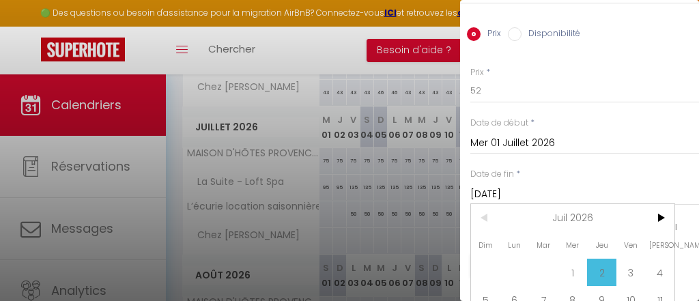
scroll to position [109, 0]
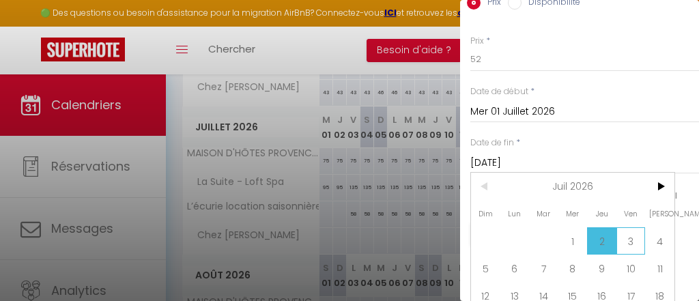
click at [639, 238] on span "3" at bounding box center [630, 240] width 29 height 27
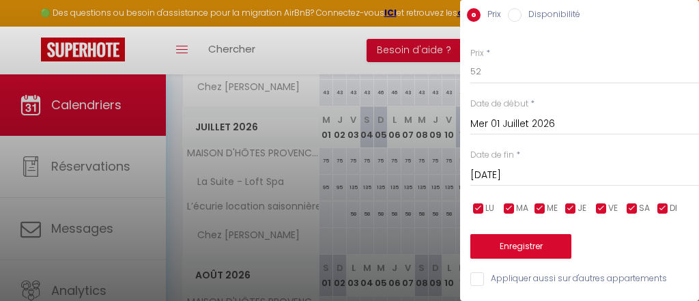
scroll to position [96, 0]
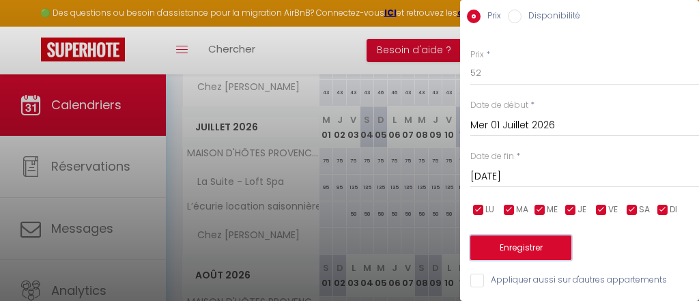
click at [508, 257] on button "Enregistrer" at bounding box center [520, 248] width 101 height 25
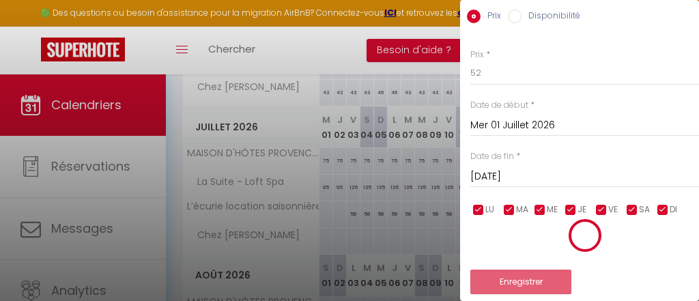
scroll to position [0, 0]
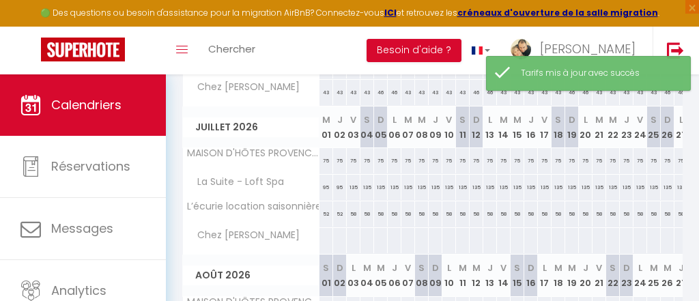
click at [382, 235] on div at bounding box center [380, 240] width 14 height 25
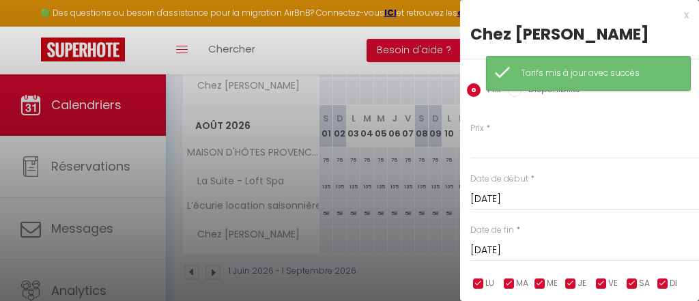
scroll to position [461, 0]
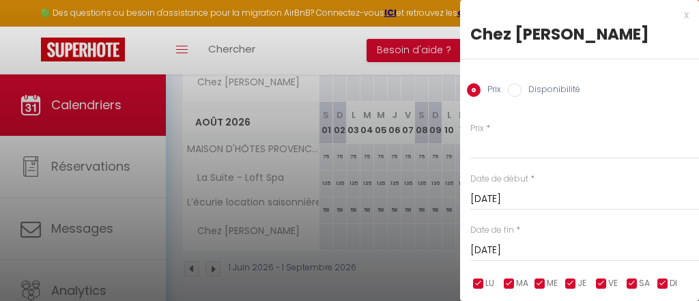
click at [325, 229] on div at bounding box center [349, 150] width 699 height 301
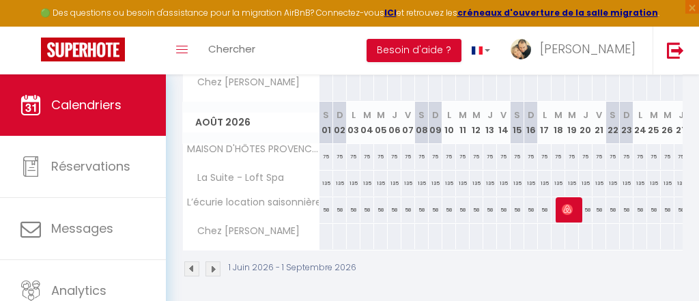
click at [325, 229] on div at bounding box center [326, 236] width 14 height 25
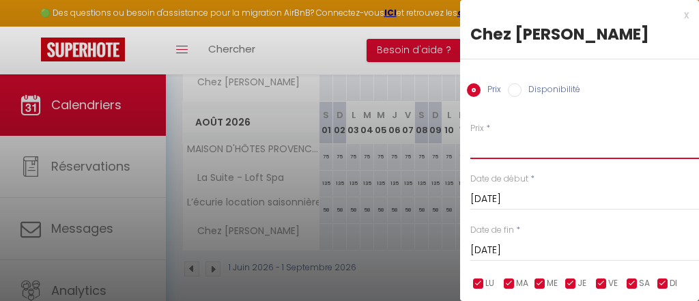
click at [527, 146] on input "Prix" at bounding box center [584, 146] width 229 height 25
click at [553, 203] on input "[DATE]" at bounding box center [584, 199] width 229 height 18
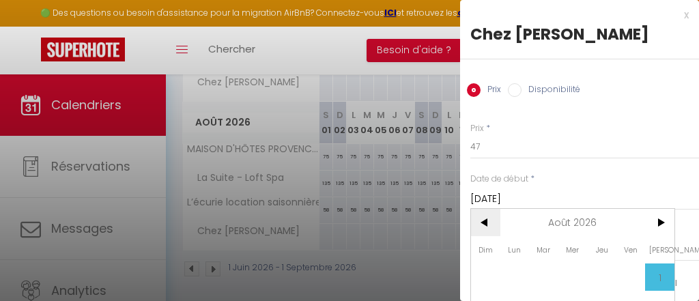
click at [489, 220] on span "<" at bounding box center [485, 222] width 29 height 27
click at [625, 279] on span "3" at bounding box center [630, 276] width 29 height 27
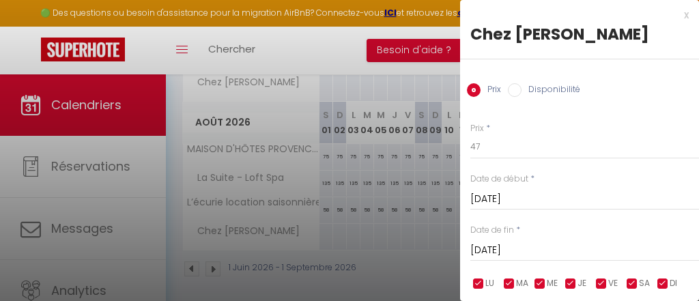
click at [549, 251] on input "[DATE]" at bounding box center [584, 251] width 229 height 18
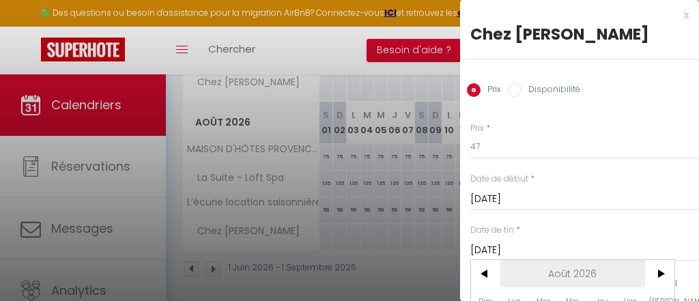
click at [633, 278] on span "Août 2026" at bounding box center [572, 273] width 145 height 27
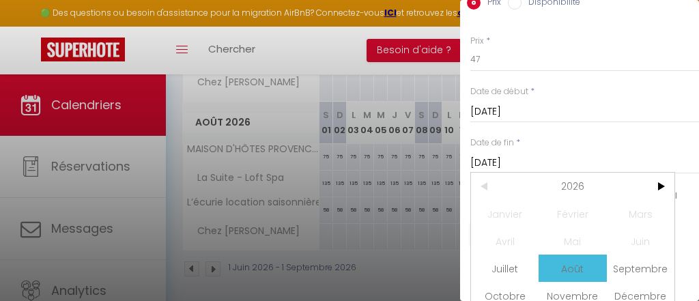
scroll to position [95, 0]
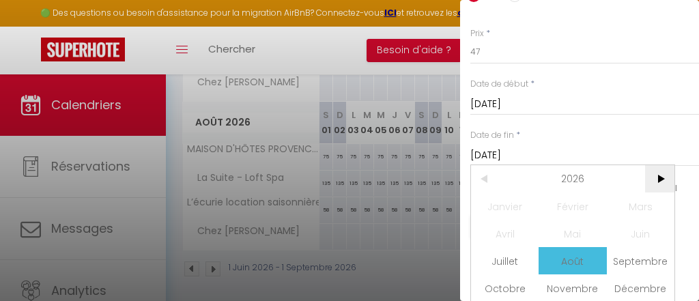
click at [661, 176] on span ">" at bounding box center [659, 178] width 29 height 27
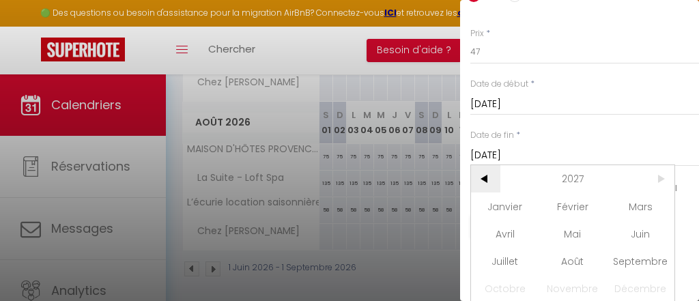
click at [485, 181] on span "<" at bounding box center [485, 178] width 29 height 27
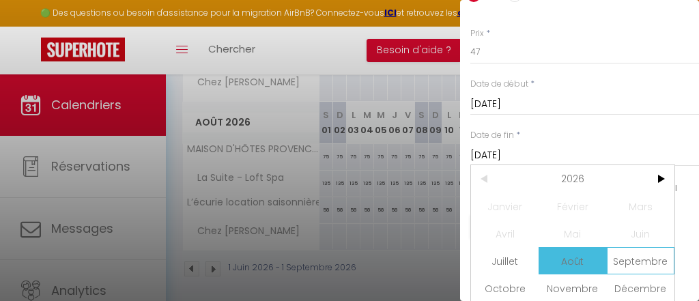
click at [638, 260] on span "Septembre" at bounding box center [641, 260] width 68 height 27
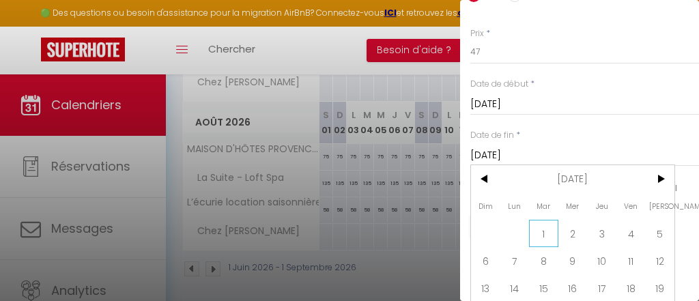
click at [547, 233] on span "1" at bounding box center [543, 233] width 29 height 27
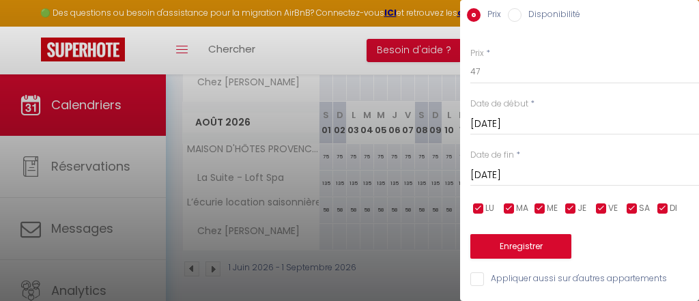
scroll to position [74, 0]
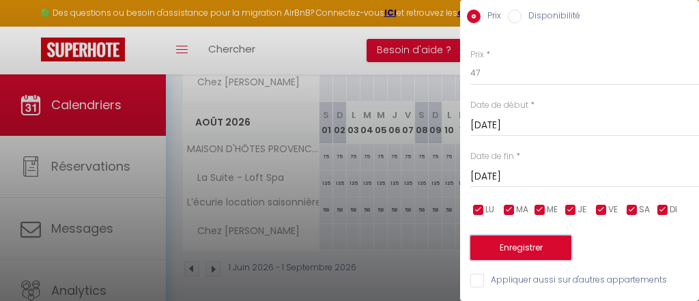
click at [530, 248] on button "Enregistrer" at bounding box center [520, 248] width 101 height 25
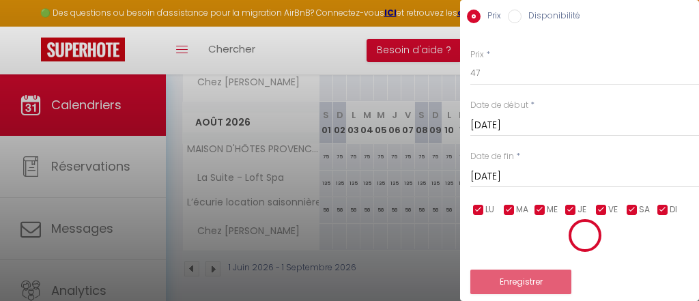
scroll to position [0, 0]
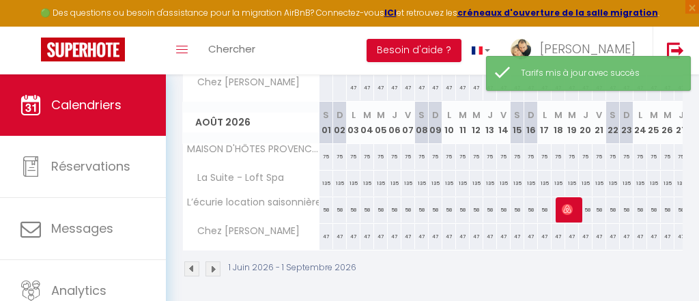
click at [596, 279] on div "1 Juin 2026 - 1 Septembre 2026" at bounding box center [432, 271] width 500 height 40
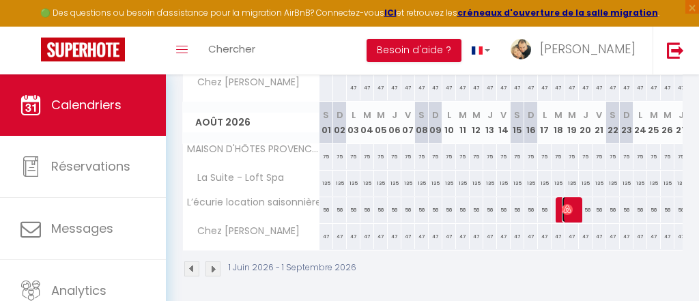
click at [576, 203] on span "[PERSON_NAME]" at bounding box center [571, 210] width 18 height 26
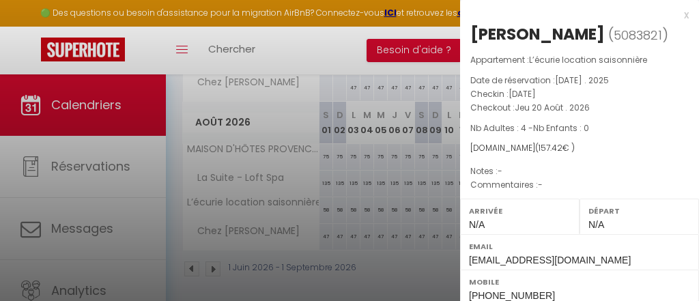
click at [685, 15] on div "x" at bounding box center [574, 15] width 229 height 16
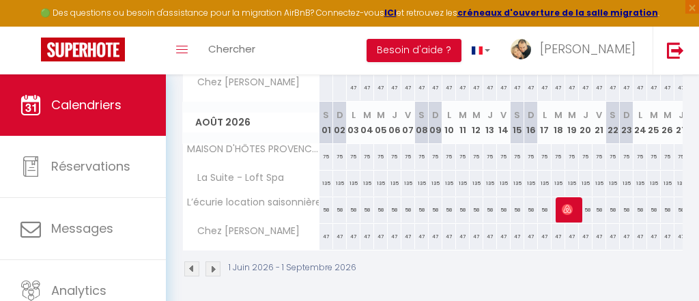
click at [526, 186] on div "135" at bounding box center [531, 183] width 14 height 25
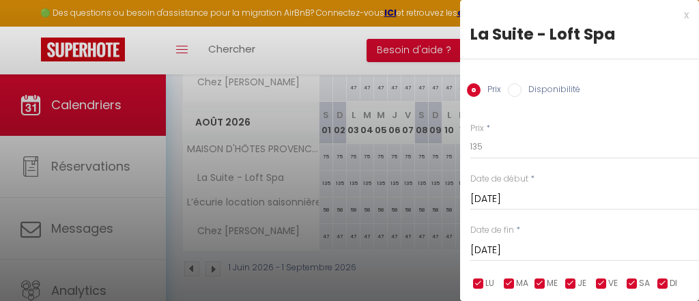
click at [369, 263] on div at bounding box center [349, 150] width 699 height 301
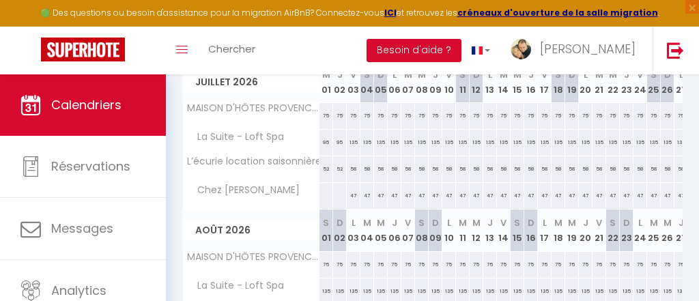
scroll to position [352, 0]
click at [327, 195] on div at bounding box center [326, 196] width 14 height 25
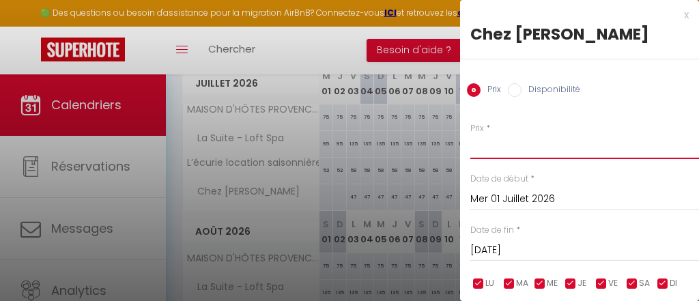
click at [520, 150] on input "Prix" at bounding box center [584, 146] width 229 height 25
click at [543, 251] on input "[DATE]" at bounding box center [584, 251] width 229 height 18
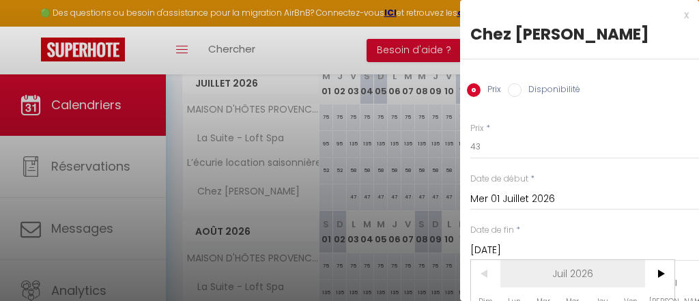
click at [622, 279] on span "Juil 2026" at bounding box center [572, 273] width 145 height 27
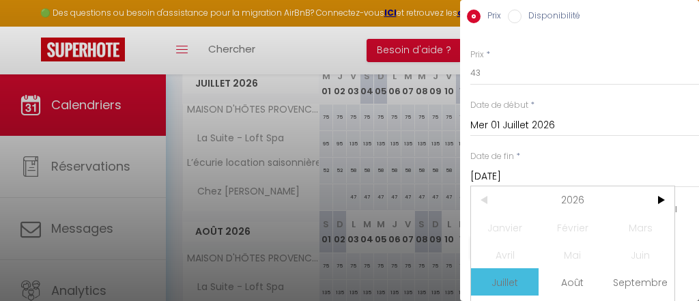
scroll to position [87, 0]
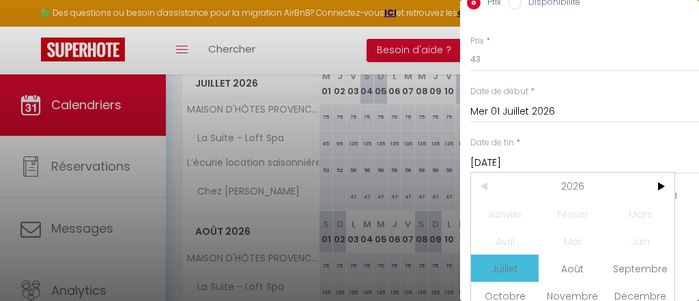
click at [629, 165] on input "[DATE]" at bounding box center [584, 163] width 229 height 18
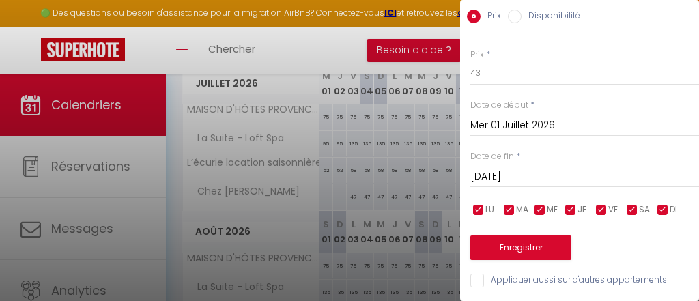
click at [540, 180] on input "[DATE]" at bounding box center [584, 177] width 229 height 18
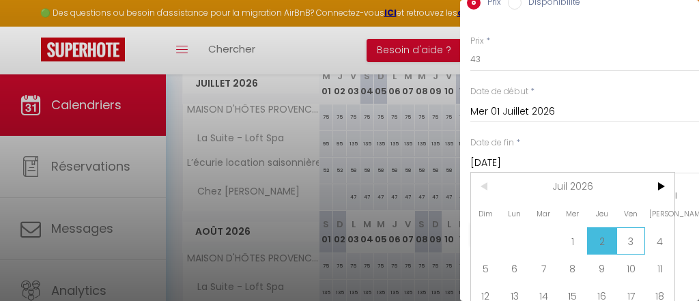
click at [632, 236] on span "3" at bounding box center [630, 240] width 29 height 27
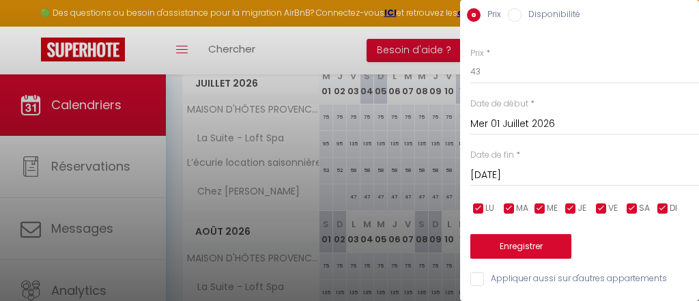
scroll to position [74, 0]
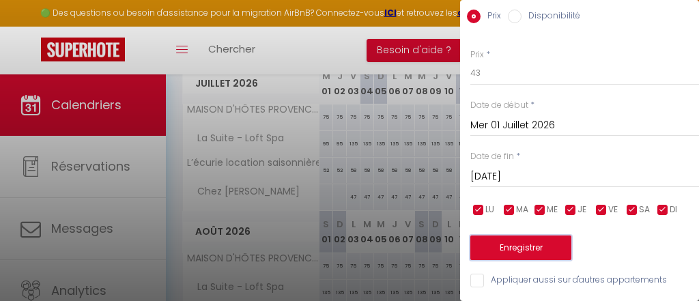
click at [501, 257] on button "Enregistrer" at bounding box center [520, 248] width 101 height 25
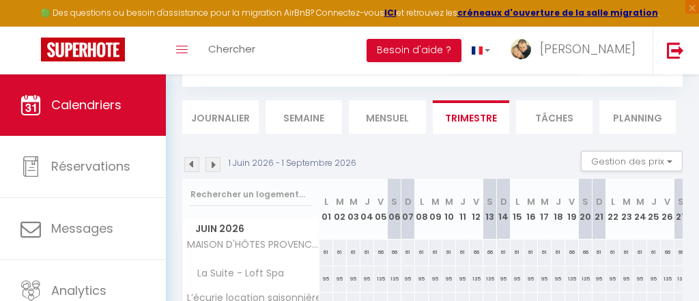
scroll to position [0, 0]
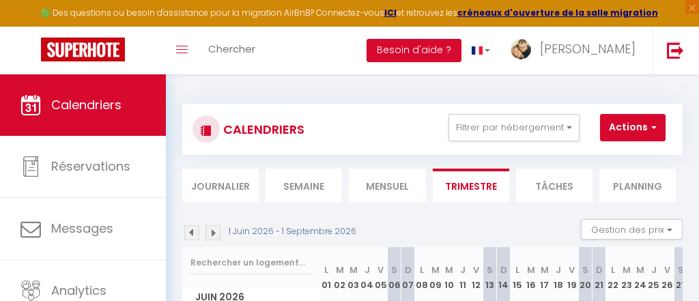
click at [192, 233] on img at bounding box center [191, 232] width 15 height 15
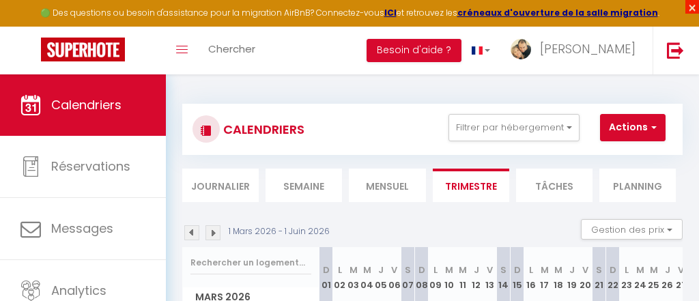
click at [690, 11] on span "×" at bounding box center [692, 7] width 14 height 14
